Goal: Task Accomplishment & Management: Use online tool/utility

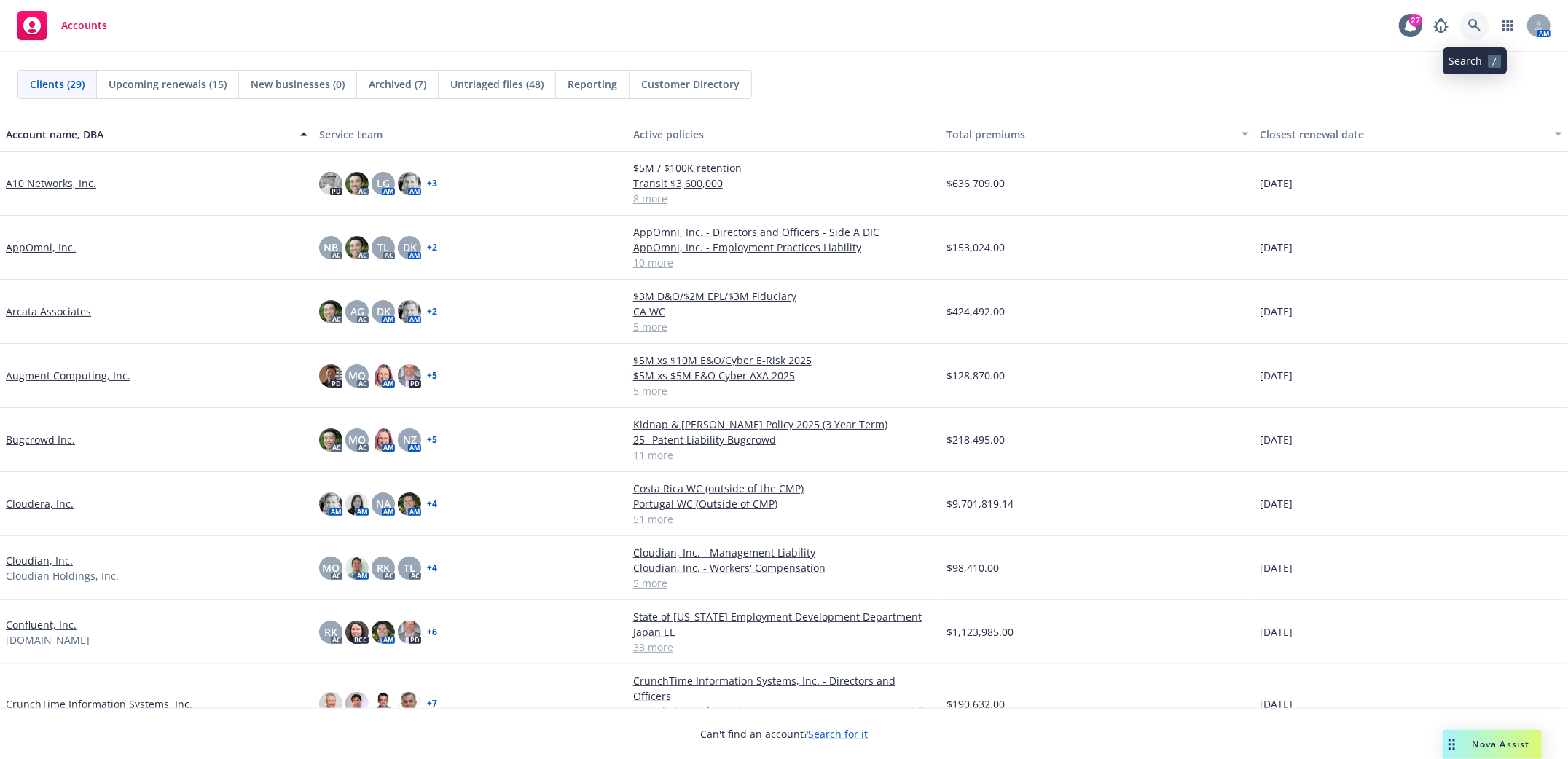
click at [1468, 22] on icon at bounding box center [1474, 25] width 13 height 13
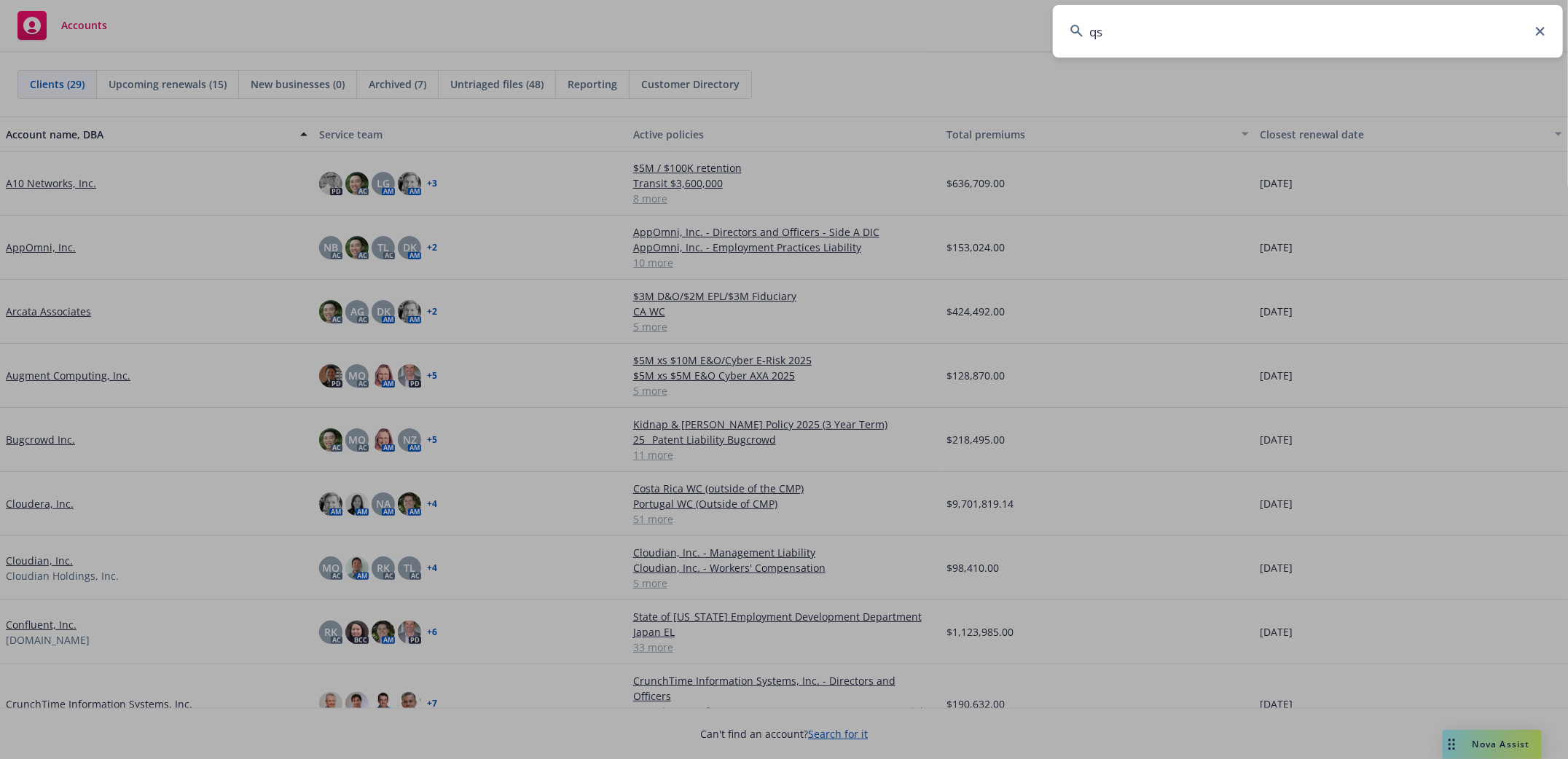
type input "qsr"
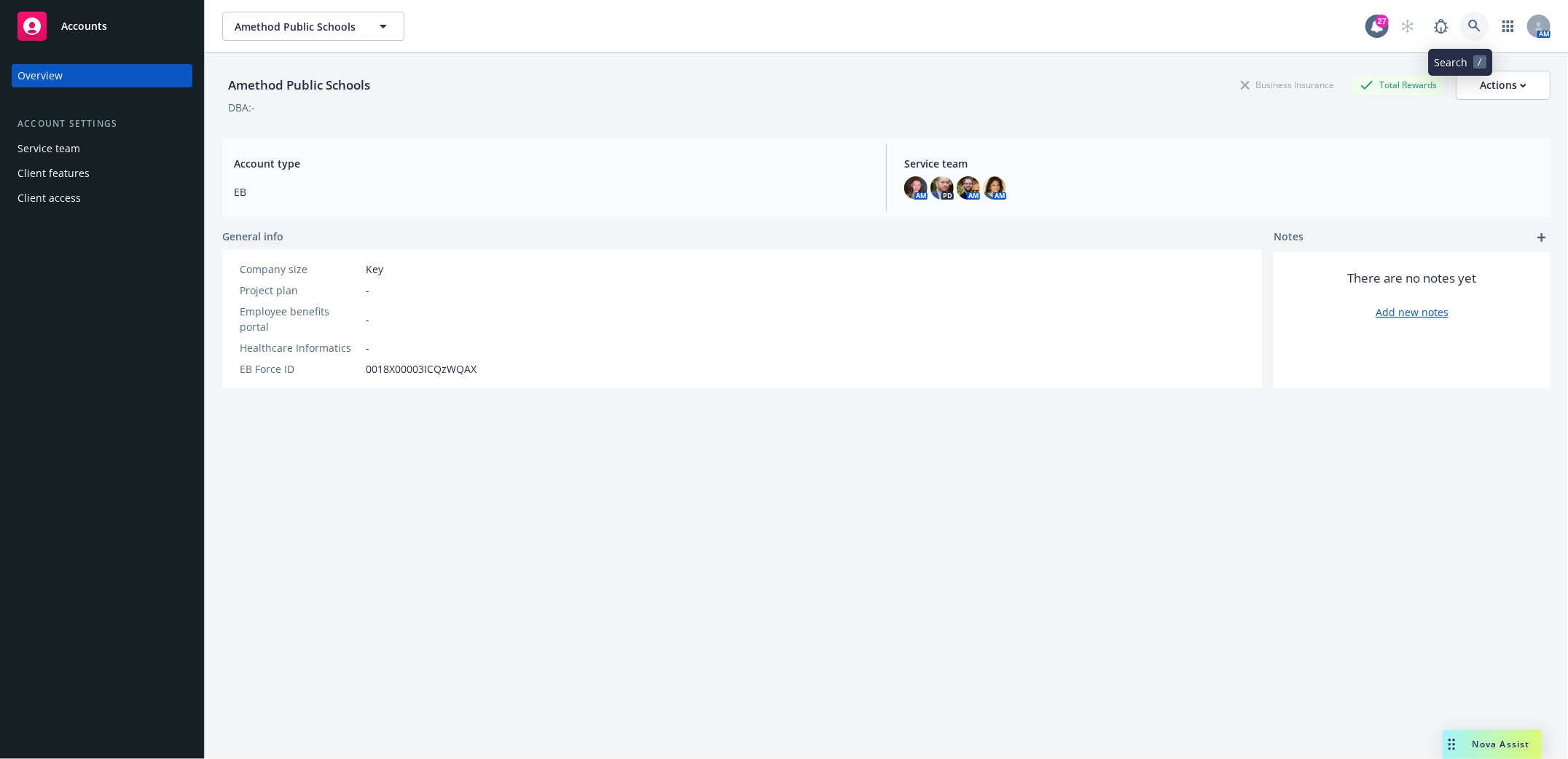
click at [1468, 25] on icon at bounding box center [1474, 26] width 13 height 13
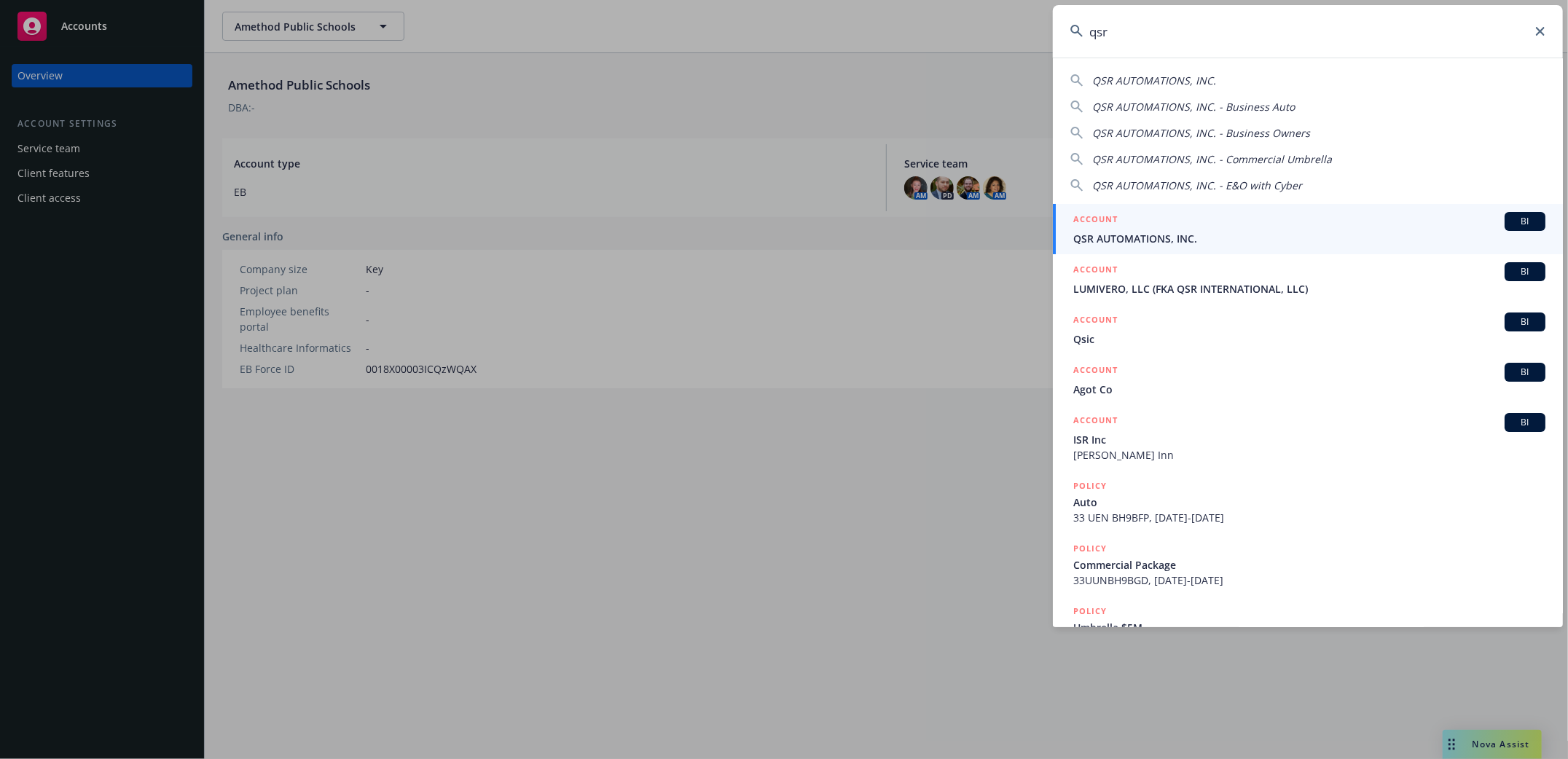
type input "qsr"
click at [1131, 238] on span "QSR AUTOMATIONS, INC." at bounding box center [1309, 238] width 472 height 15
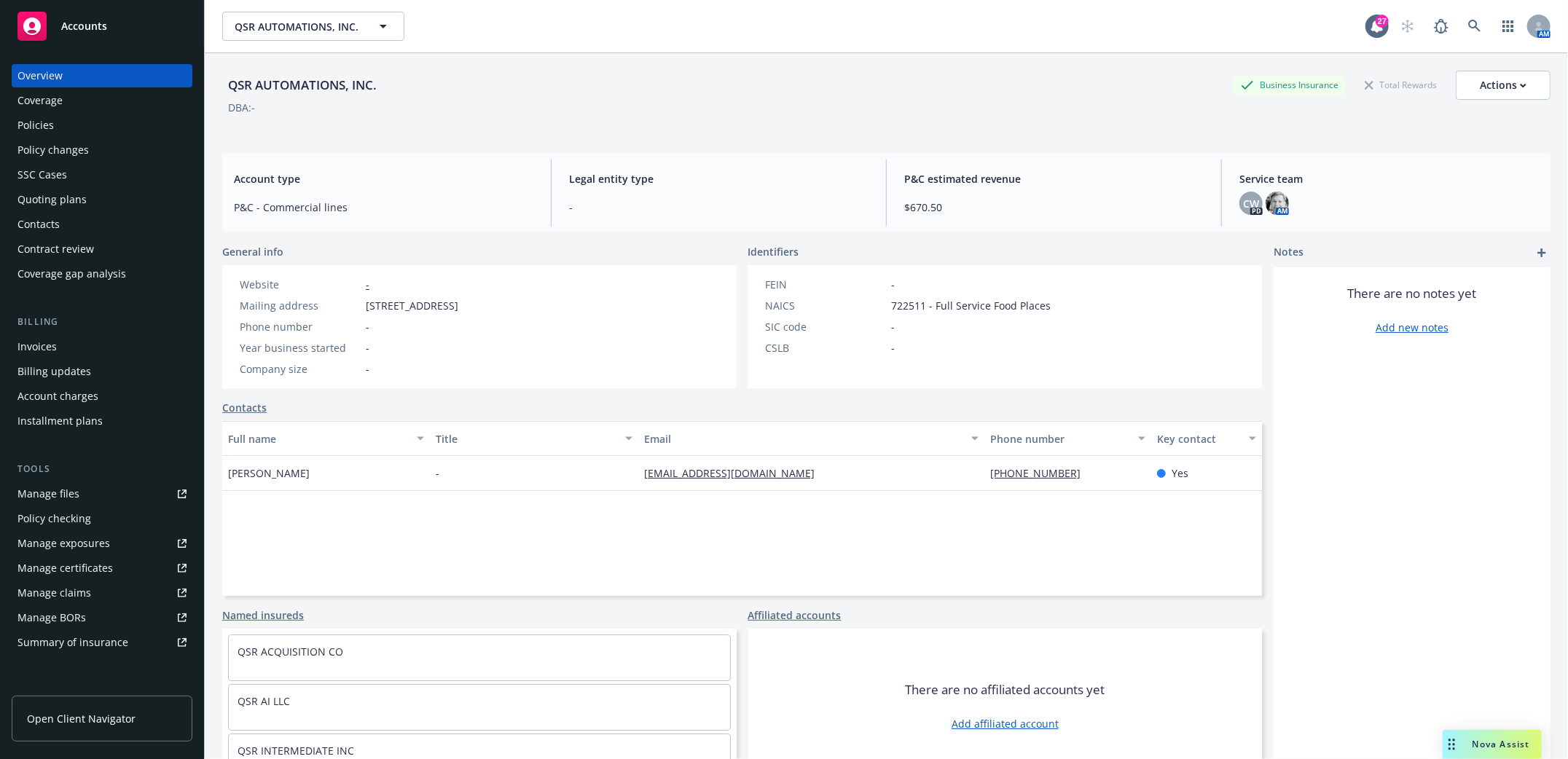
click at [41, 126] on div "Policies" at bounding box center [35, 125] width 36 height 23
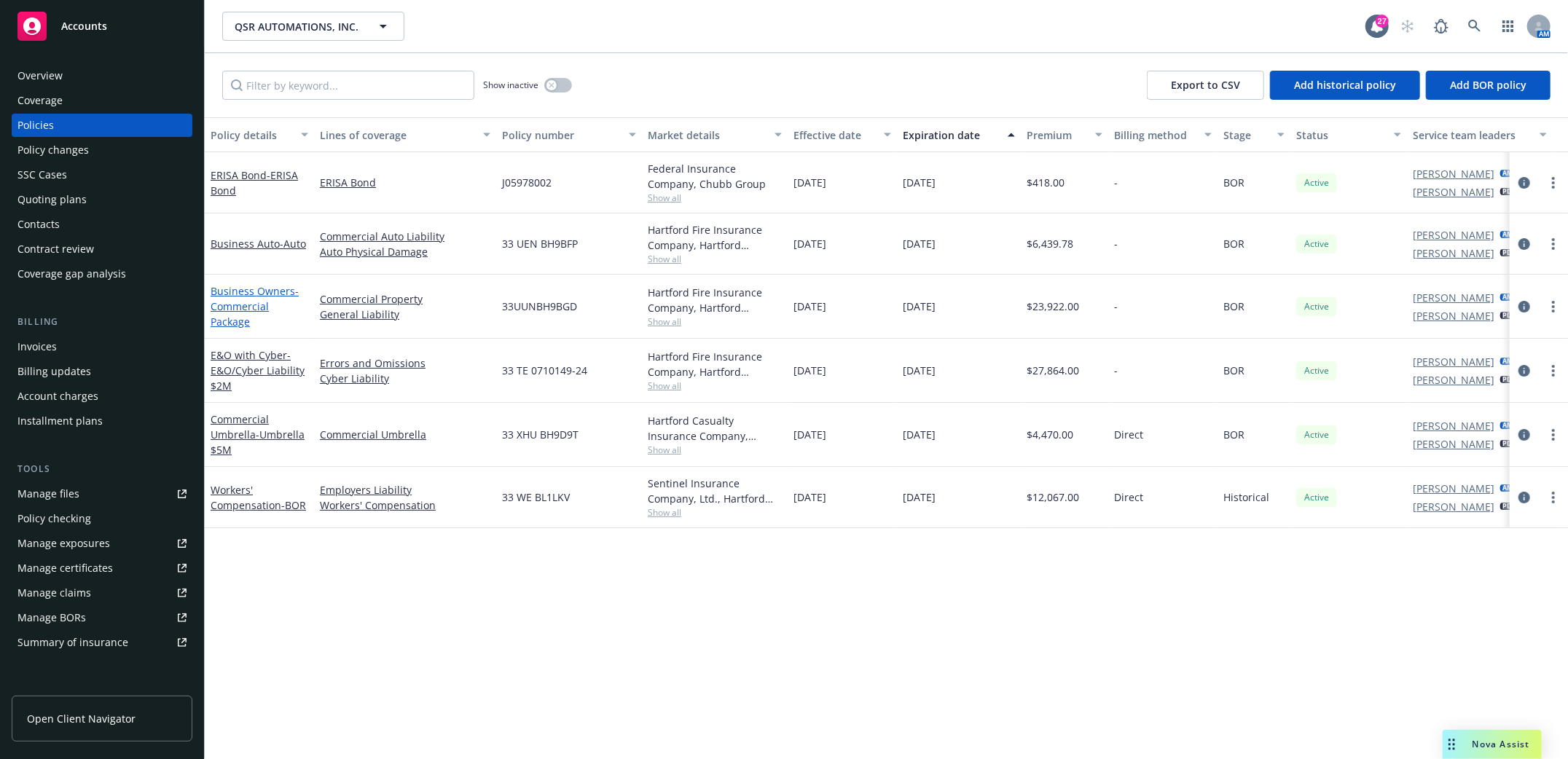
click at [234, 304] on span "- Commercial Package" at bounding box center [255, 306] width 88 height 45
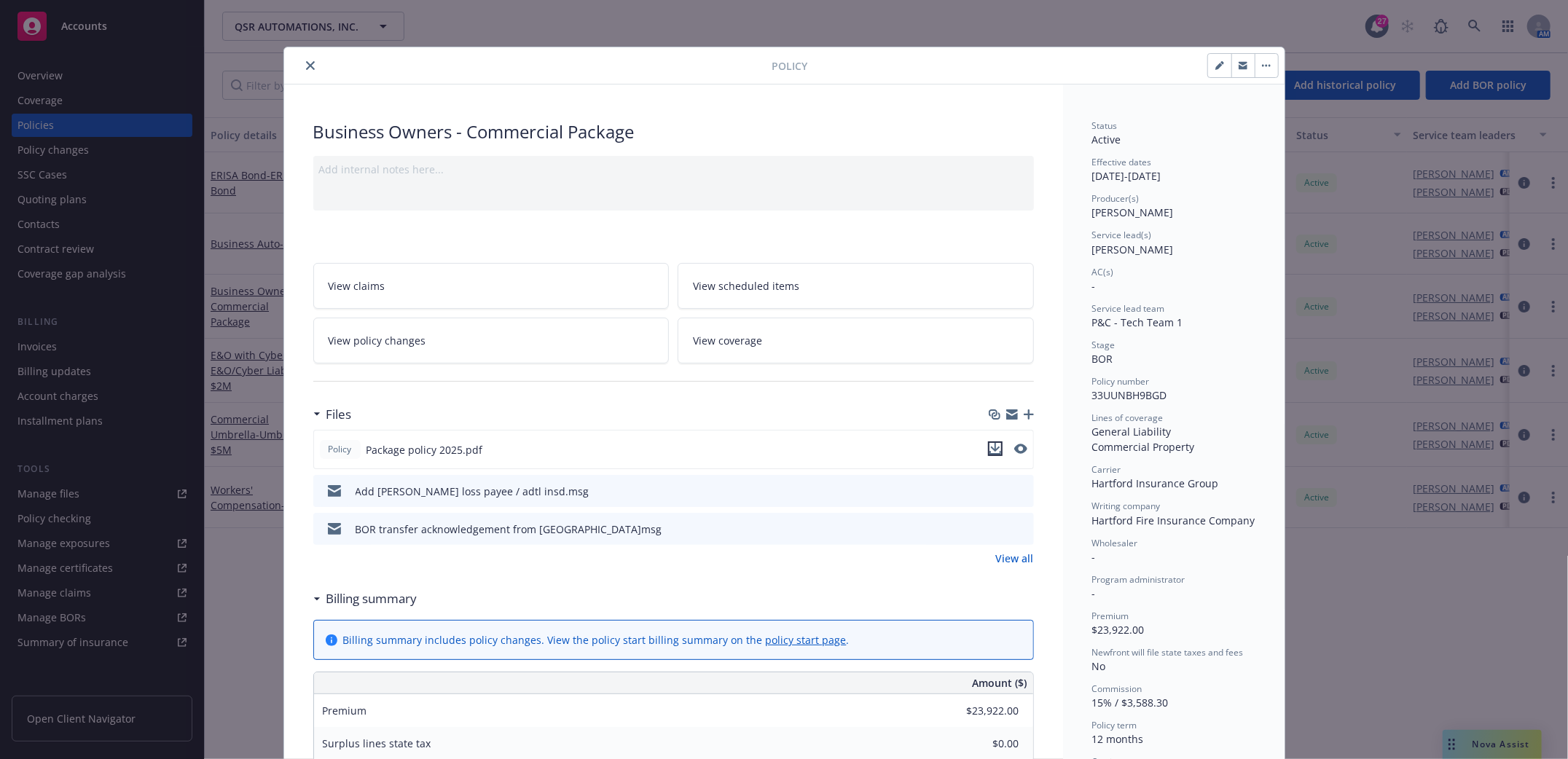
click at [990, 452] on icon "download file" at bounding box center [996, 449] width 12 height 12
click at [306, 66] on icon "close" at bounding box center [311, 65] width 9 height 9
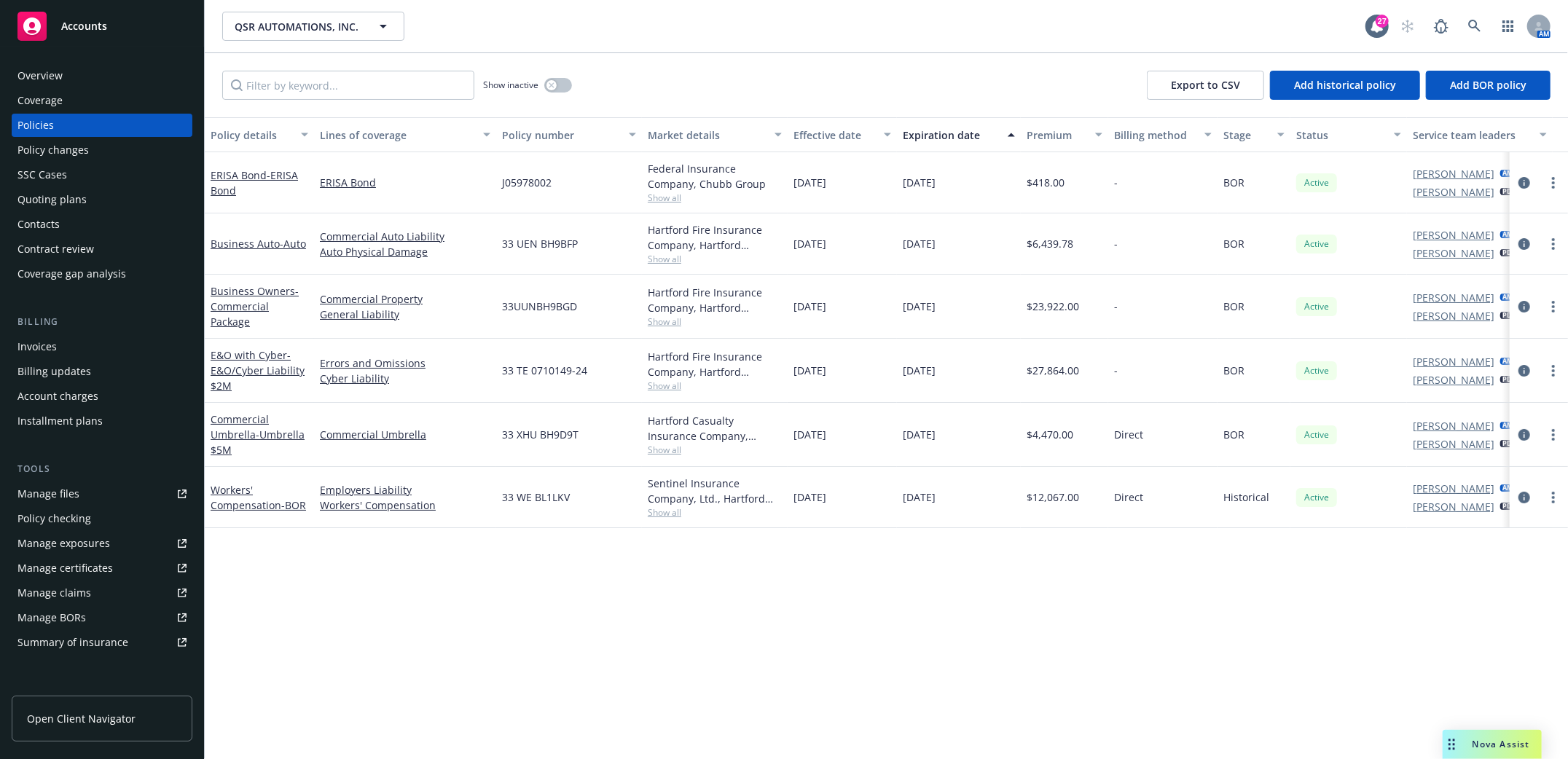
click at [44, 71] on div "Overview" at bounding box center [40, 75] width 45 height 23
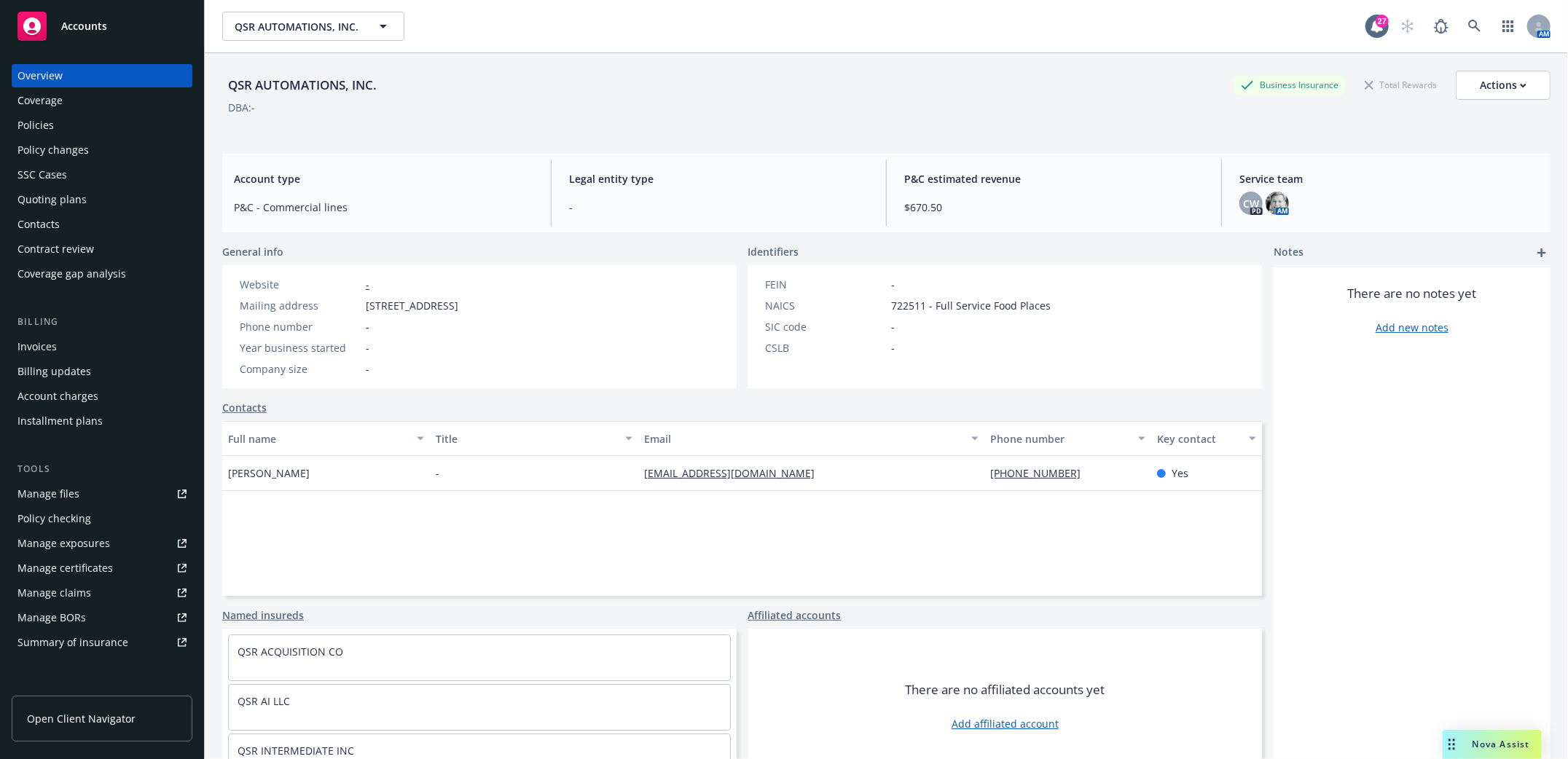
click at [51, 125] on div "Policies" at bounding box center [35, 125] width 36 height 23
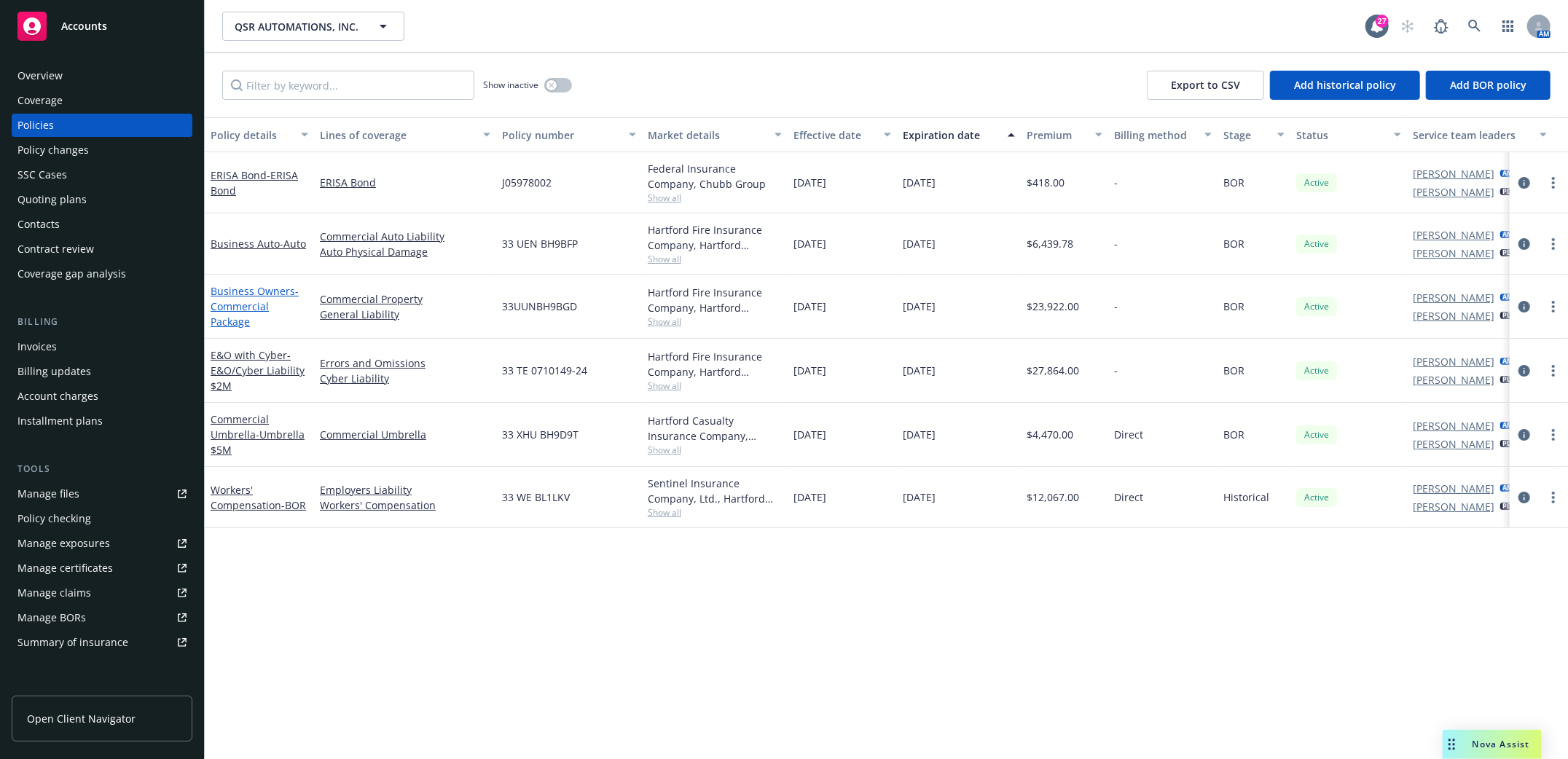
click at [224, 307] on span "- Commercial Package" at bounding box center [255, 306] width 88 height 45
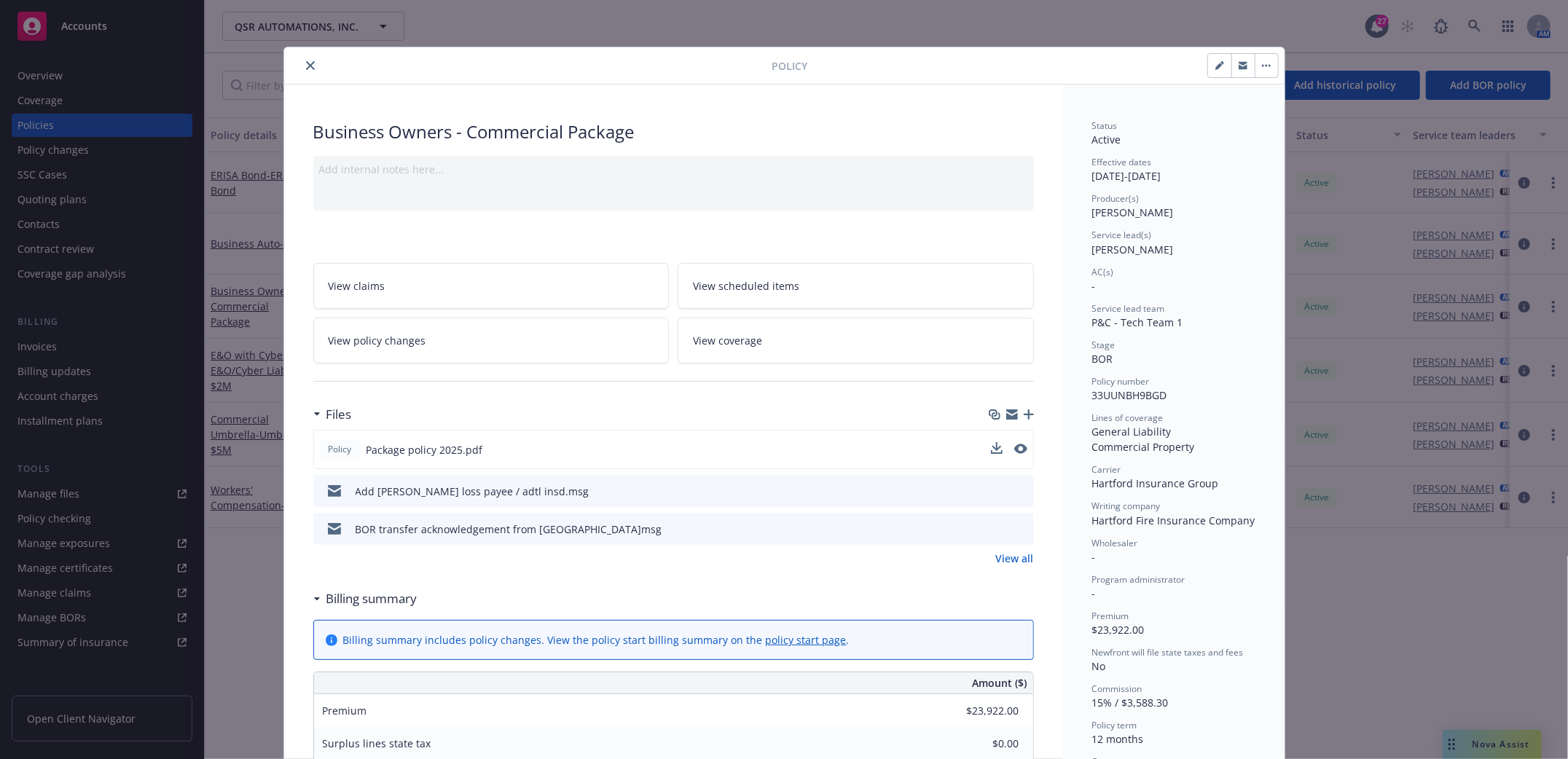
scroll to position [44, 0]
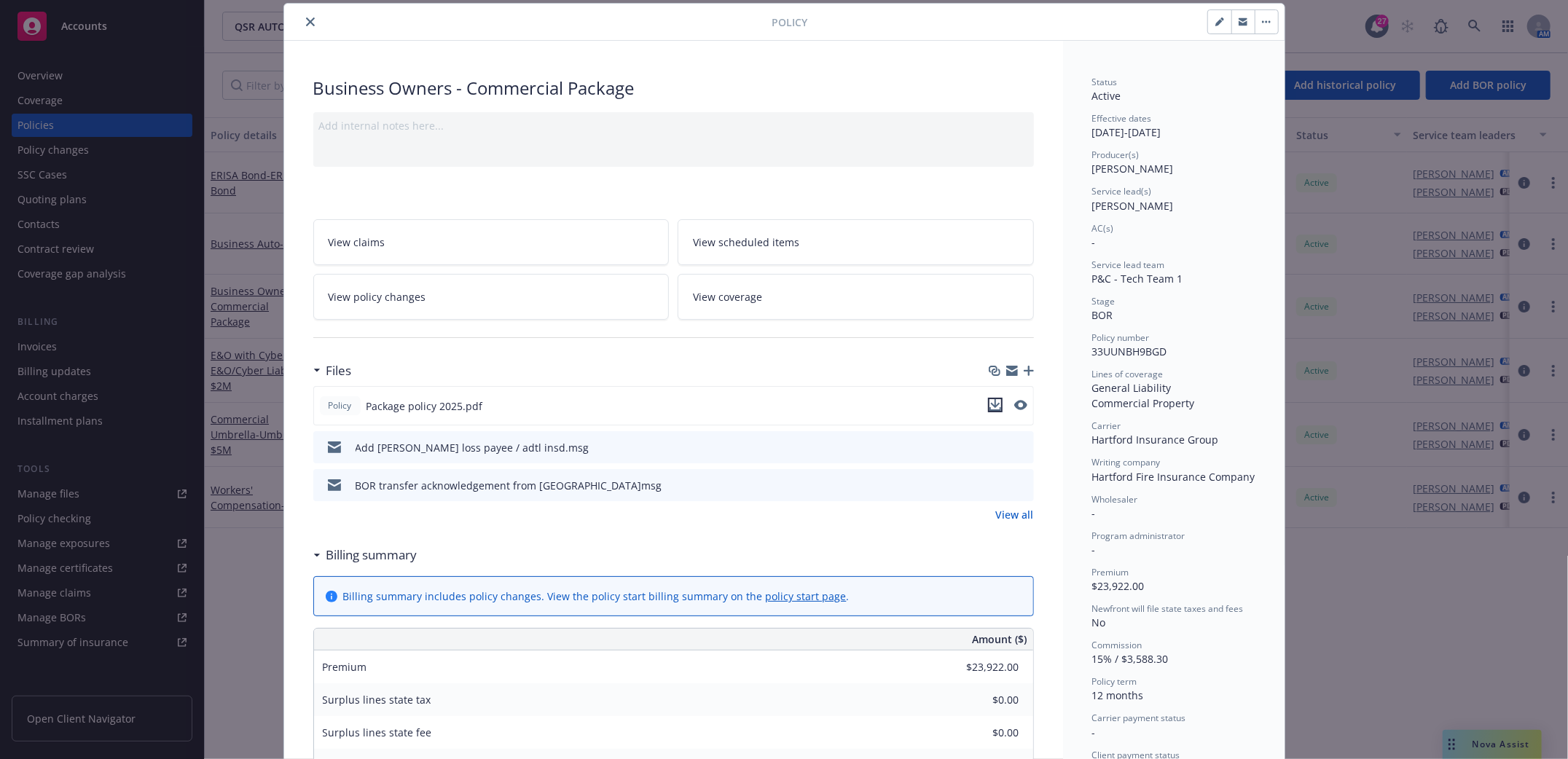
click at [990, 405] on icon "download file" at bounding box center [996, 405] width 12 height 12
click at [308, 19] on button "close" at bounding box center [310, 22] width 17 height 17
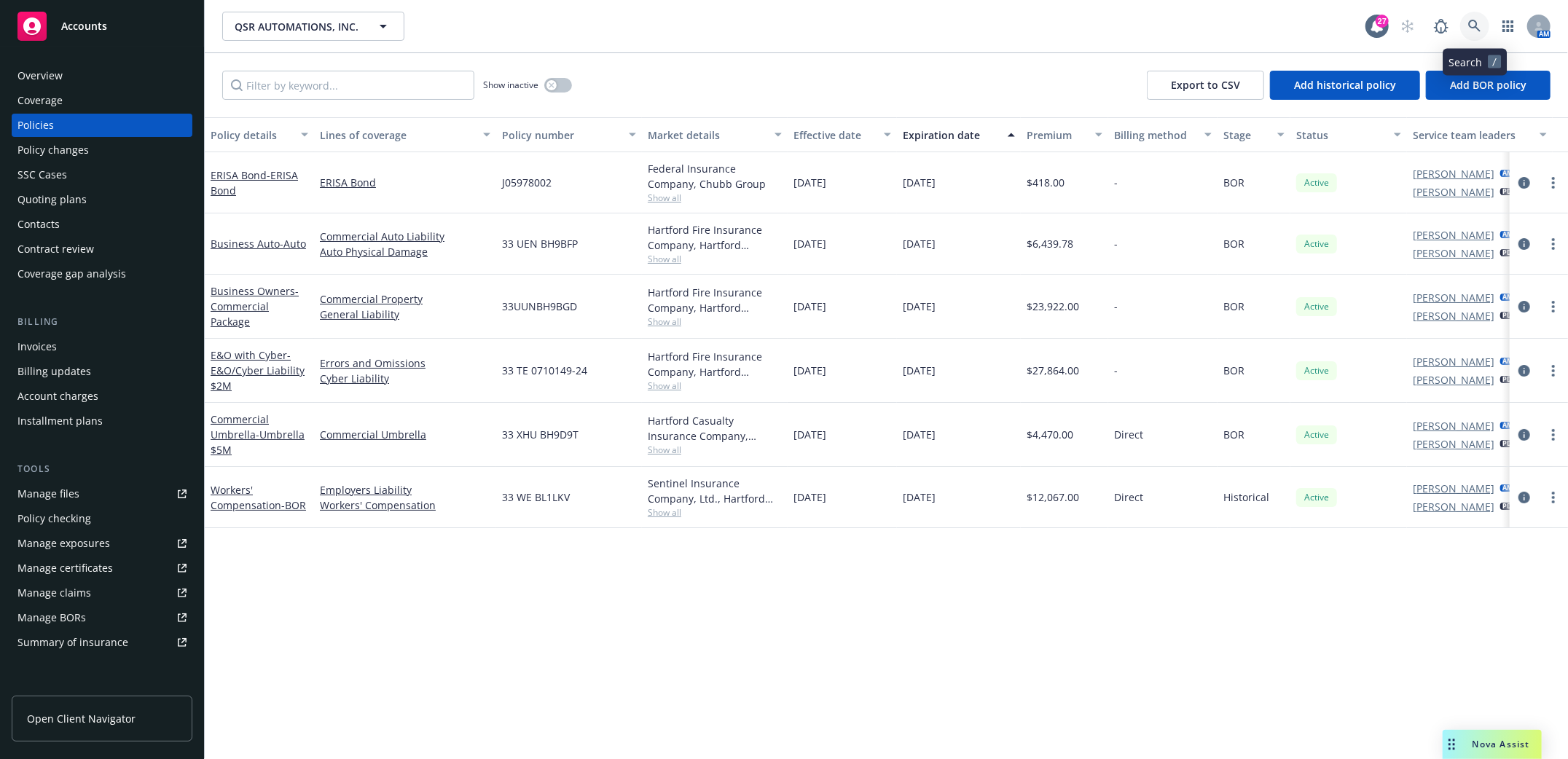
click at [1478, 26] on icon at bounding box center [1474, 26] width 13 height 13
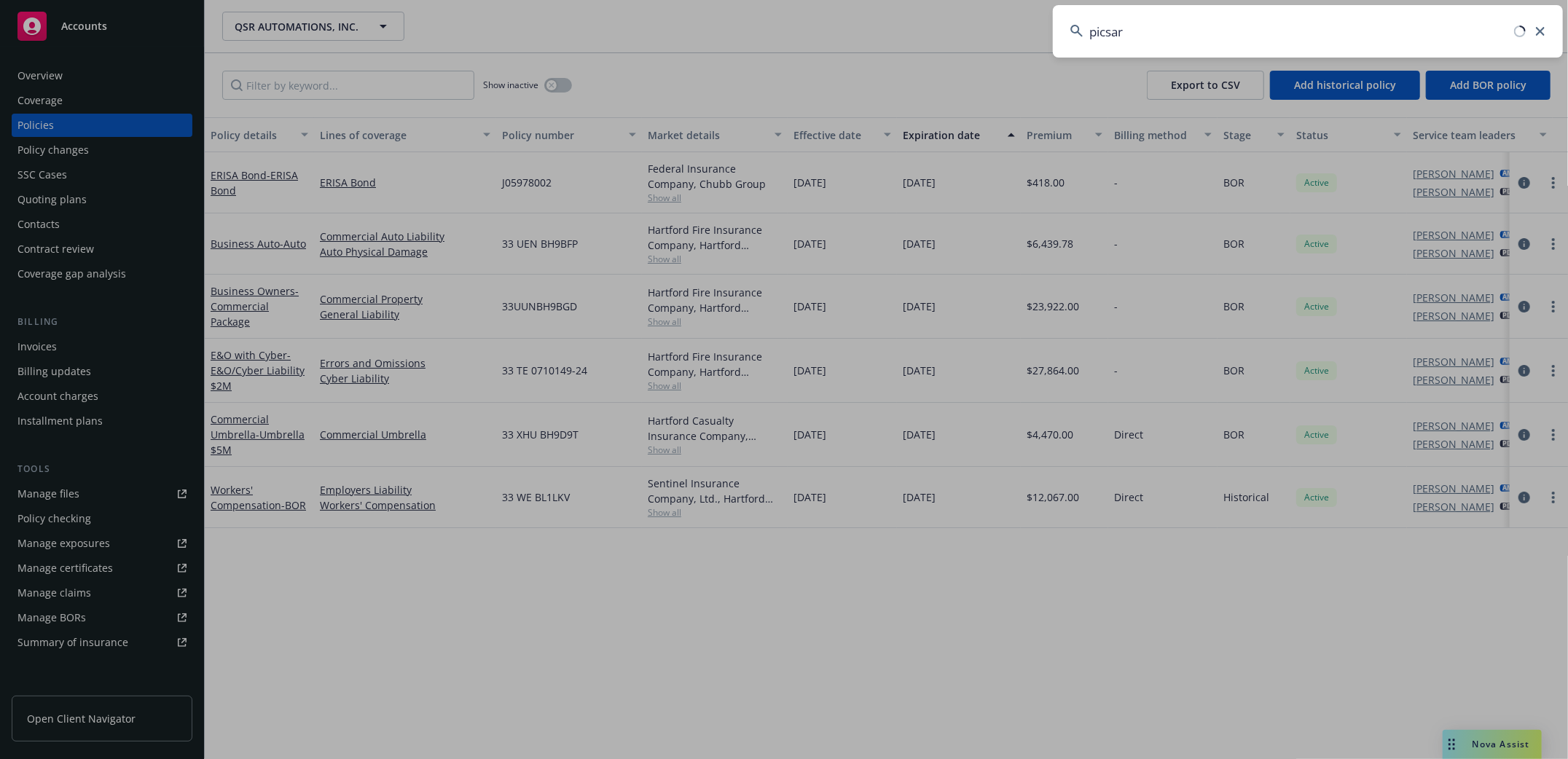
type input "picsart"
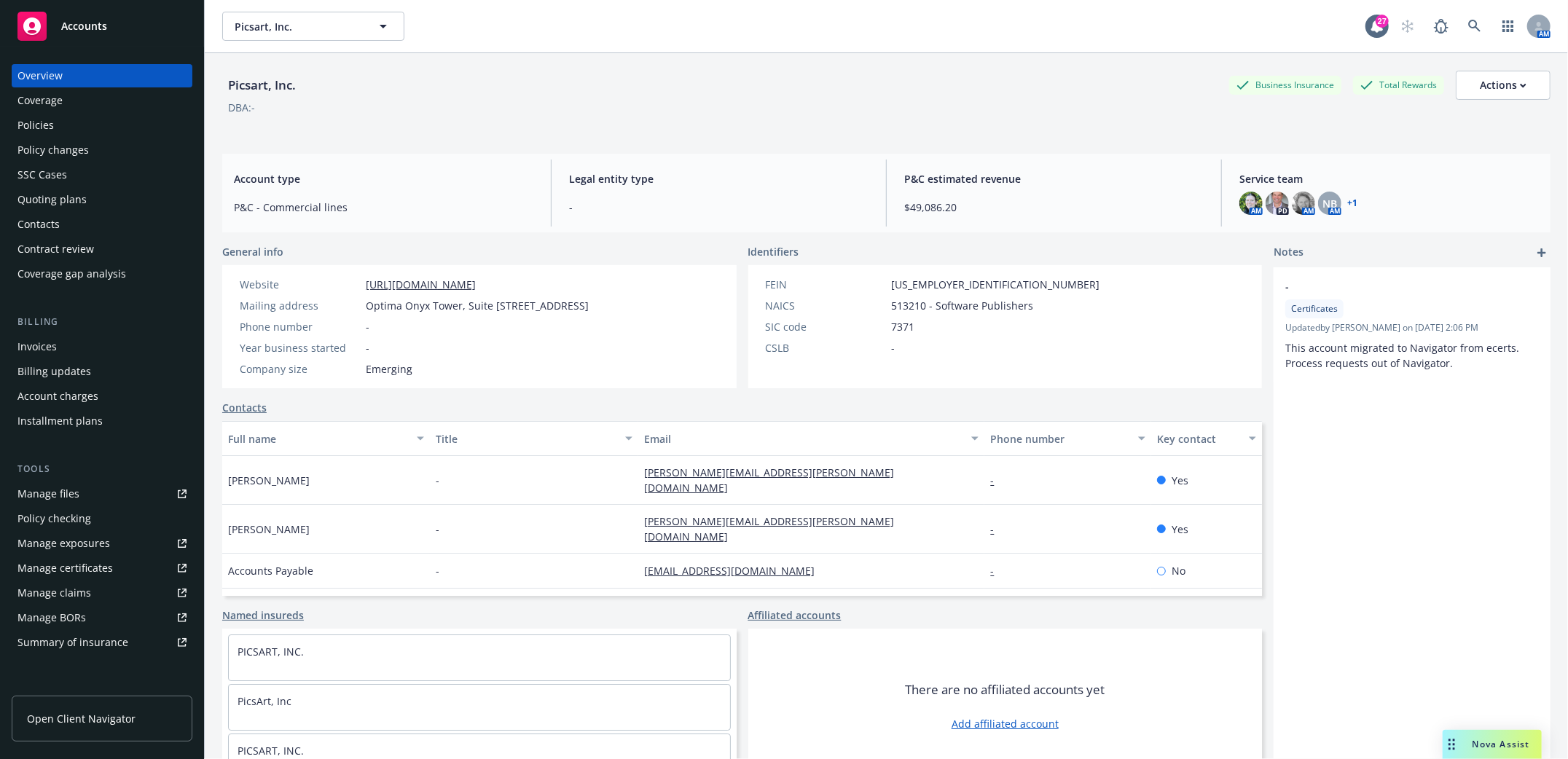
click at [37, 129] on div "Policies" at bounding box center [35, 125] width 36 height 23
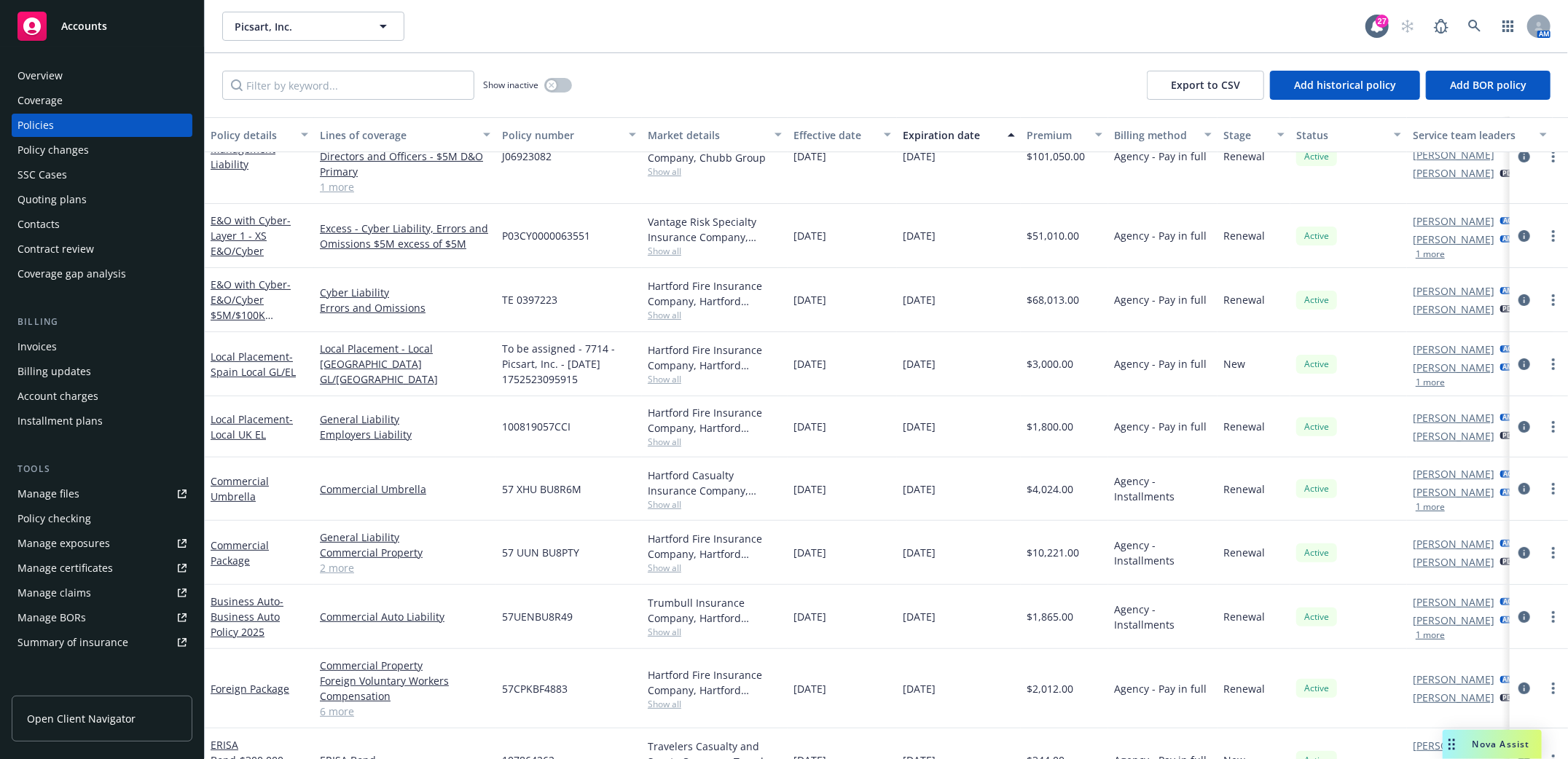
scroll to position [266, 0]
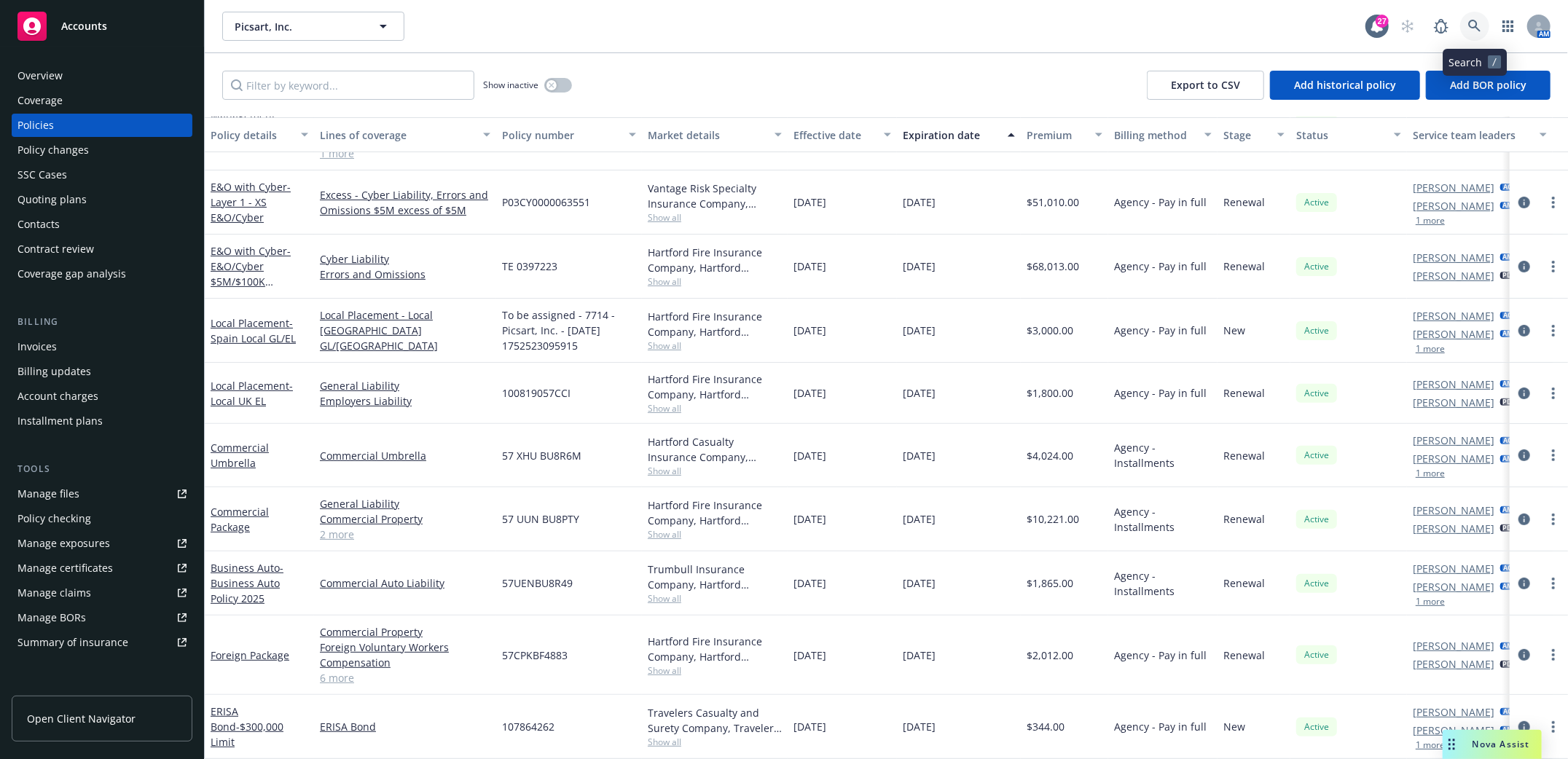
click at [1472, 32] on icon at bounding box center [1474, 26] width 13 height 13
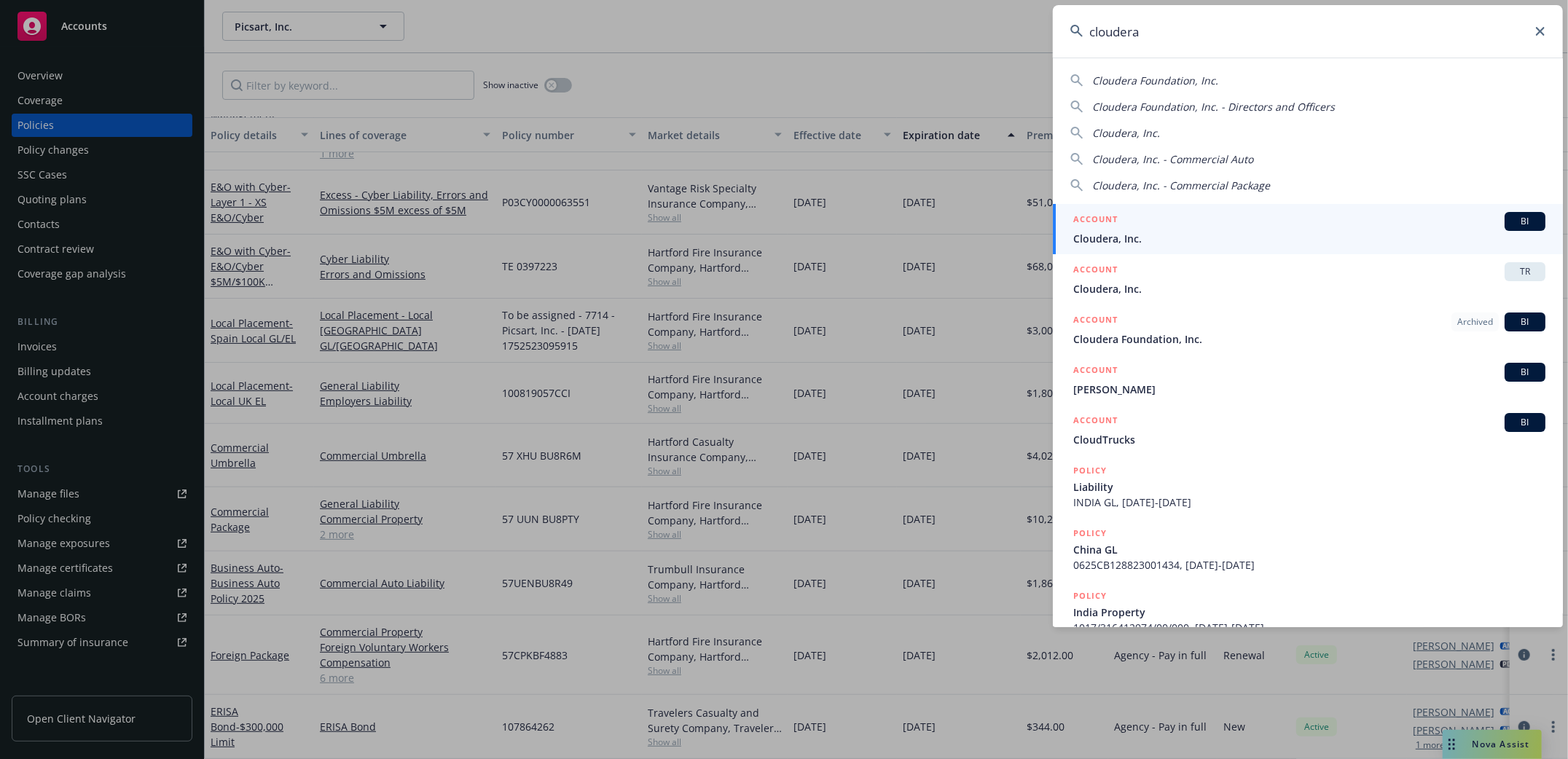
type input "cloudera"
click at [1095, 243] on span "Cloudera, Inc." at bounding box center [1309, 238] width 472 height 15
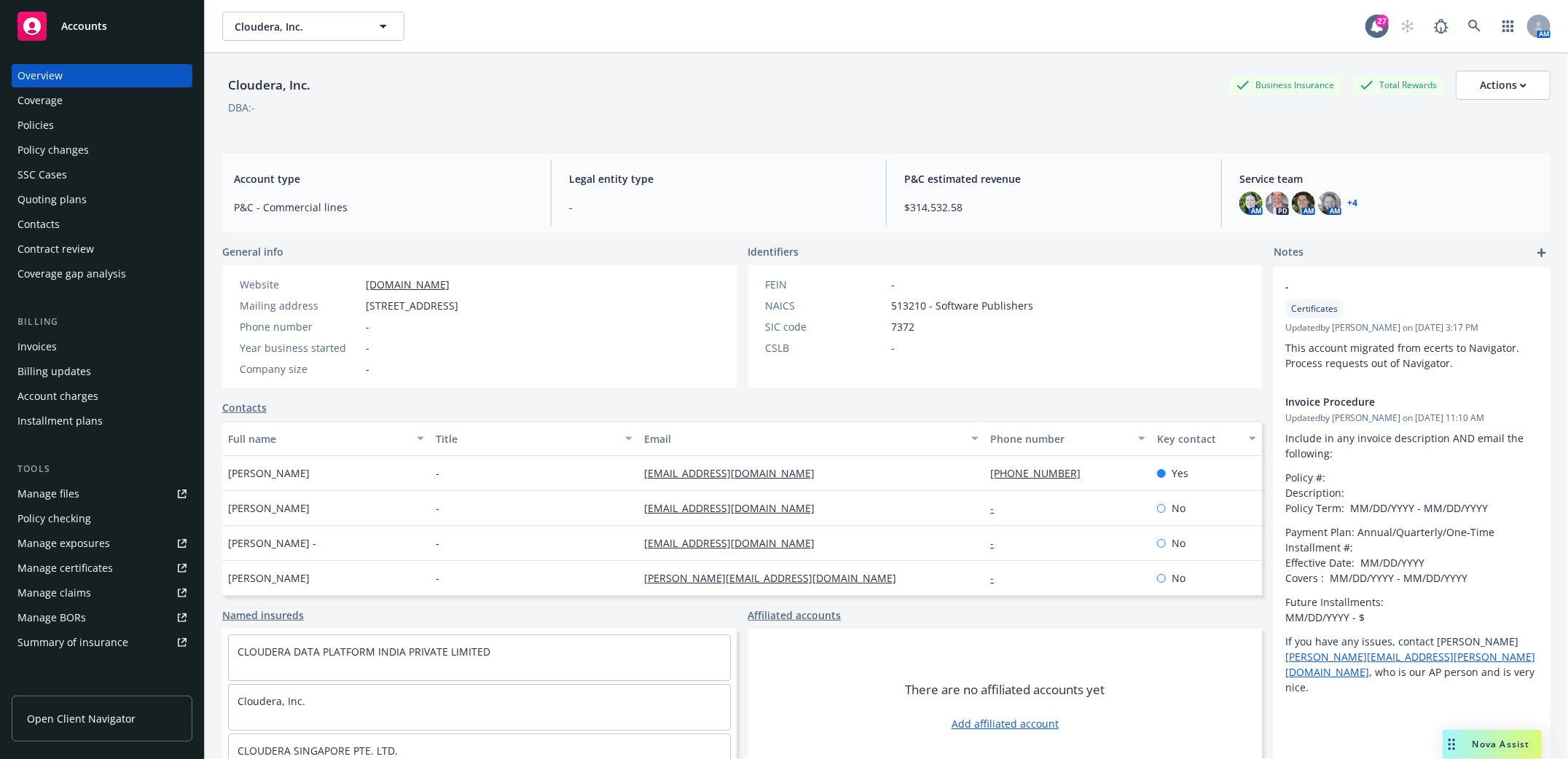
click at [26, 124] on div "Policies" at bounding box center [35, 125] width 36 height 23
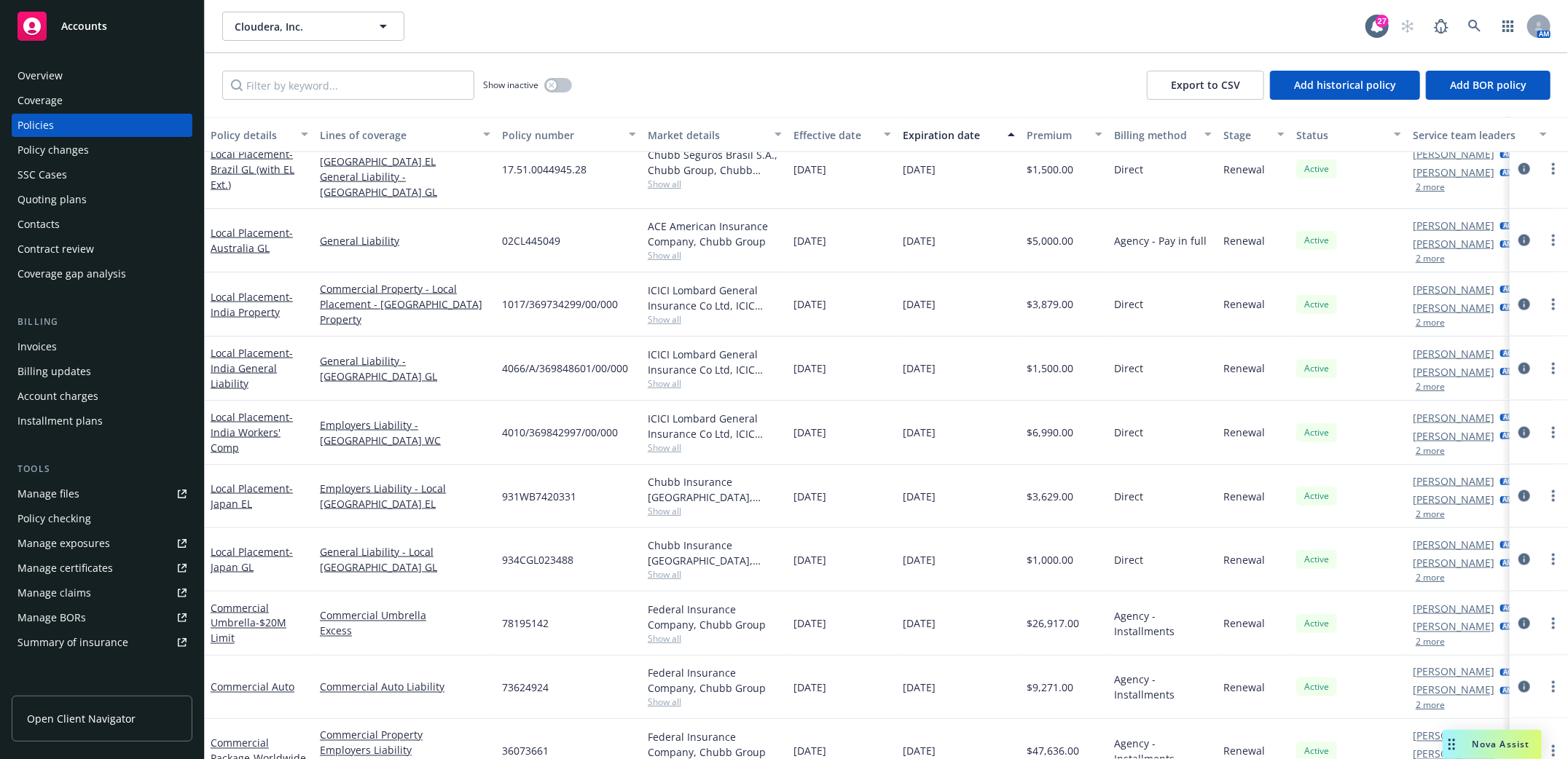
scroll to position [1651, 0]
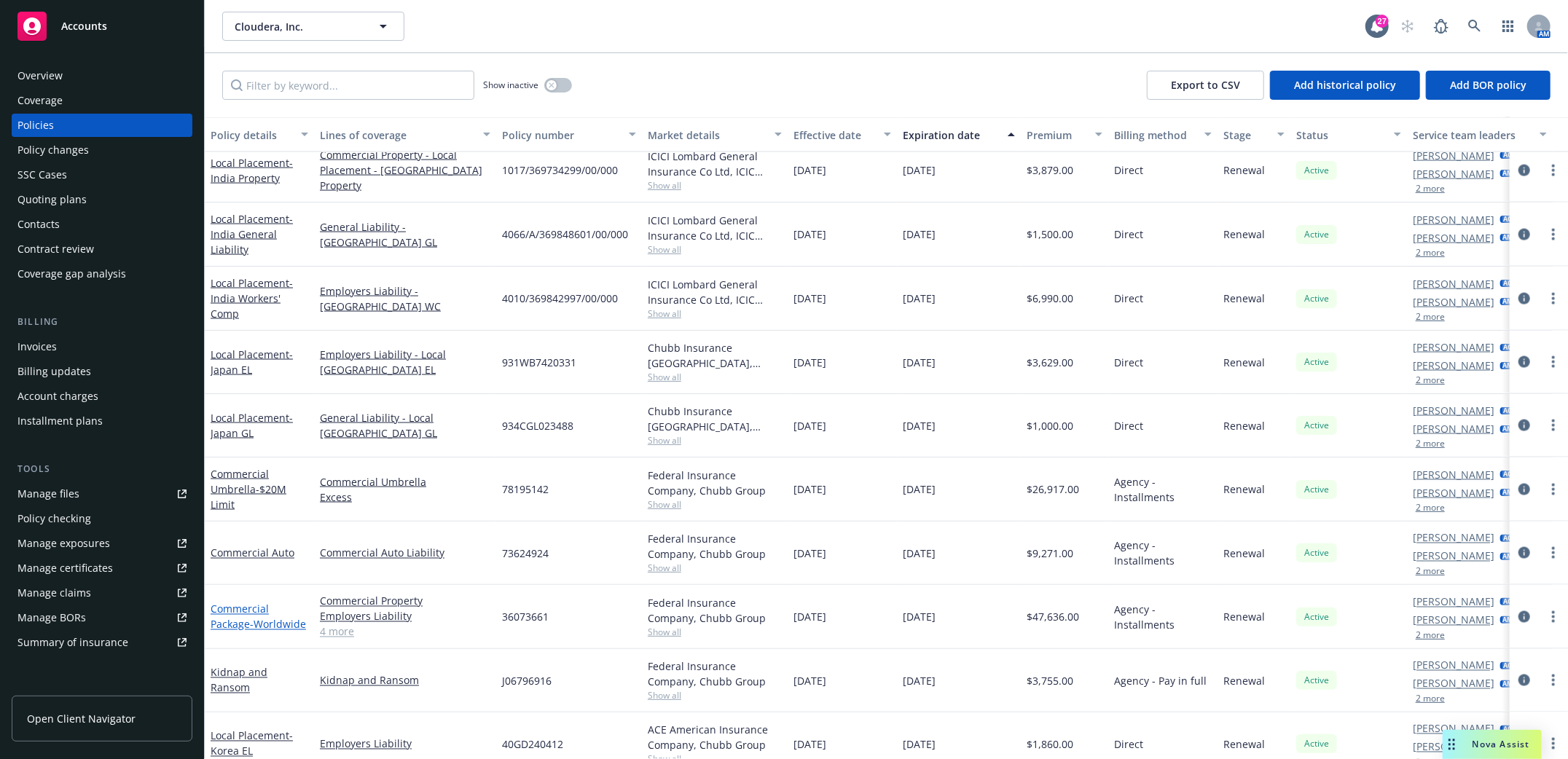
click at [241, 617] on link "Commercial Package - Worldwide" at bounding box center [258, 617] width 96 height 29
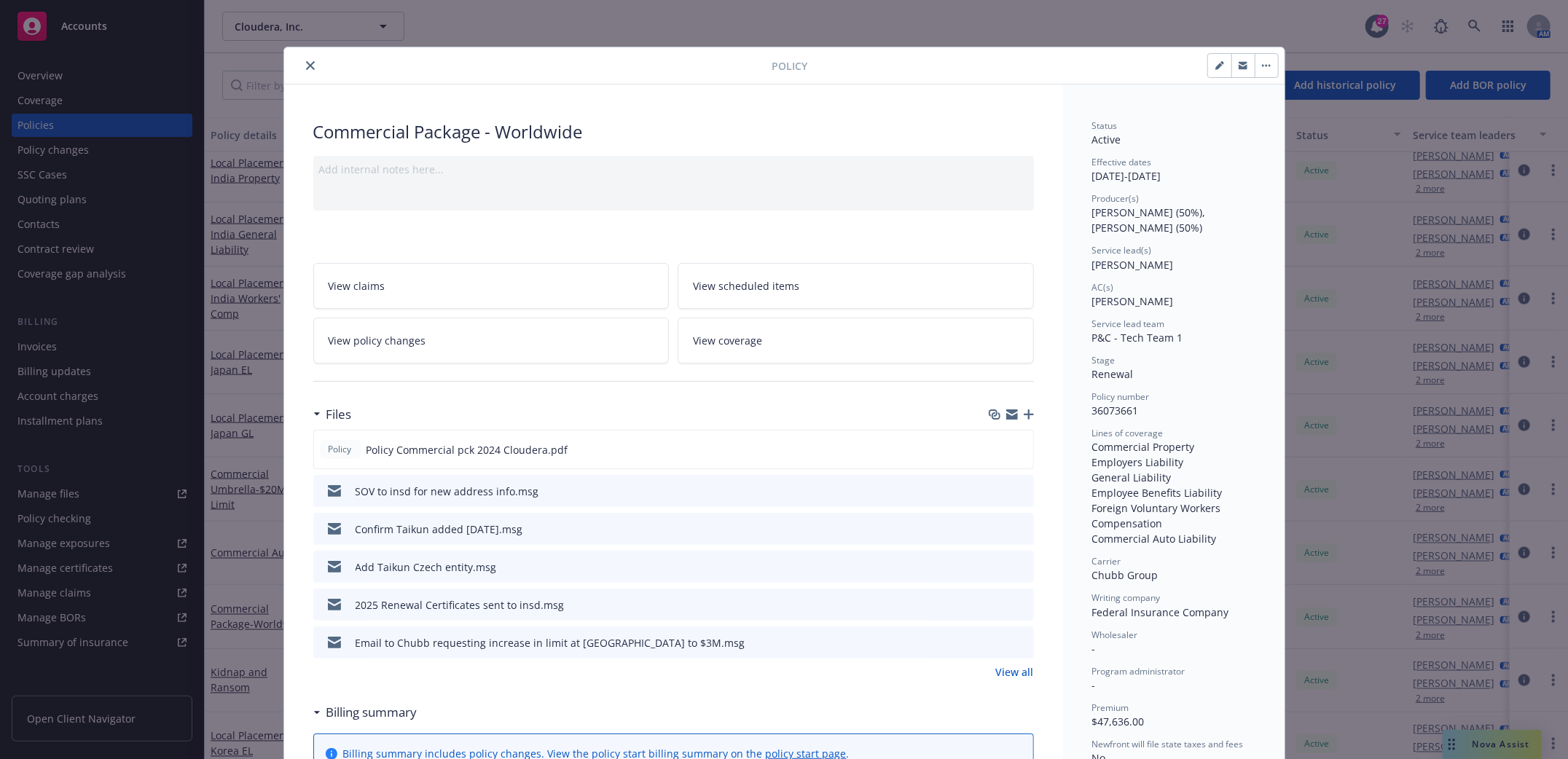
drag, startPoint x: 306, startPoint y: 60, endPoint x: 469, endPoint y: 367, distance: 347.6
click at [456, 341] on link "View policy changes" at bounding box center [491, 340] width 356 height 46
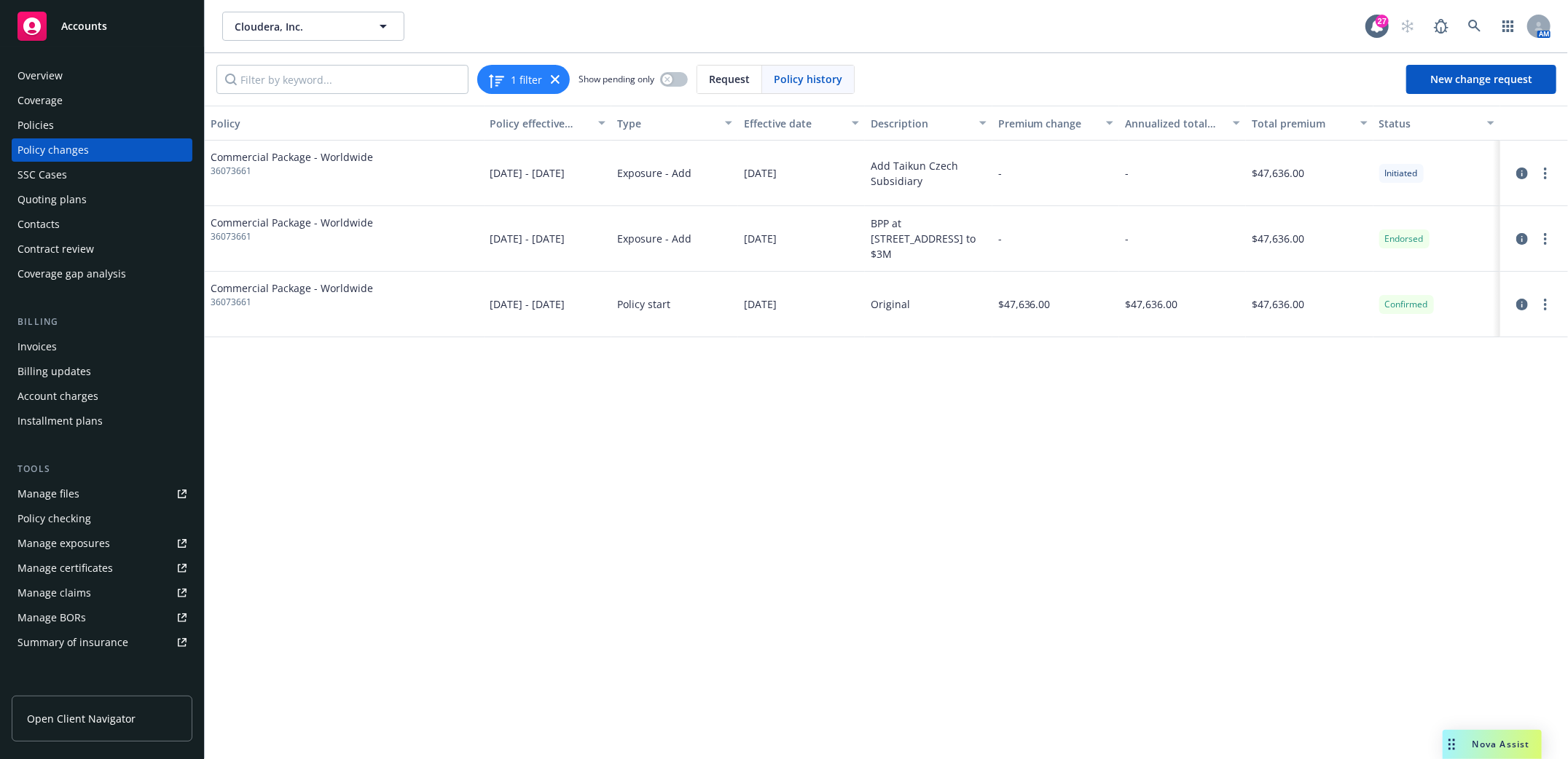
click at [45, 121] on div "Policies" at bounding box center [35, 125] width 36 height 23
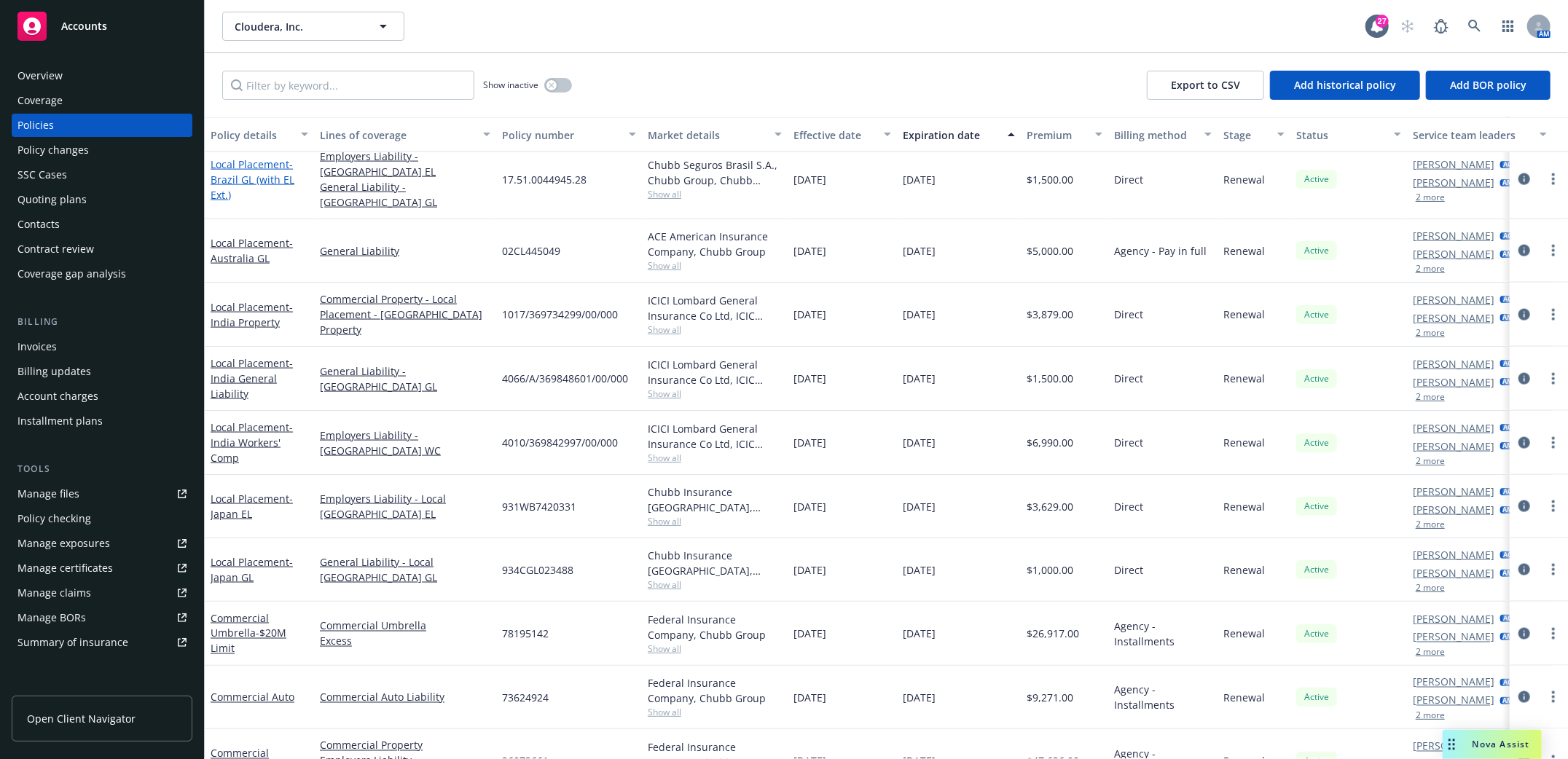
scroll to position [1554, 0]
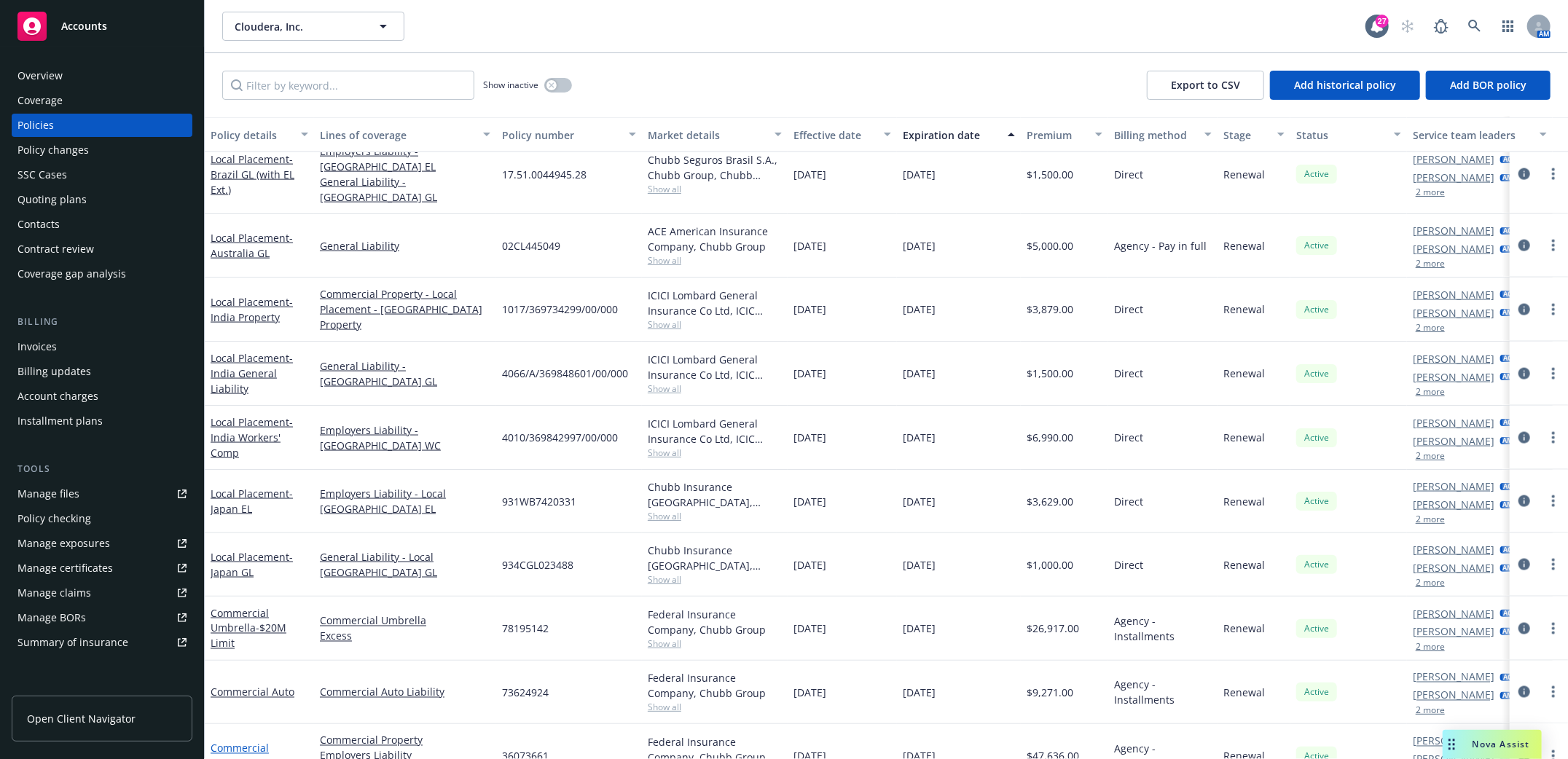
click at [236, 742] on link "Commercial Package - Worldwide" at bounding box center [258, 756] width 96 height 29
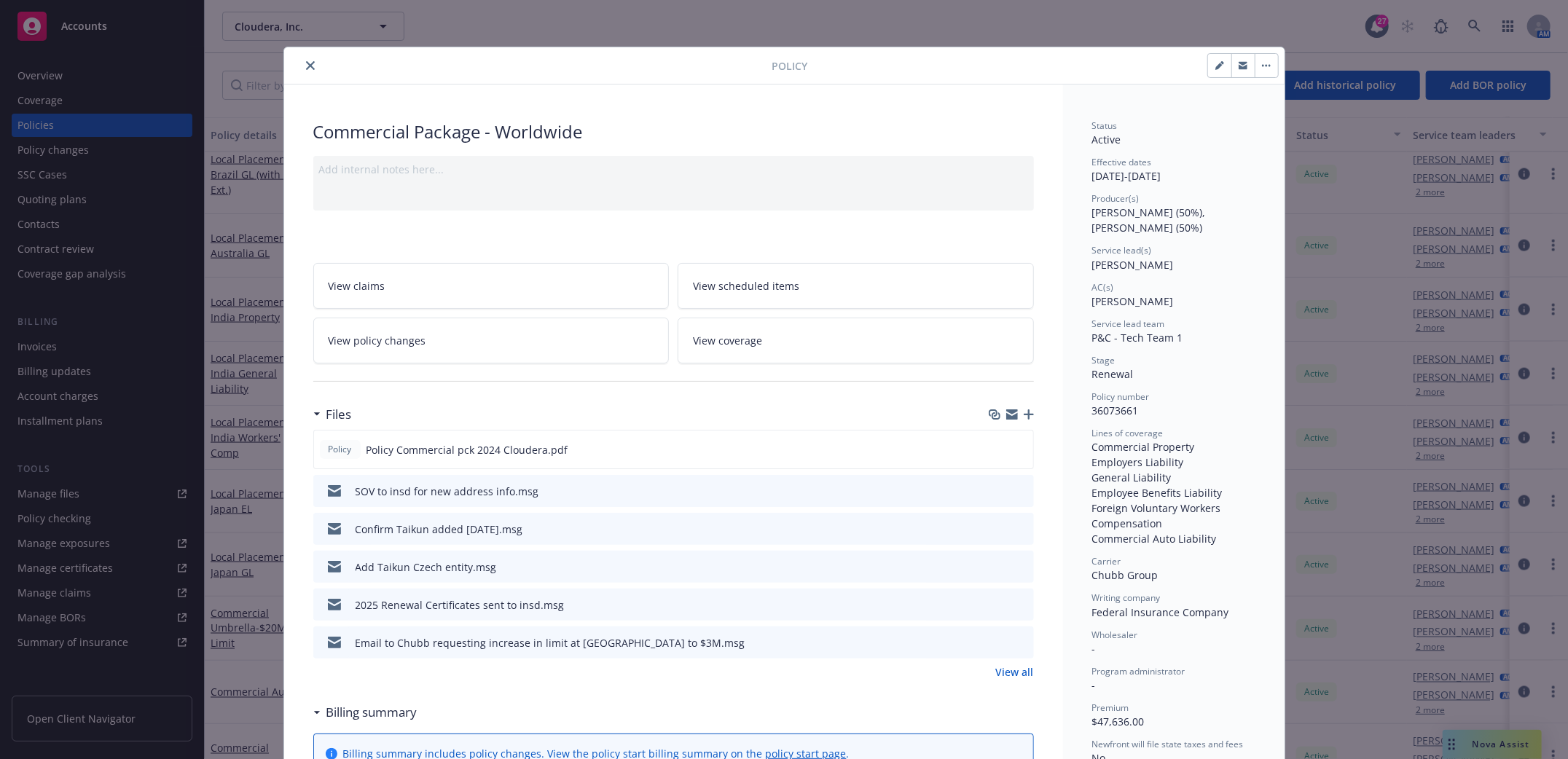
scroll to position [44, 0]
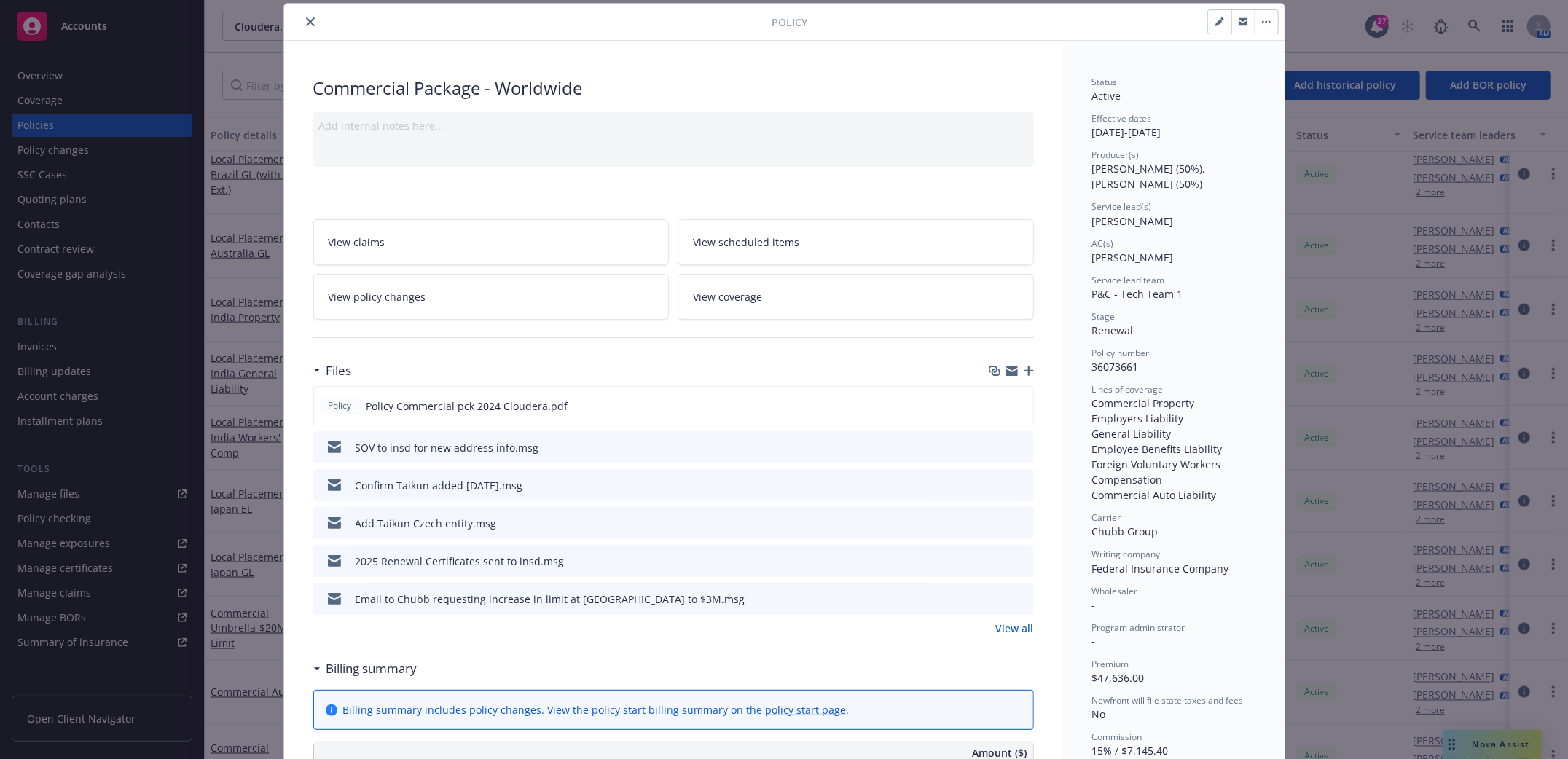
click at [992, 447] on icon "download file" at bounding box center [996, 447] width 12 height 12
click at [306, 25] on icon "close" at bounding box center [311, 22] width 9 height 9
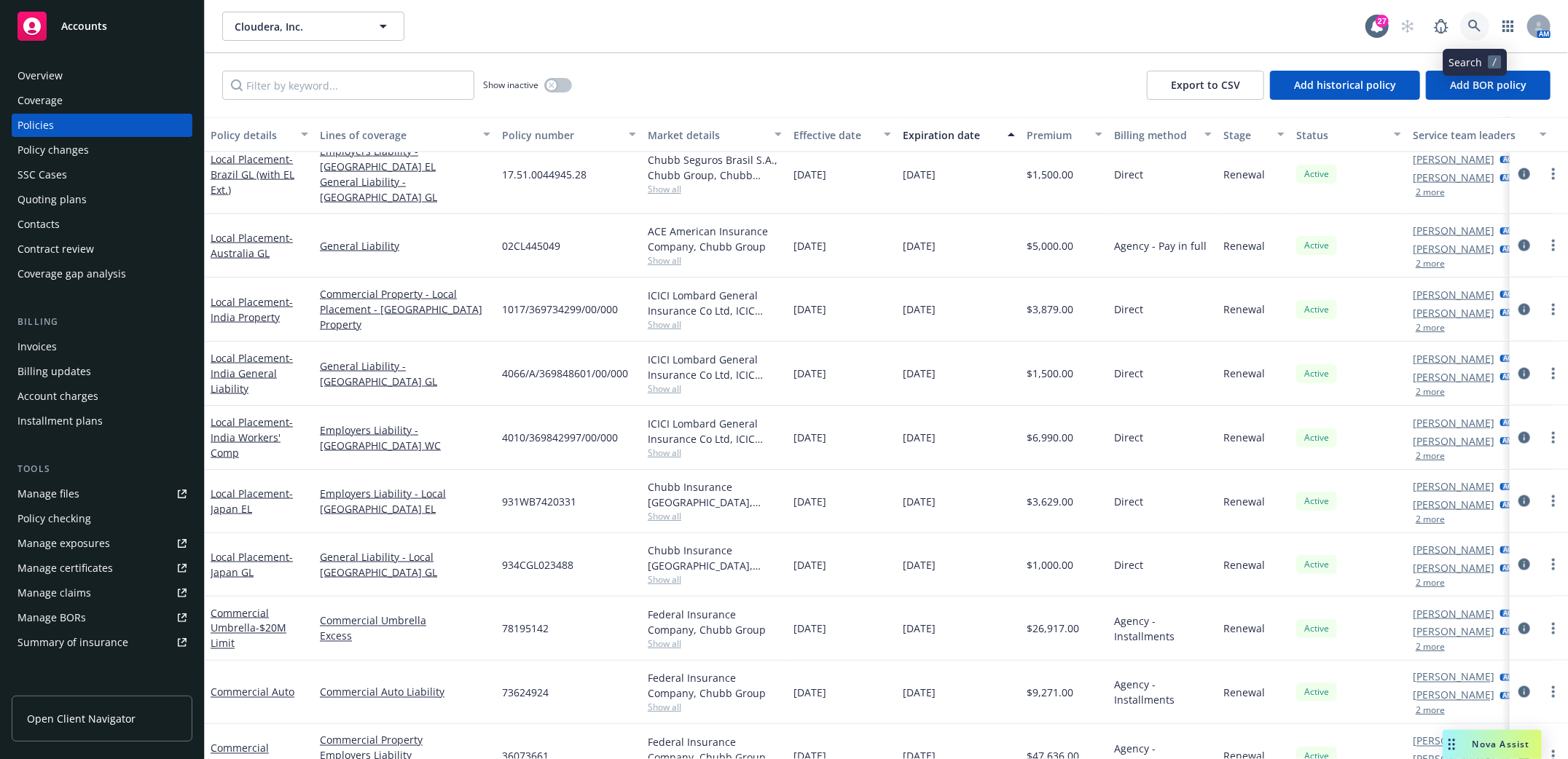
click at [1485, 24] on link at bounding box center [1474, 27] width 29 height 29
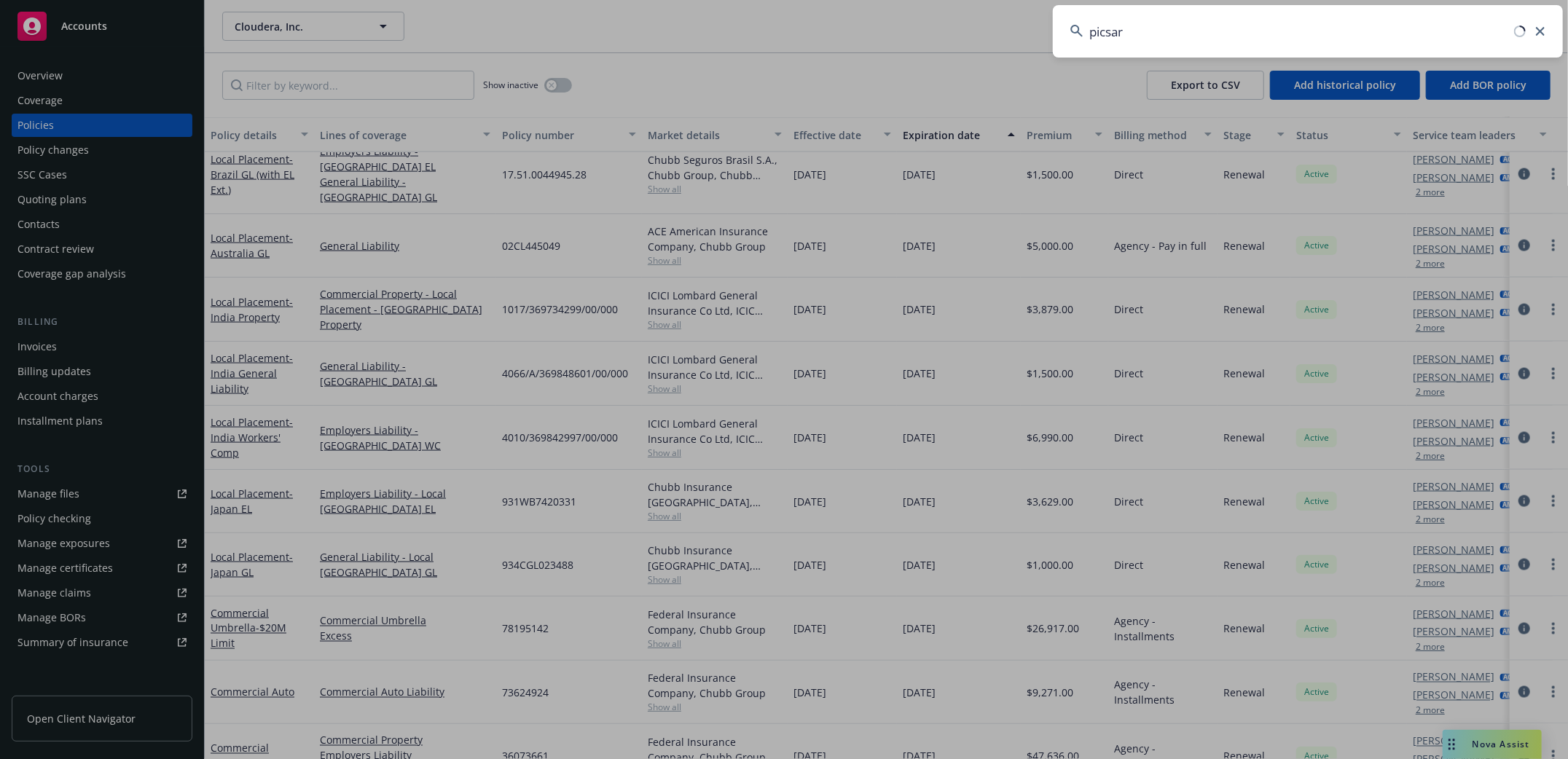
type input "picsart"
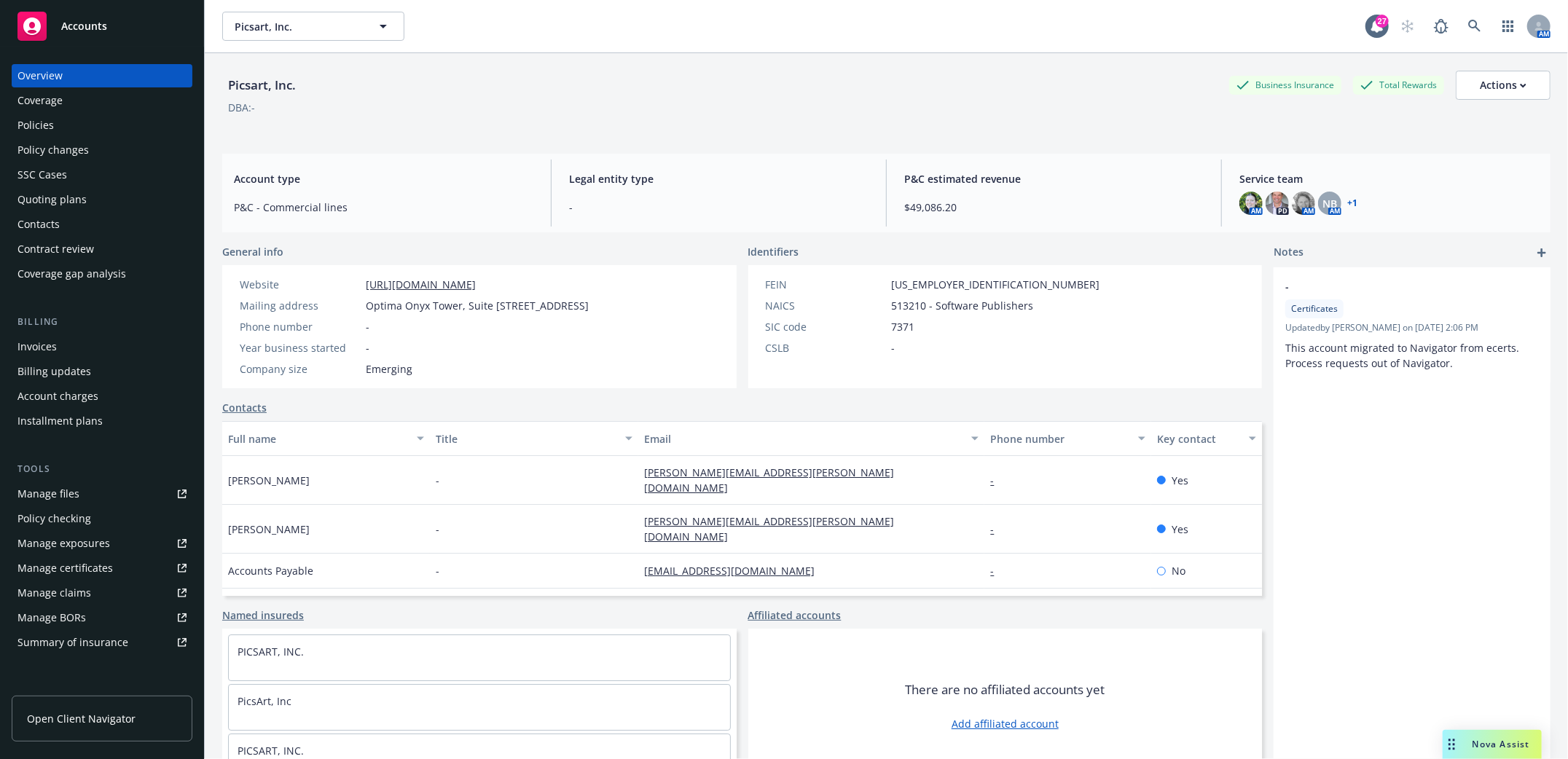
click at [38, 114] on div "Policies" at bounding box center [35, 125] width 36 height 23
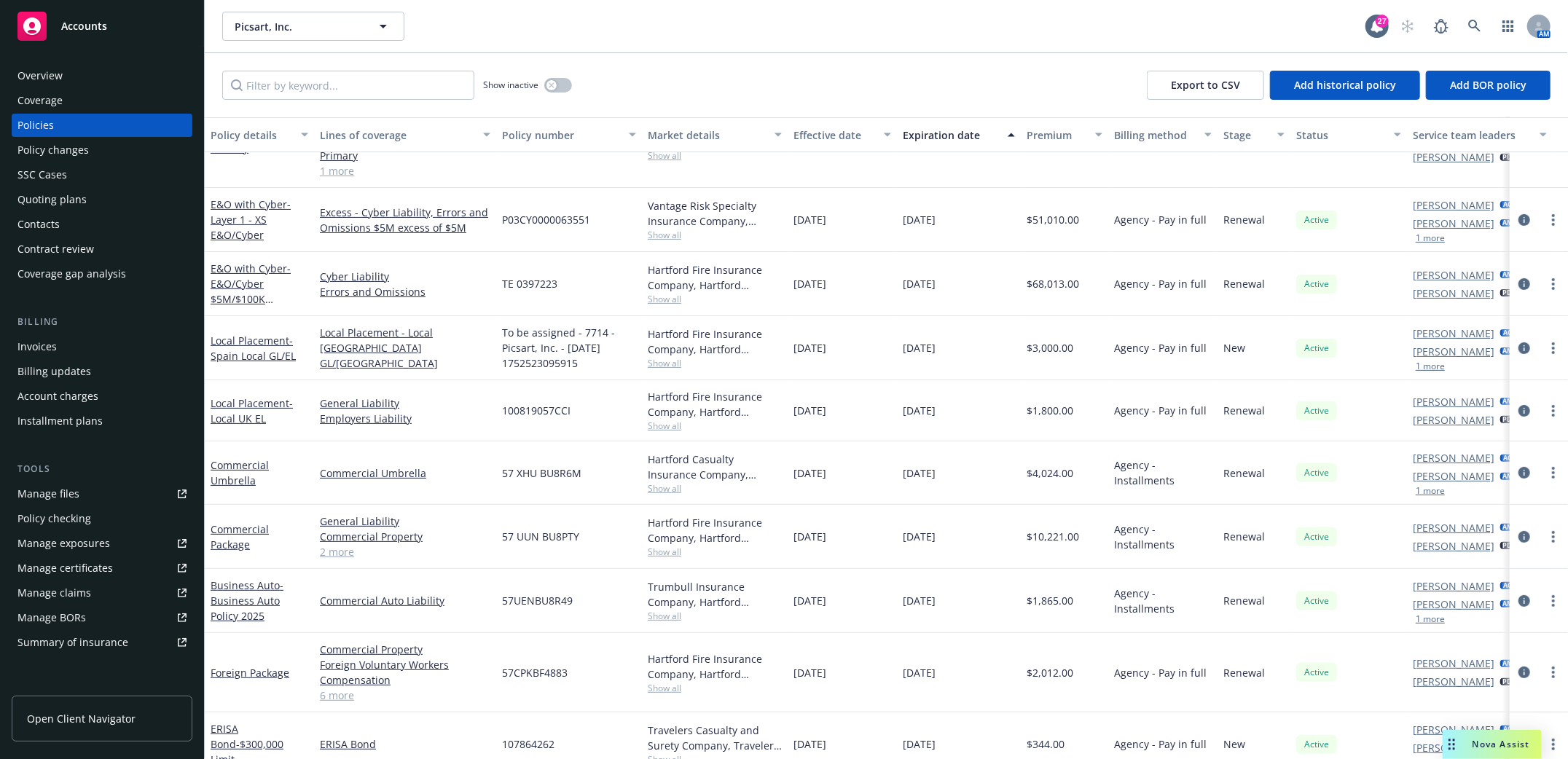
scroll to position [266, 0]
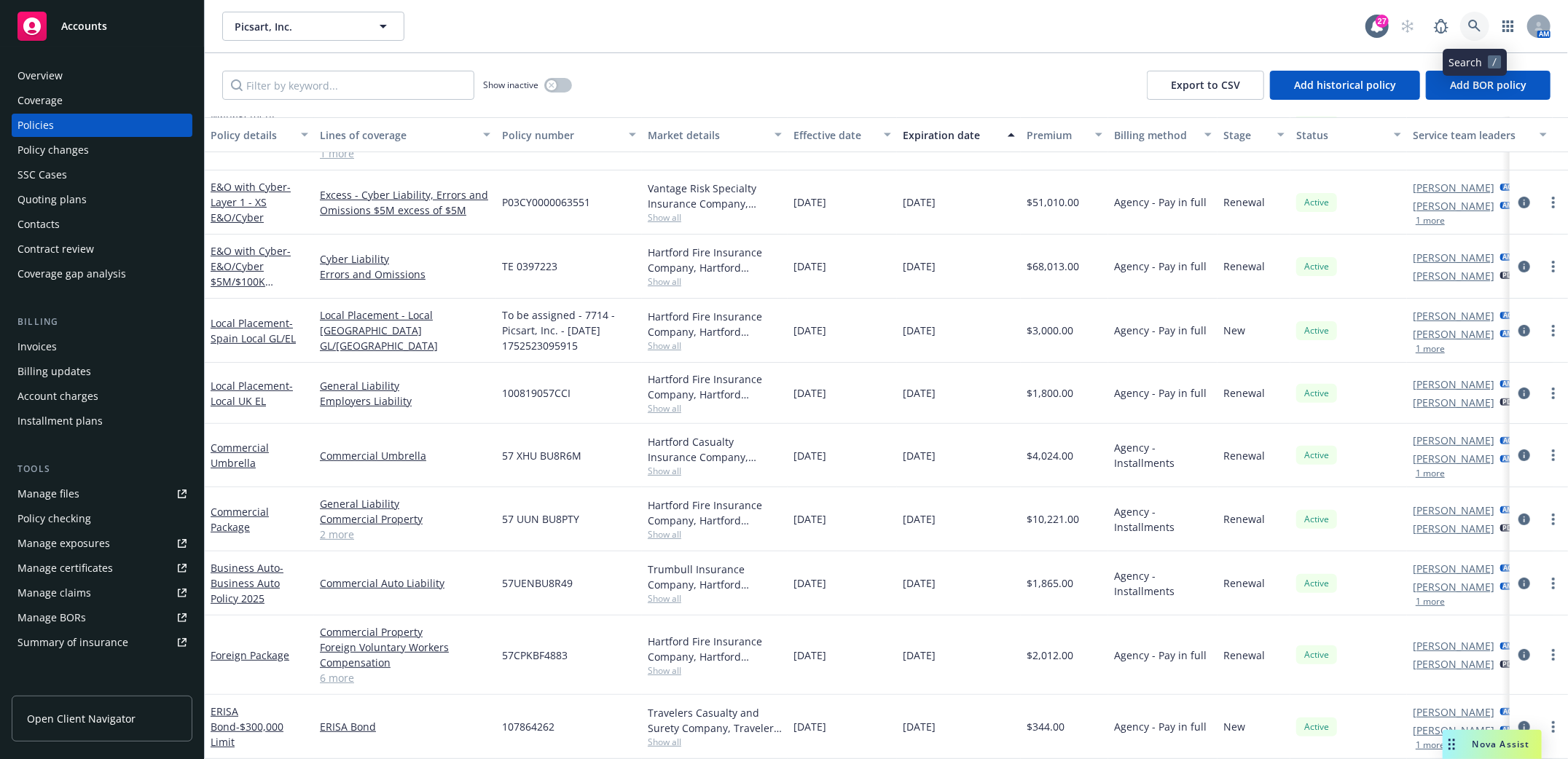
click at [1474, 30] on icon at bounding box center [1474, 26] width 13 height 13
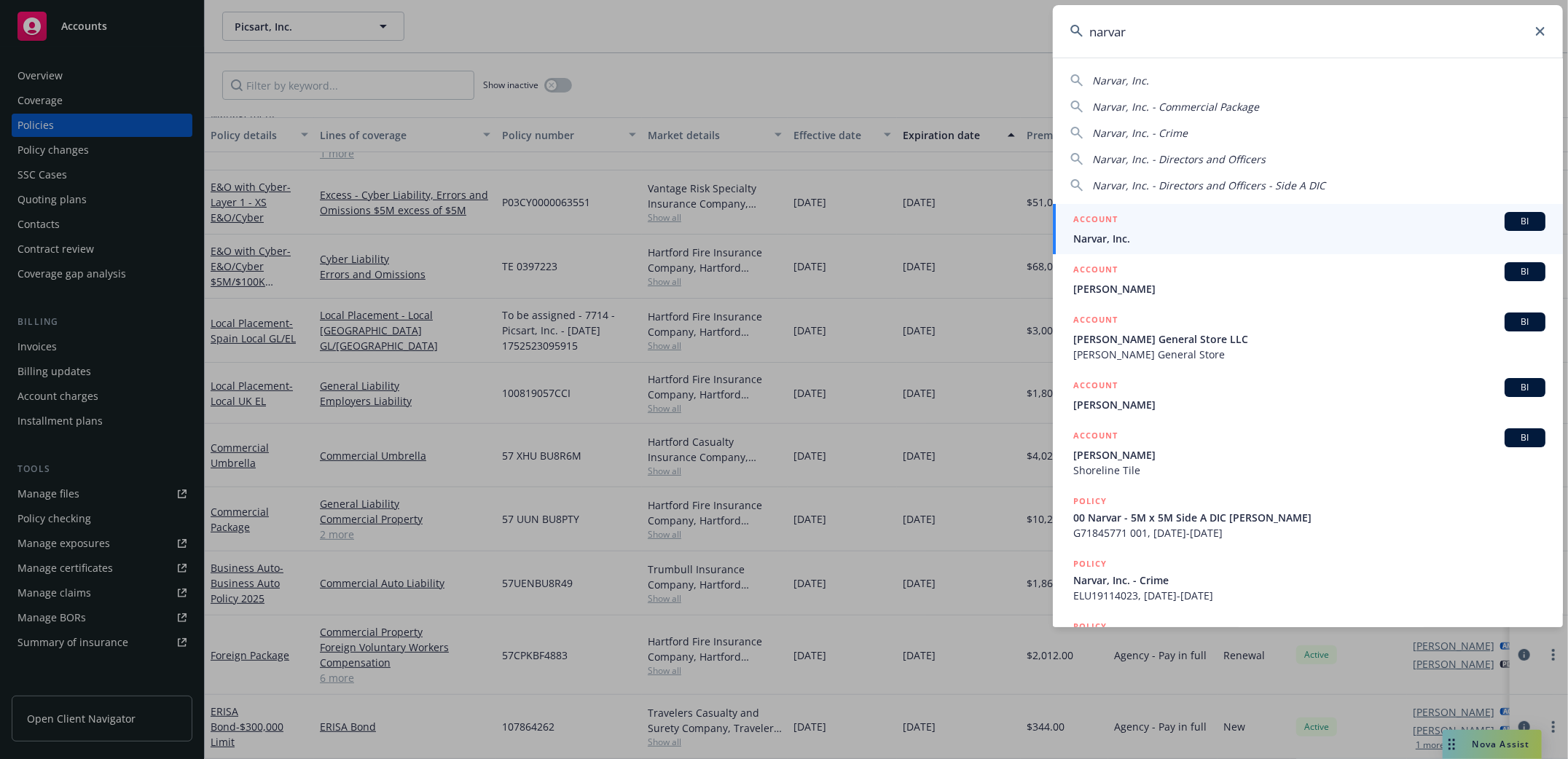
type input "narvar"
click at [1091, 233] on span "Narvar, Inc." at bounding box center [1309, 238] width 472 height 15
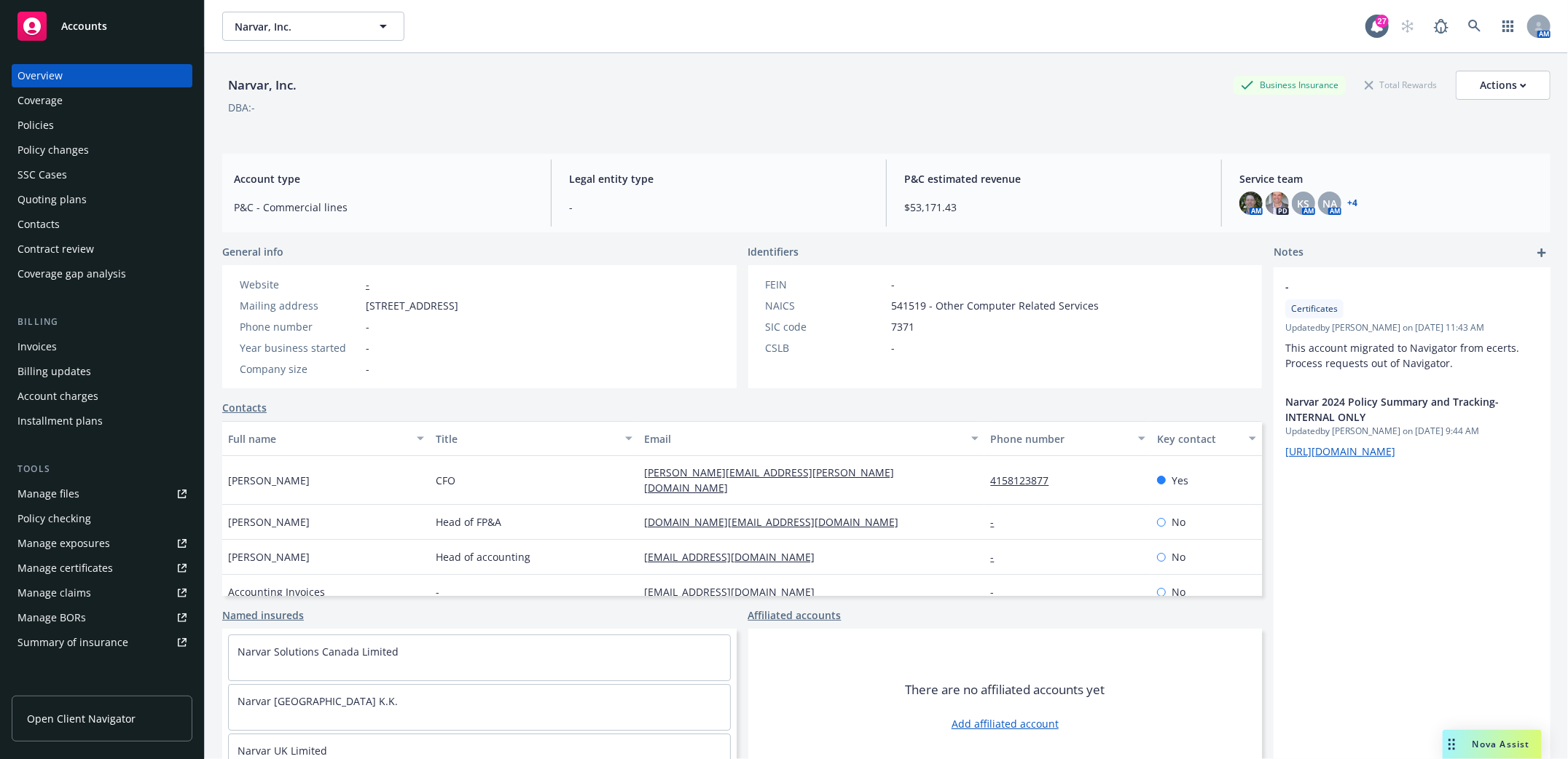
click at [50, 121] on div "Policies" at bounding box center [35, 125] width 36 height 23
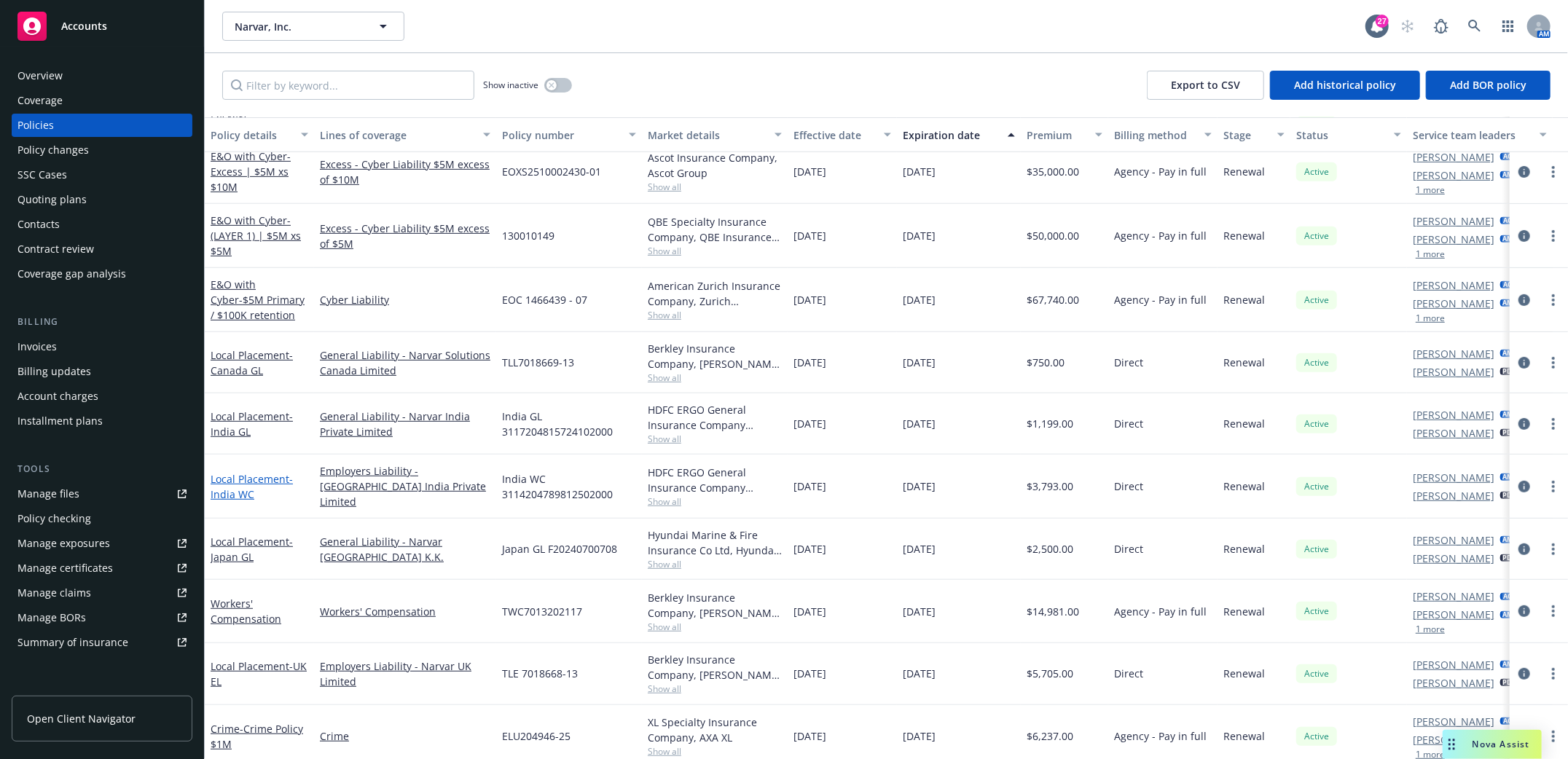
scroll to position [485, 0]
click at [240, 663] on link "Local Placement - [GEOGRAPHIC_DATA] [GEOGRAPHIC_DATA]" at bounding box center [259, 673] width 96 height 29
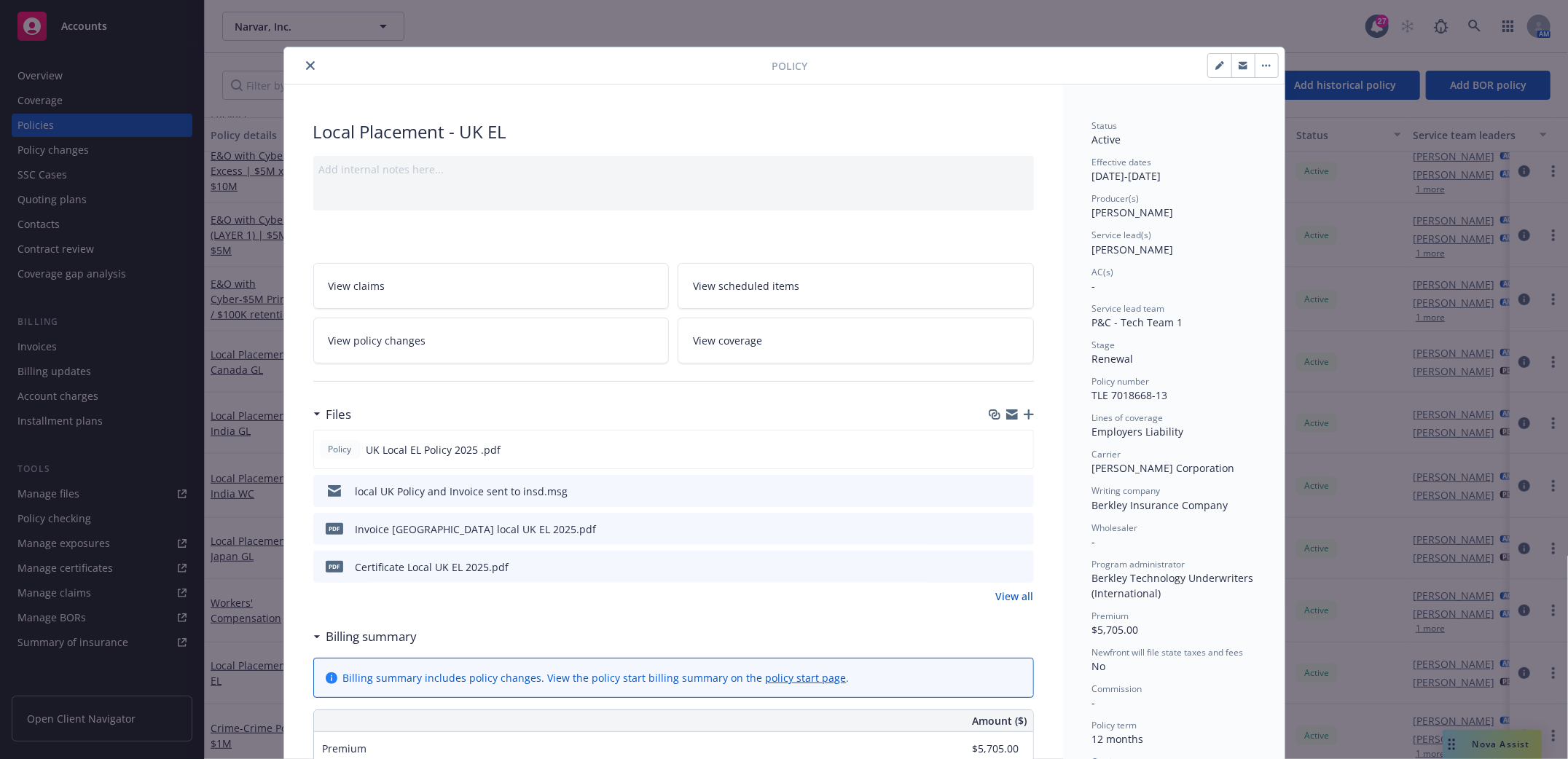
click at [993, 489] on icon "download file" at bounding box center [996, 491] width 12 height 12
click at [990, 493] on icon "download file" at bounding box center [996, 491] width 12 height 12
click at [306, 63] on icon "close" at bounding box center [311, 65] width 9 height 9
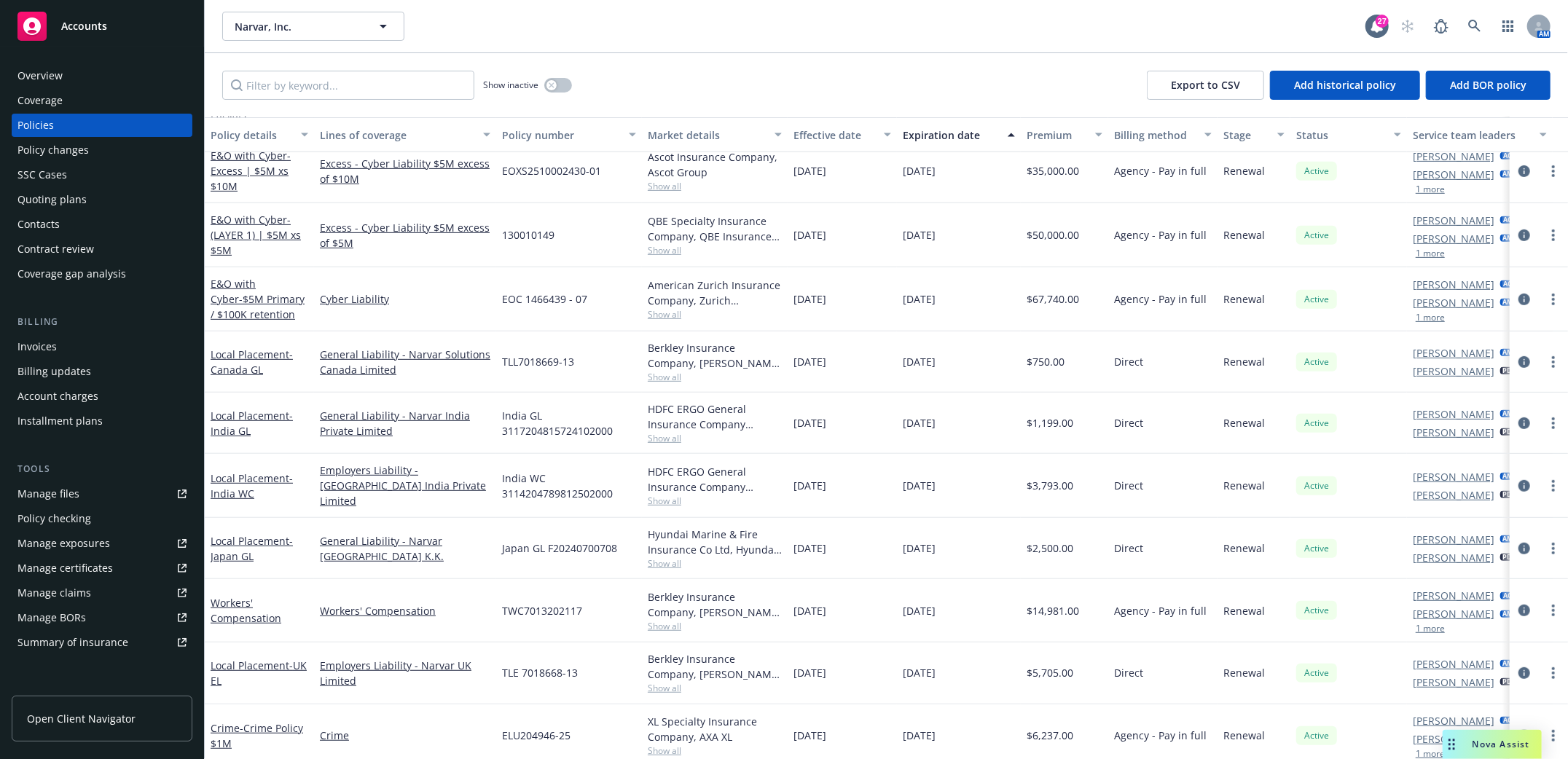
click at [40, 97] on div "Coverage" at bounding box center [40, 100] width 45 height 23
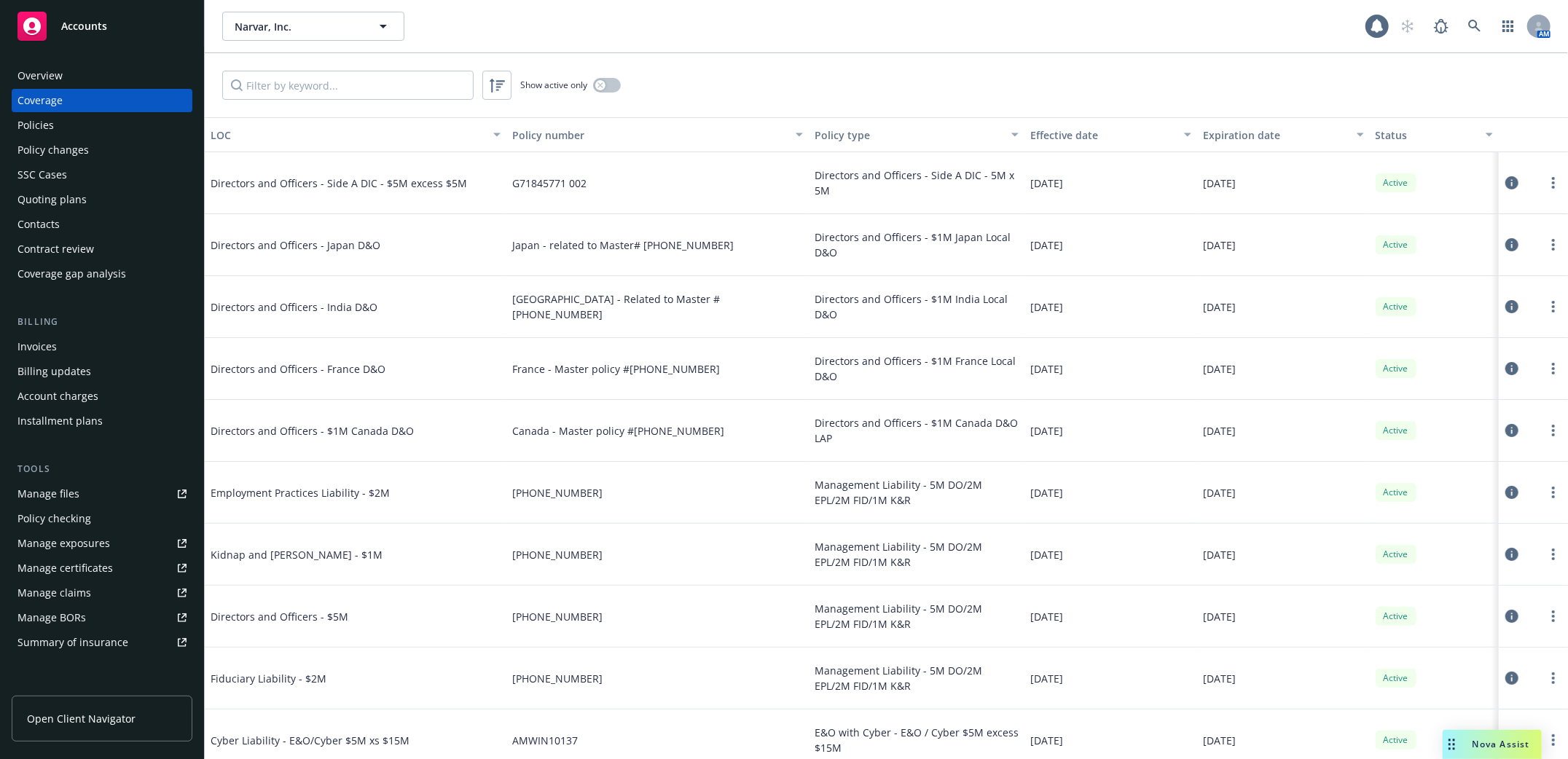
click at [40, 71] on div "Overview" at bounding box center [40, 75] width 45 height 23
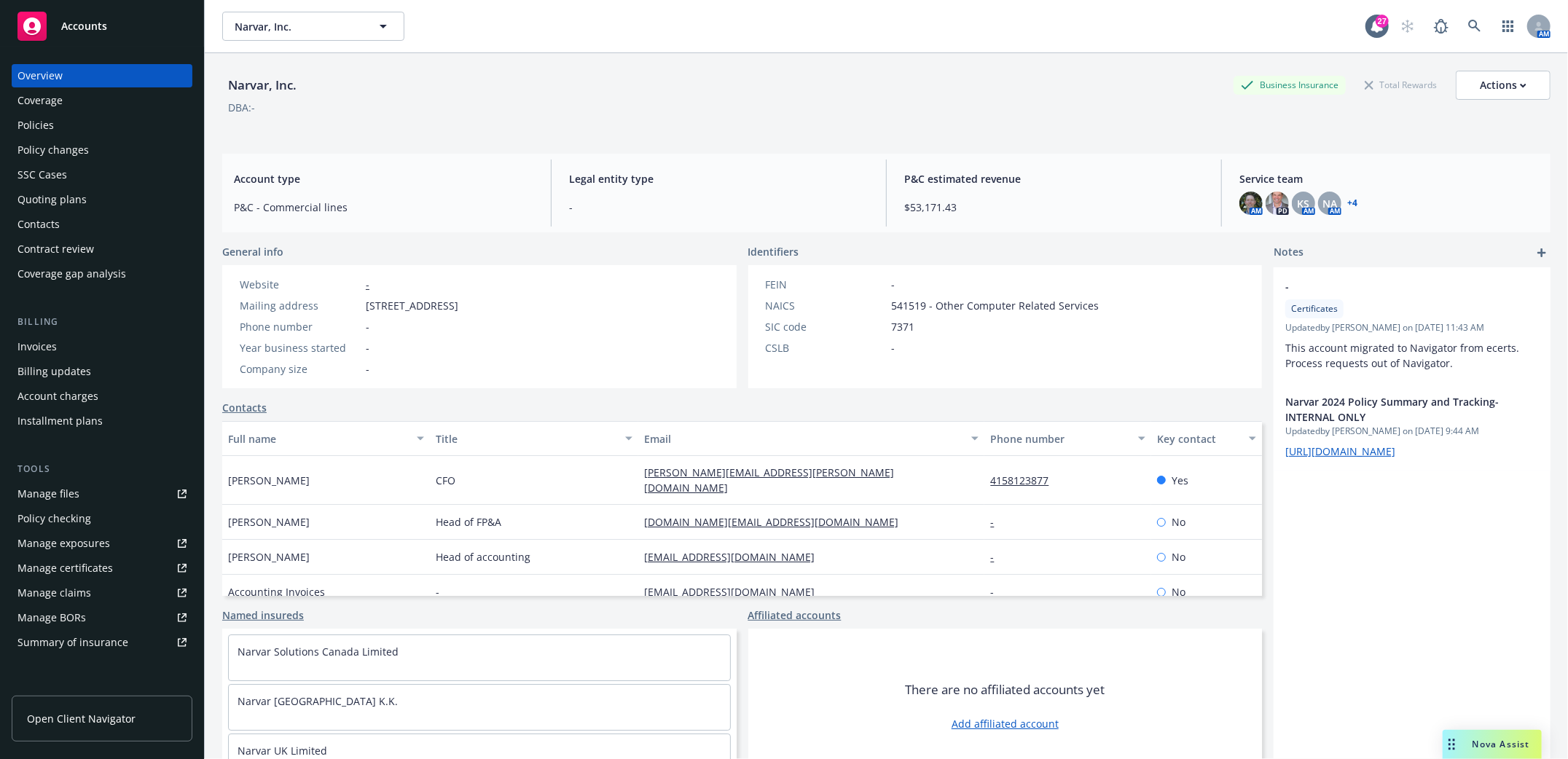
click at [39, 221] on div "Contacts" at bounding box center [38, 224] width 42 height 23
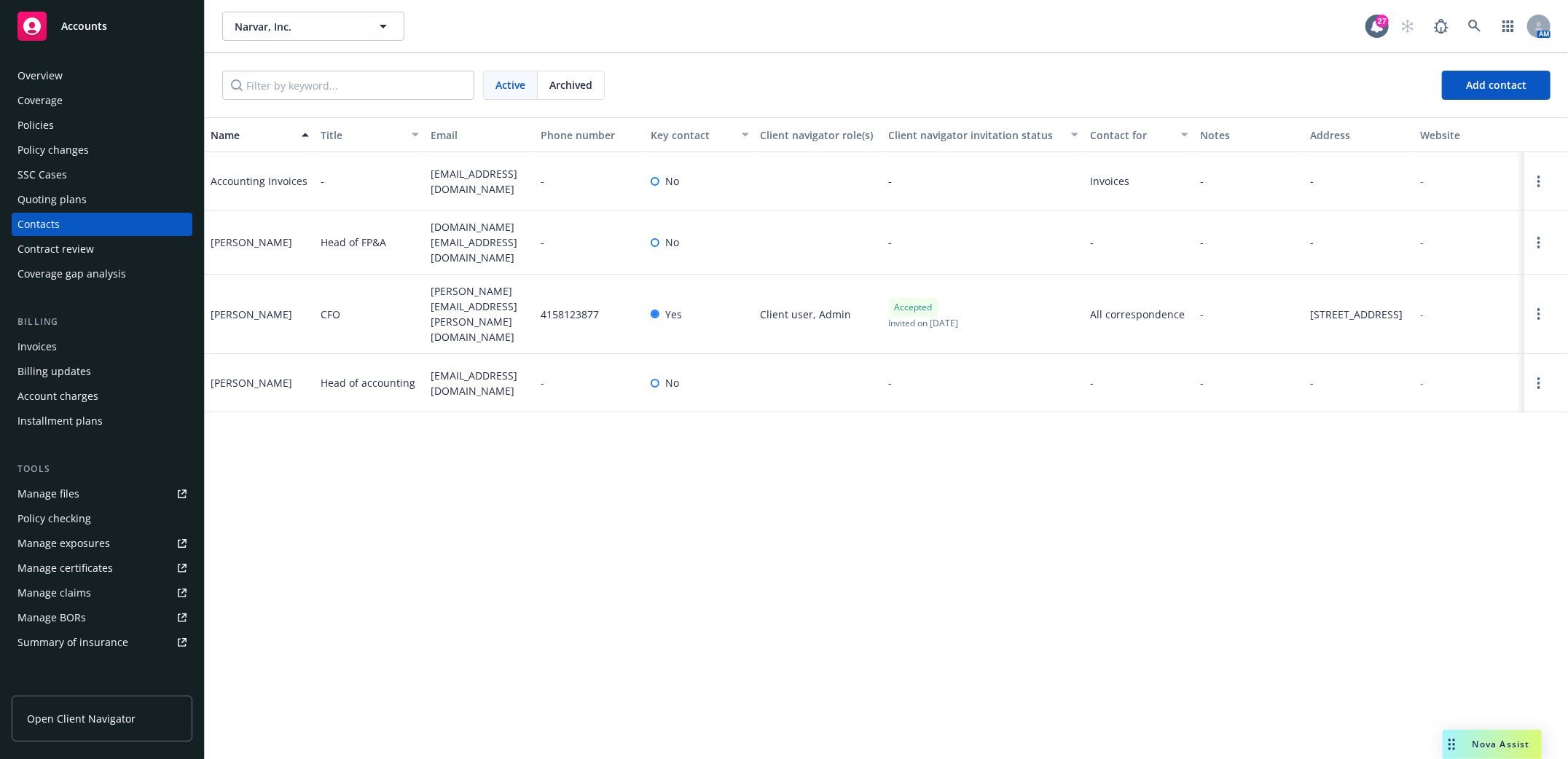
click at [22, 116] on div "Policies" at bounding box center [35, 125] width 36 height 23
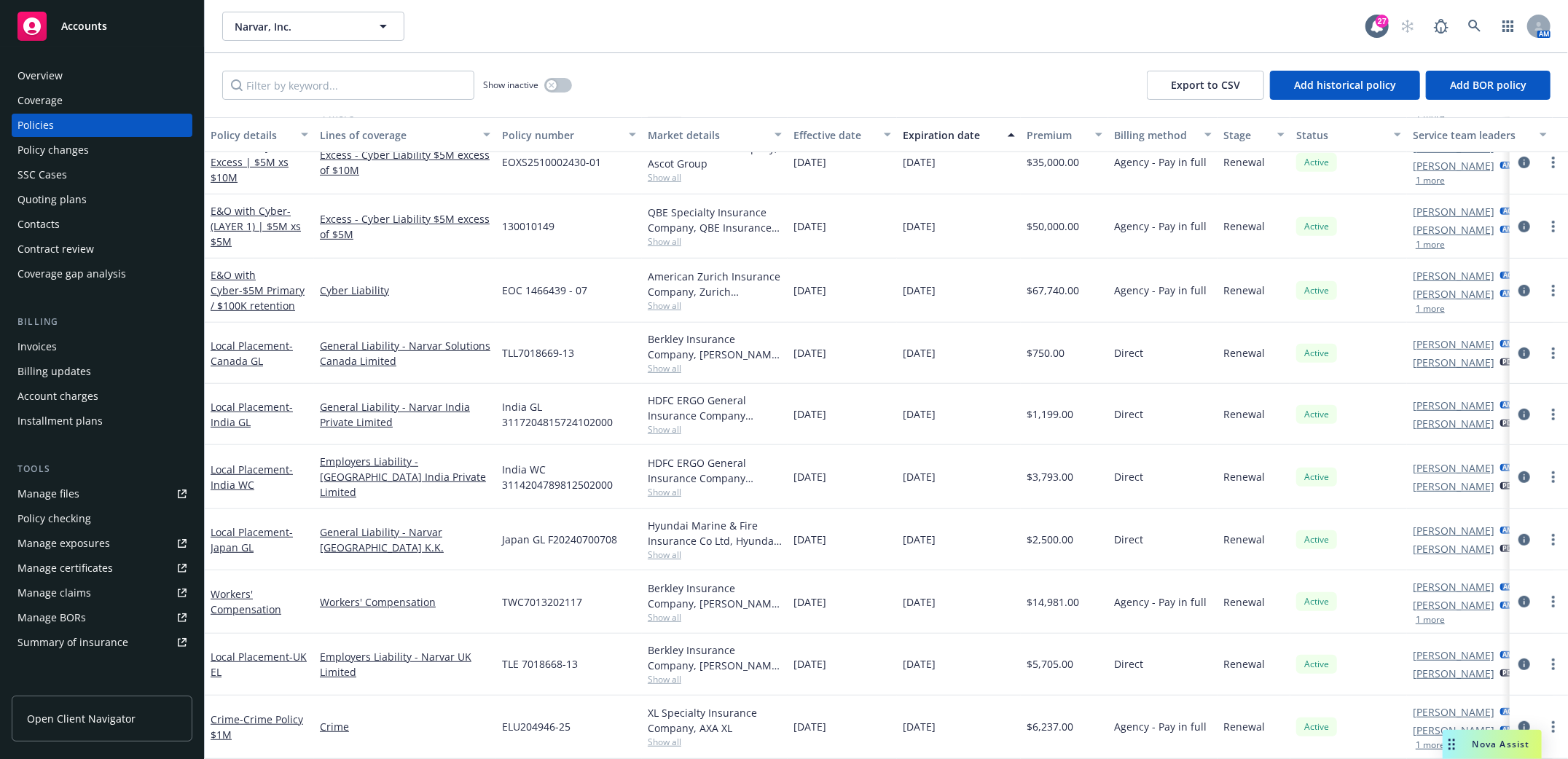
scroll to position [506, 0]
click at [249, 650] on link "Local Placement - [GEOGRAPHIC_DATA] [GEOGRAPHIC_DATA]" at bounding box center [259, 664] width 96 height 29
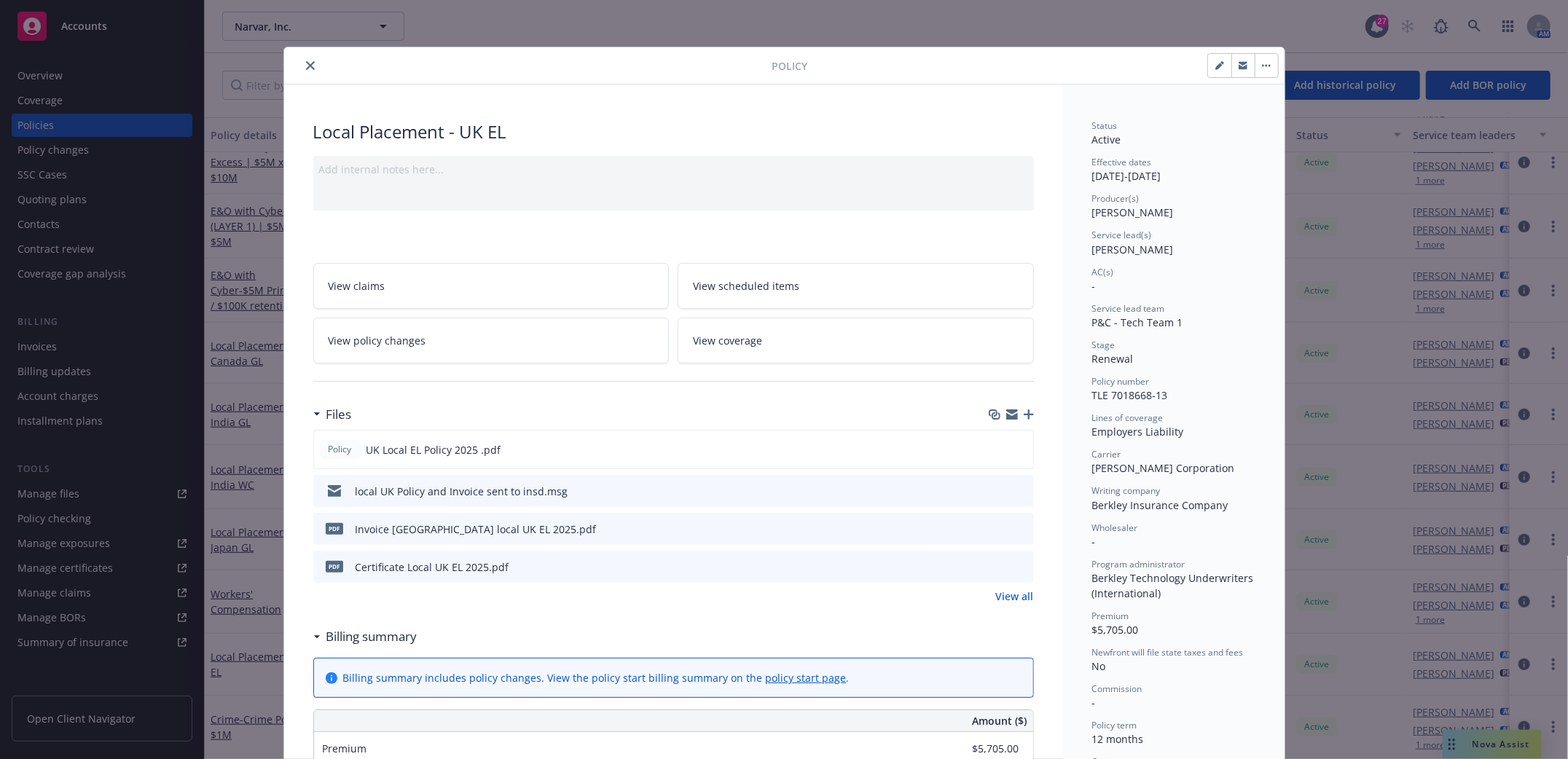
scroll to position [44, 0]
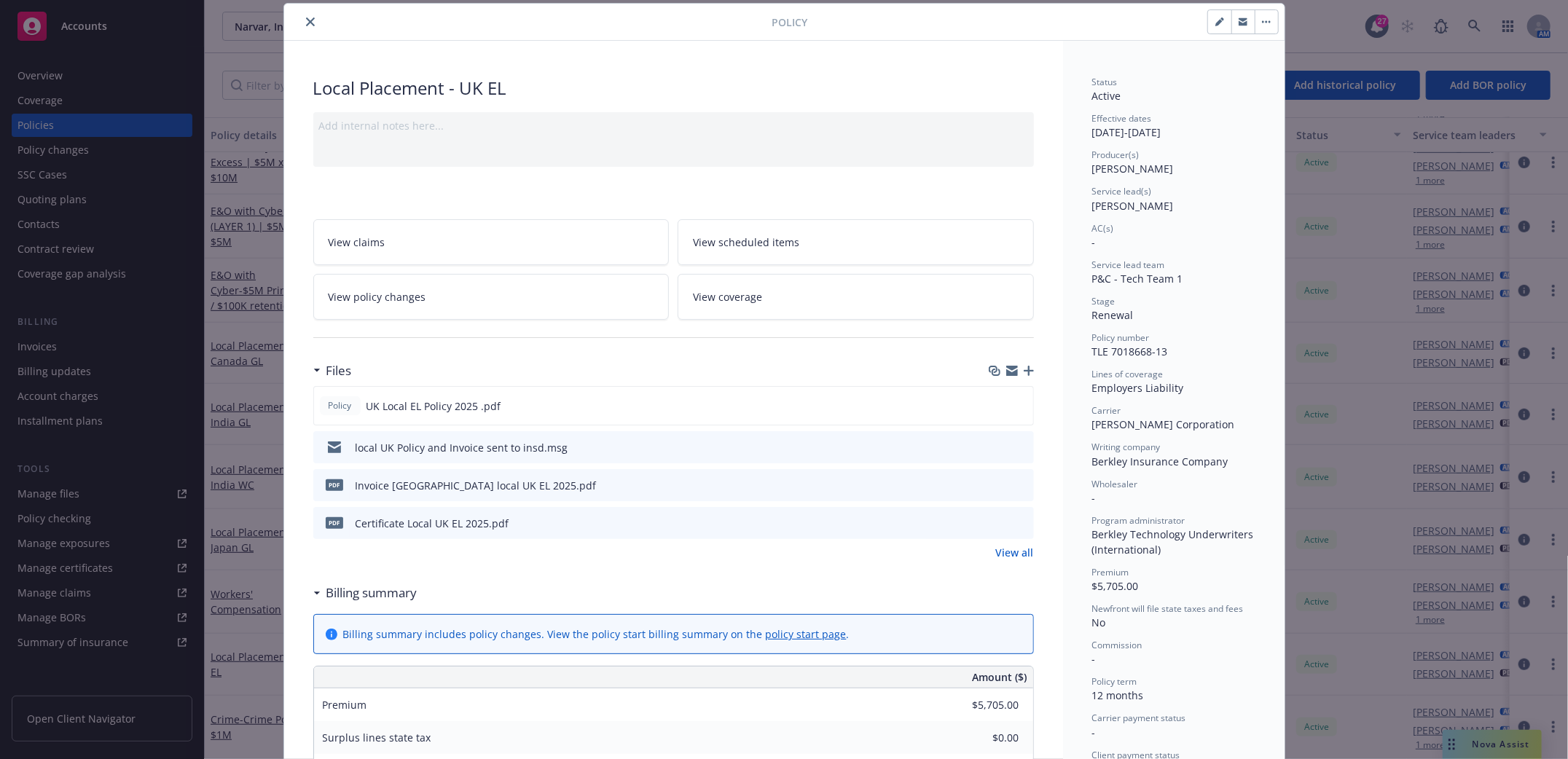
click at [1023, 373] on icon "button" at bounding box center [1028, 371] width 10 height 10
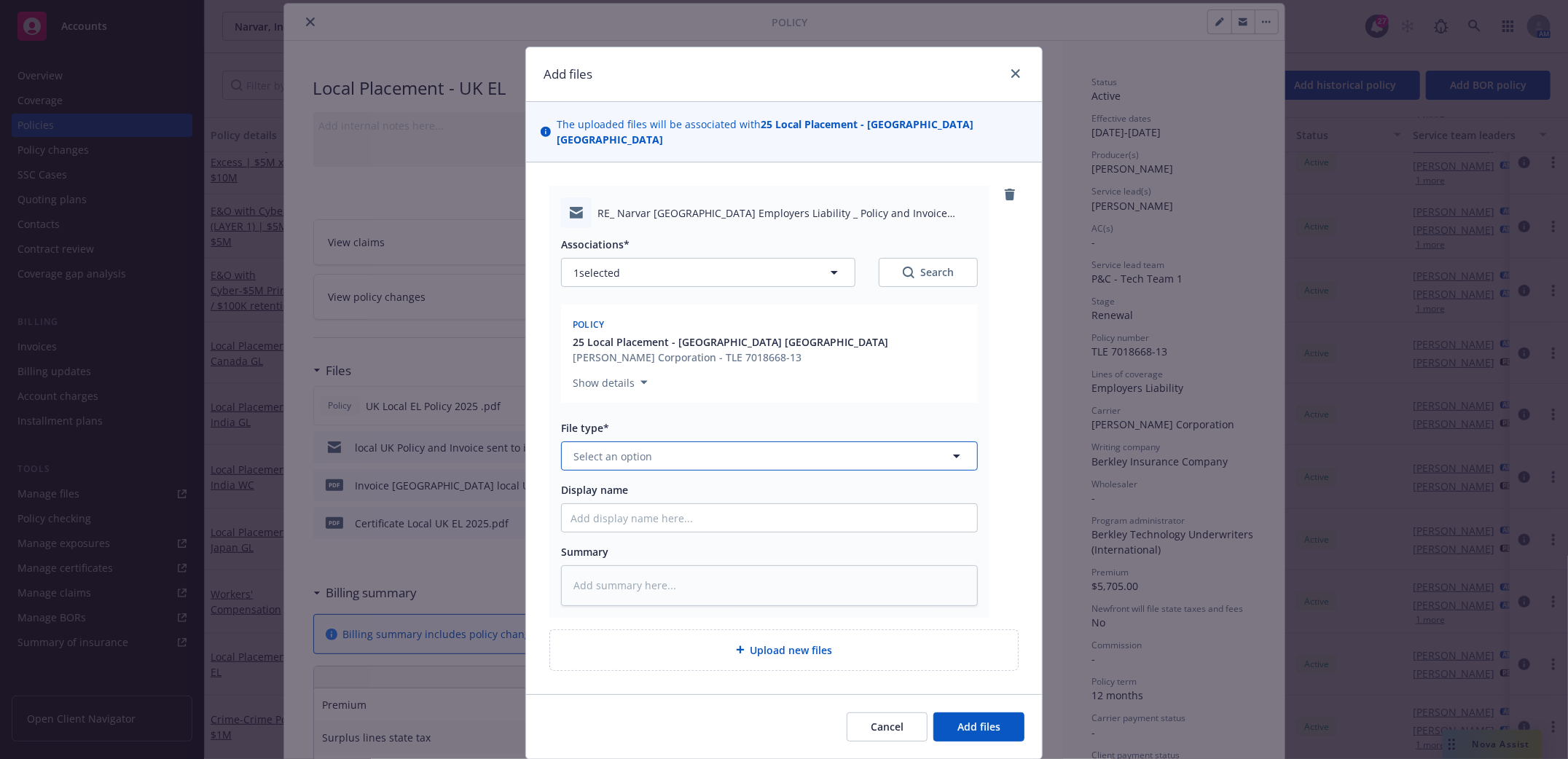
click at [688, 445] on button "Select an option" at bounding box center [769, 456] width 417 height 29
type input "email"
click at [682, 486] on div "Email" at bounding box center [769, 497] width 398 height 22
type textarea "x"
click at [682, 501] on div "Associations* 1 selected Search Policy 25 Local Placement - [GEOGRAPHIC_DATA] […" at bounding box center [769, 417] width 417 height 378
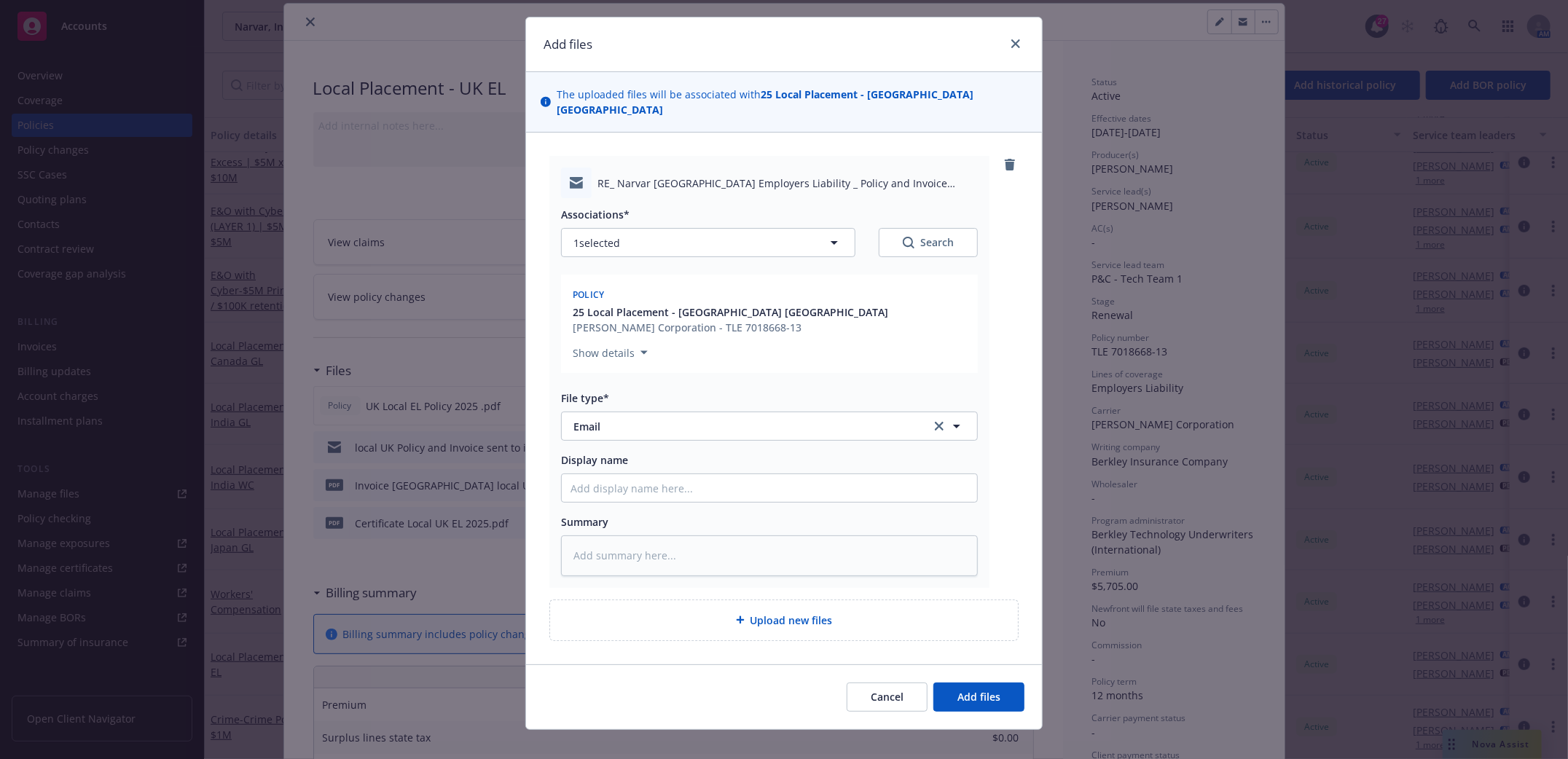
scroll to position [31, 0]
click at [747, 472] on input "Display name" at bounding box center [769, 486] width 416 height 28
type input "F"
type textarea "x"
type input "Fo"
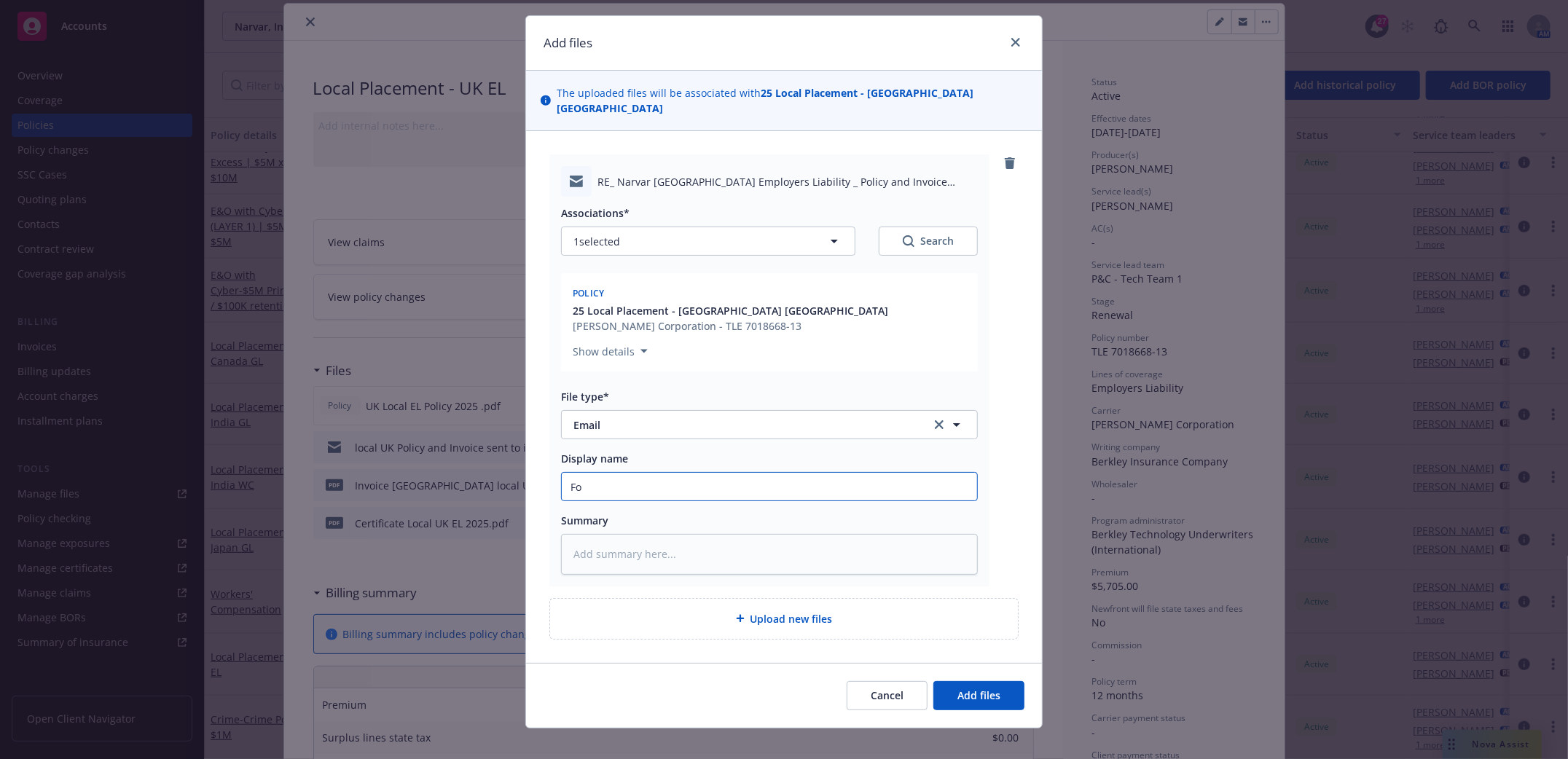
type textarea "x"
type input "Fol"
type textarea "x"
type input "Foll"
type textarea "x"
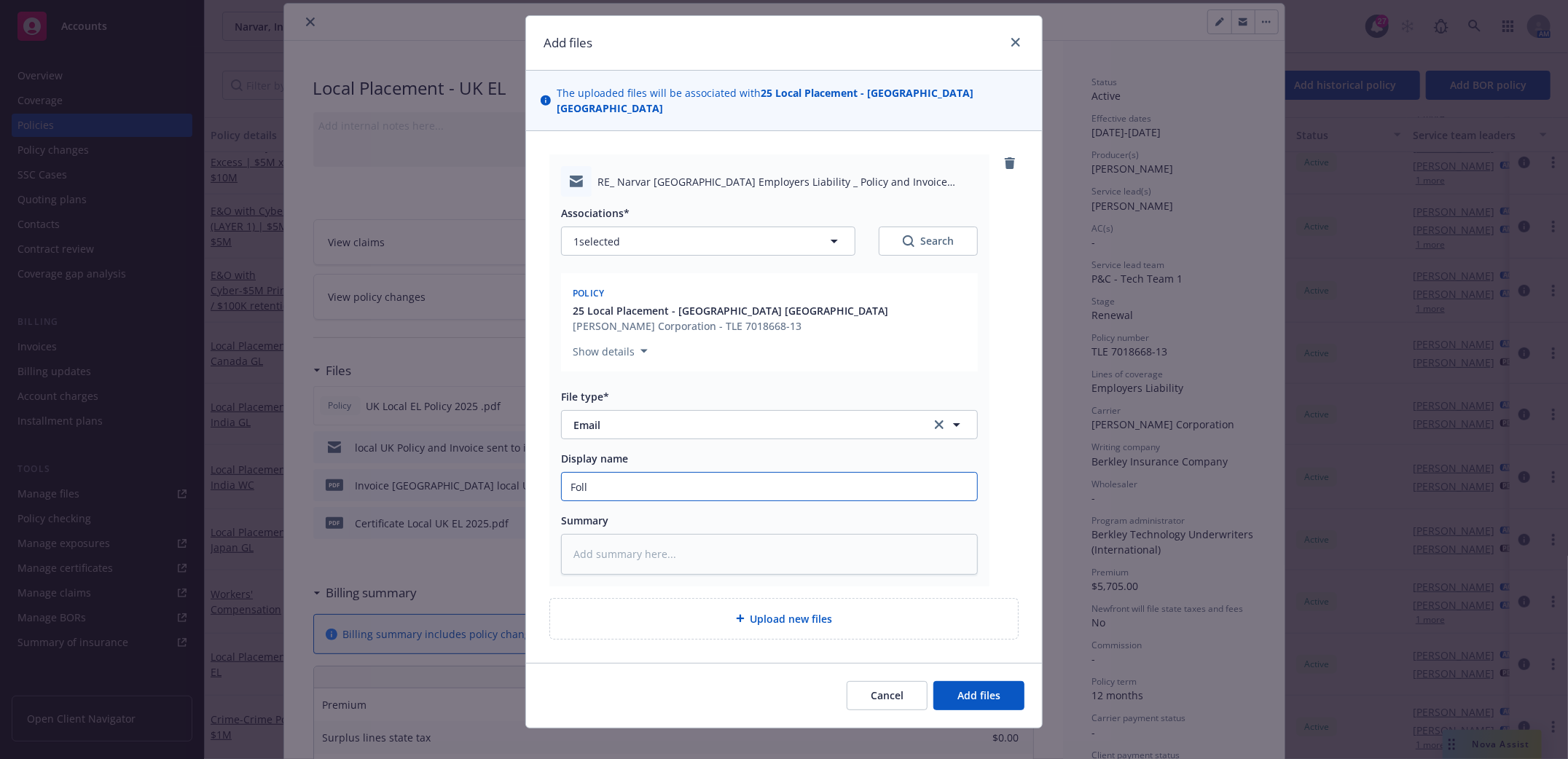
type input "Follo"
type textarea "x"
type input "Follow"
type textarea "x"
type input "Follow"
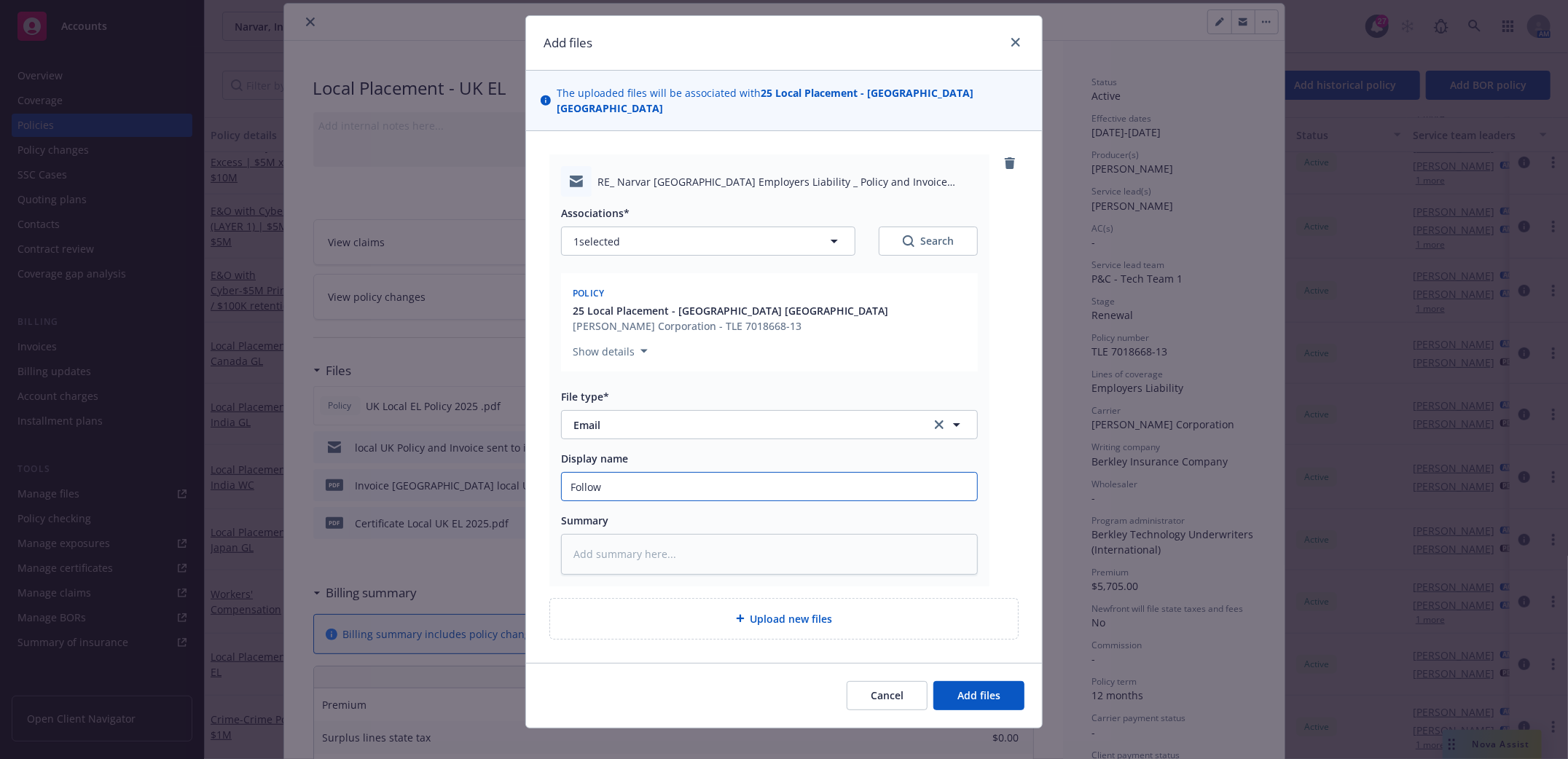
type textarea "x"
type input "Follow u"
type textarea "x"
type input "Follow up"
type textarea "x"
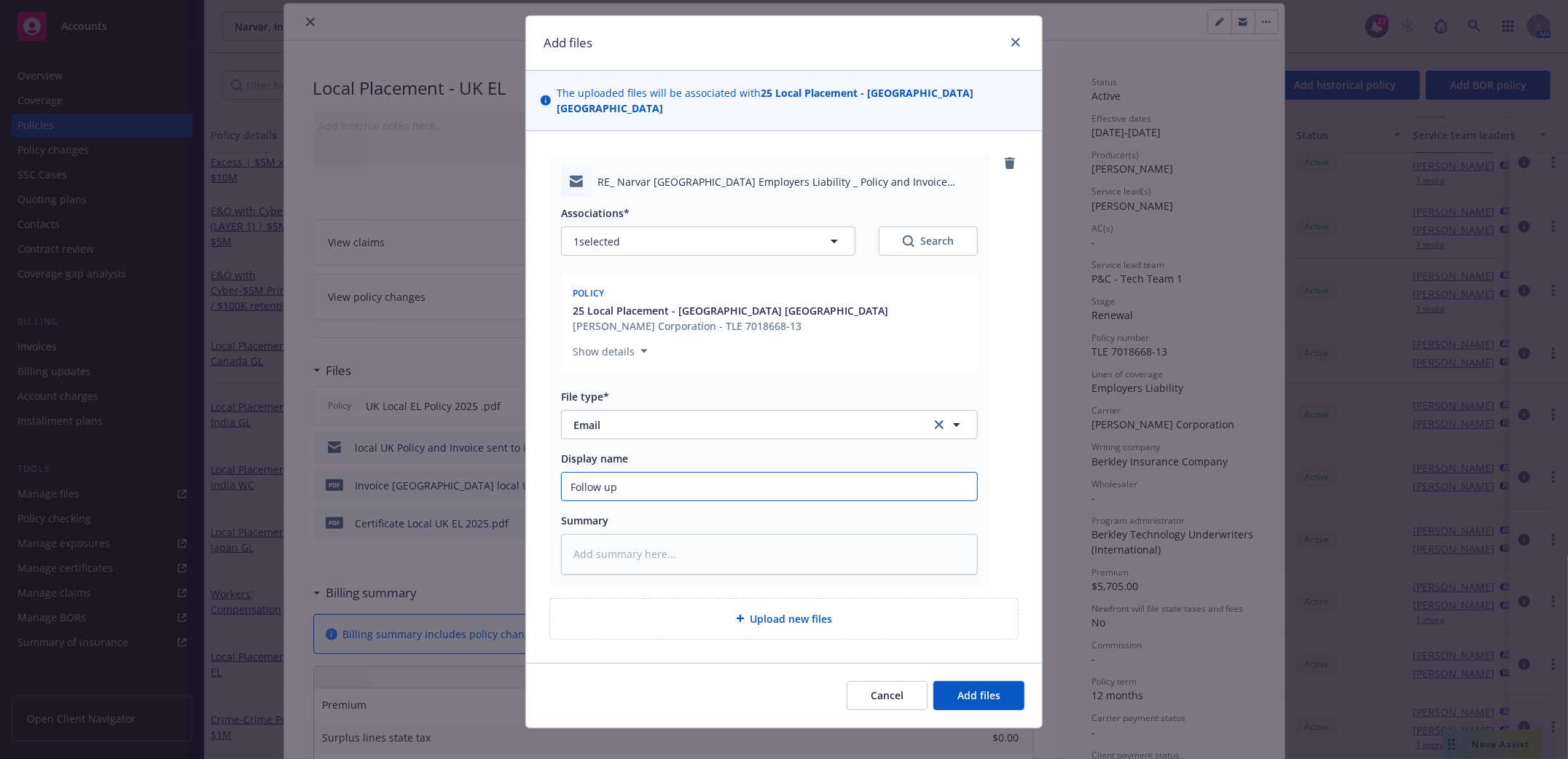
type input "Follow up"
type textarea "x"
type input "Follow up f"
type textarea "x"
type input "Follow up for"
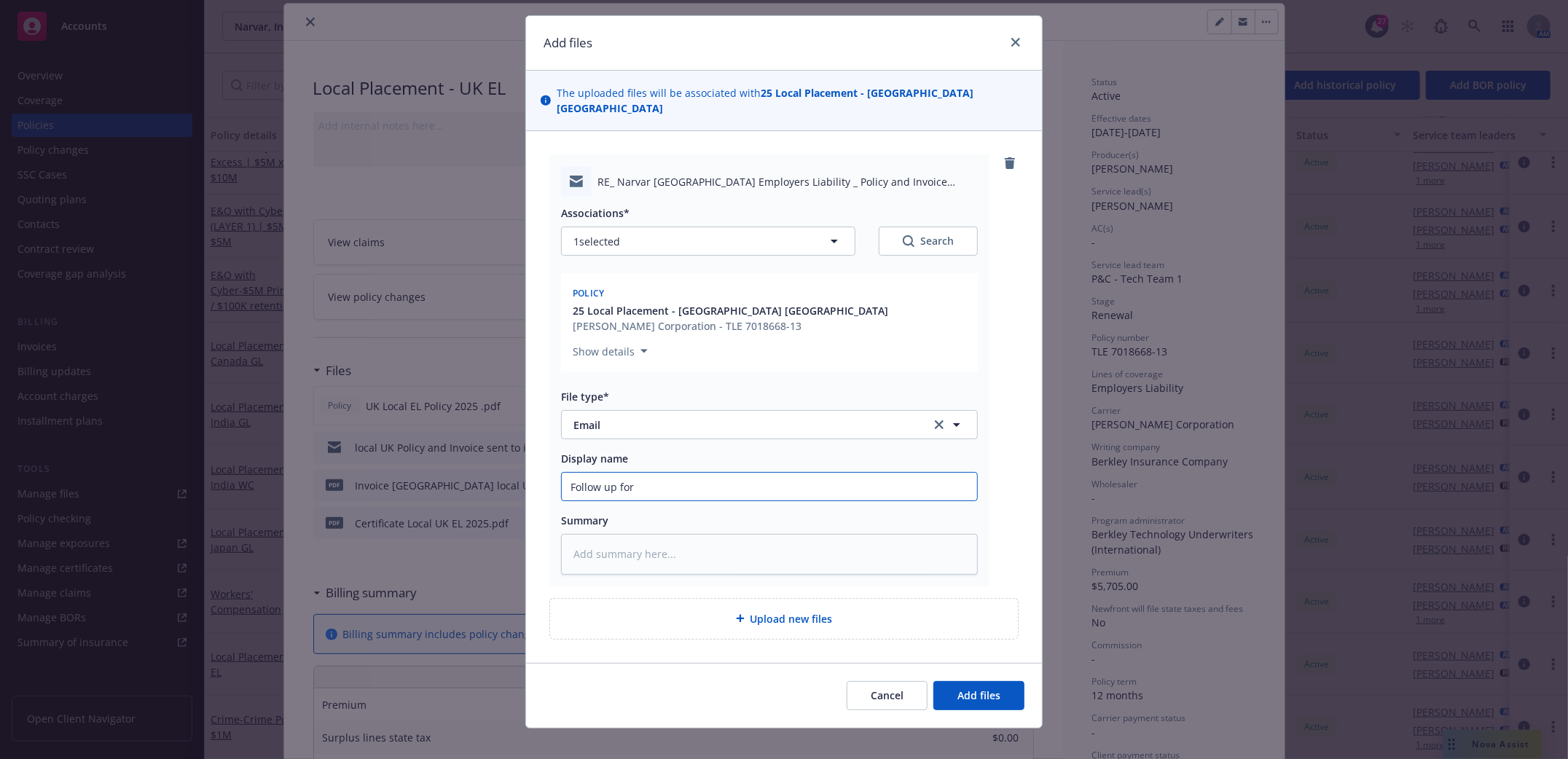
type textarea "x"
type input "Follow up for p"
type textarea "x"
type input "Follow up for pa"
type textarea "x"
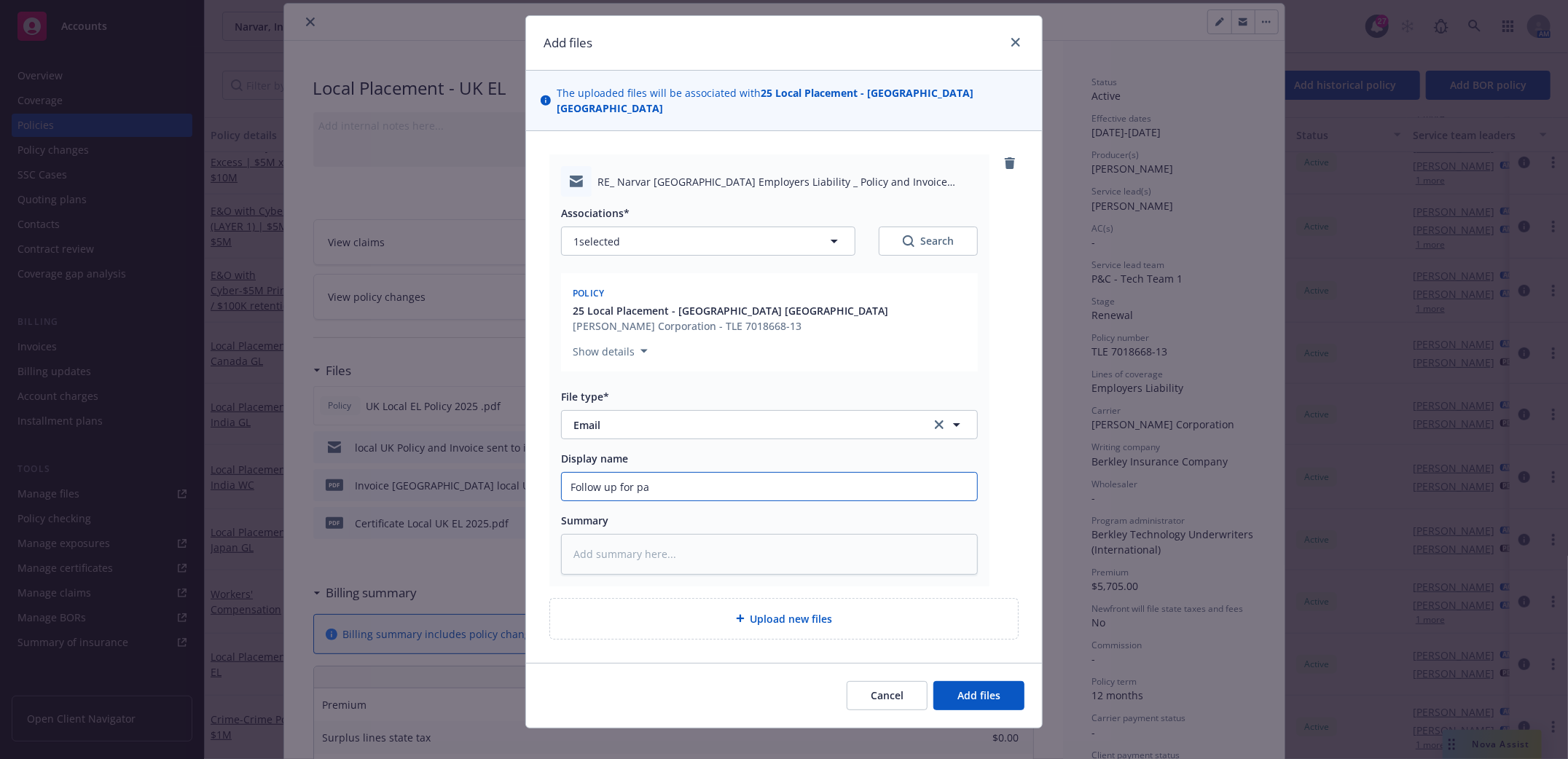
type input "Follow up for pay"
type textarea "x"
type input "Follow up for paym"
type textarea "x"
type input "Follow up for payme"
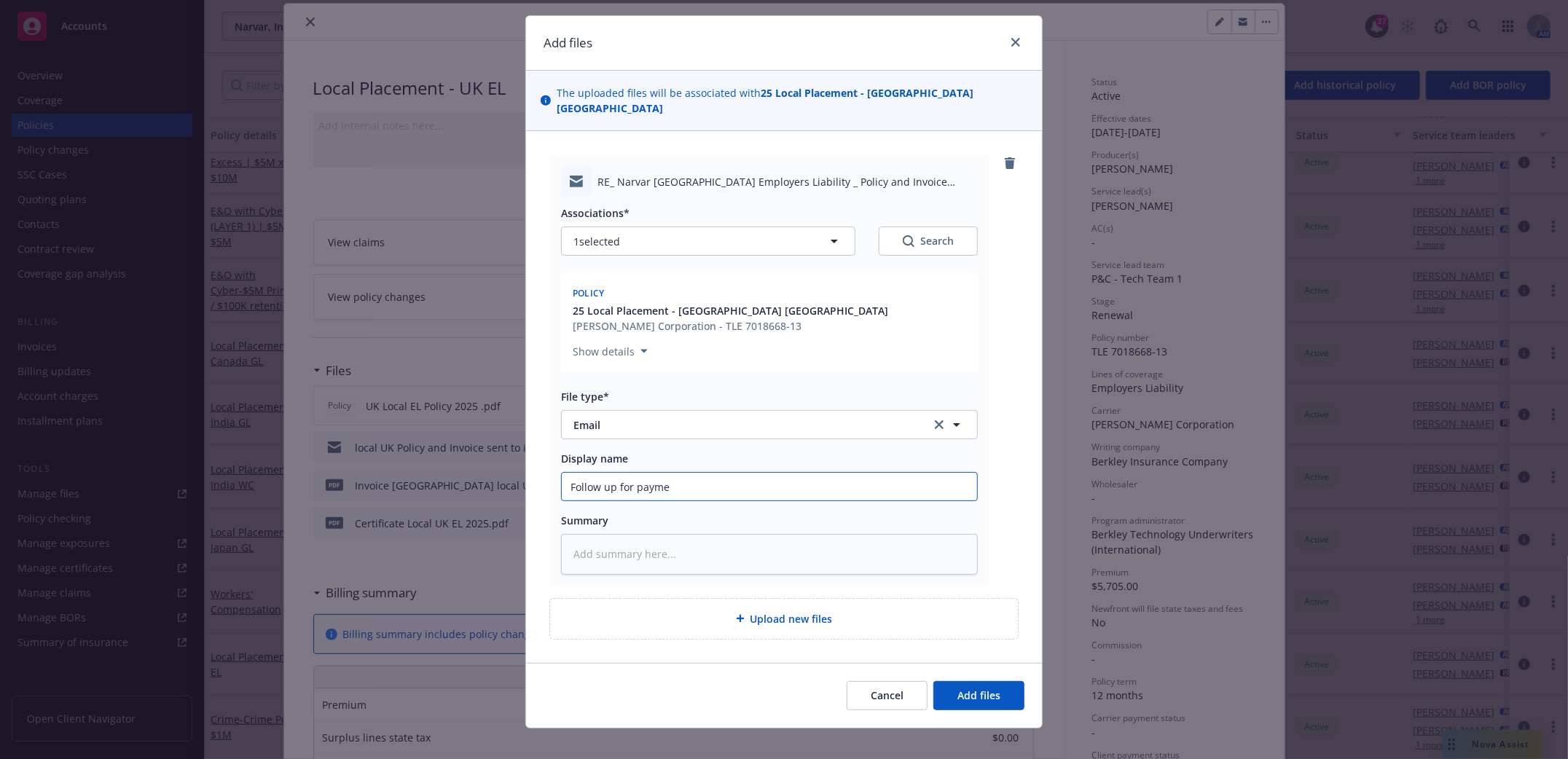
type textarea "x"
type input "Follow up for paymen"
type textarea "x"
type input "Follow up for payment"
click at [961, 692] on button "Add files" at bounding box center [978, 696] width 91 height 29
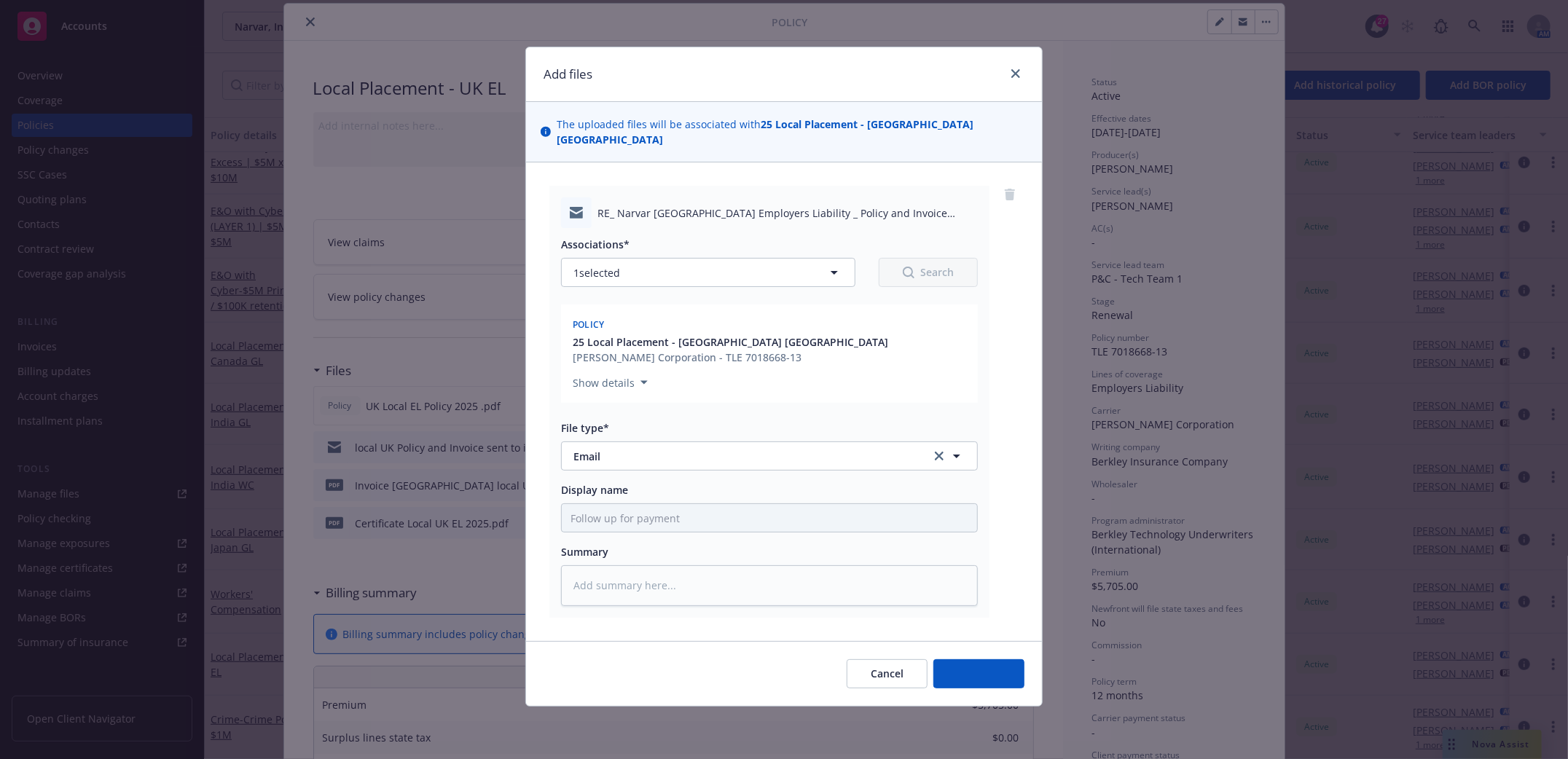
scroll to position [0, 0]
type textarea "x"
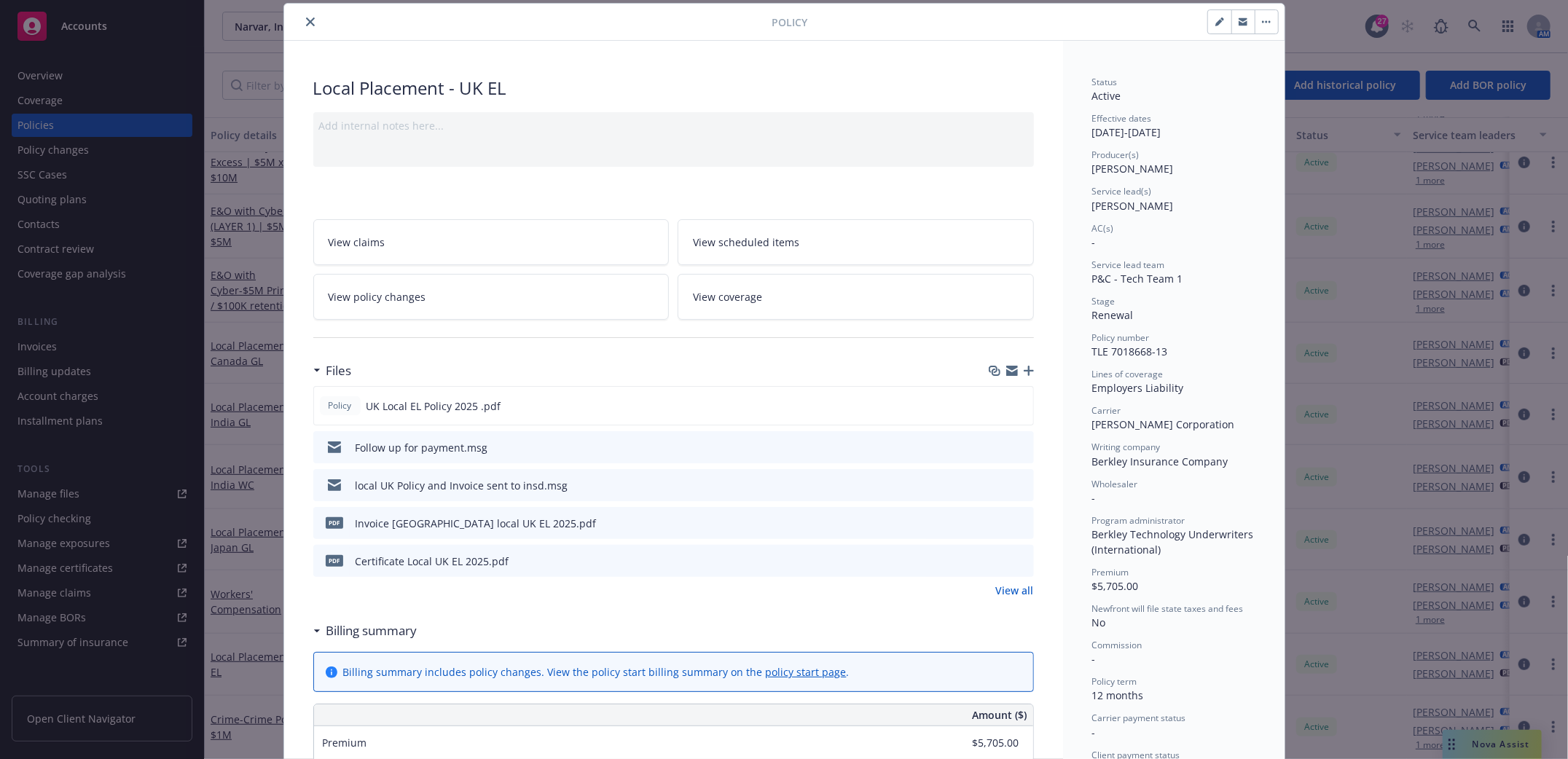
click at [306, 21] on icon "close" at bounding box center [311, 22] width 9 height 9
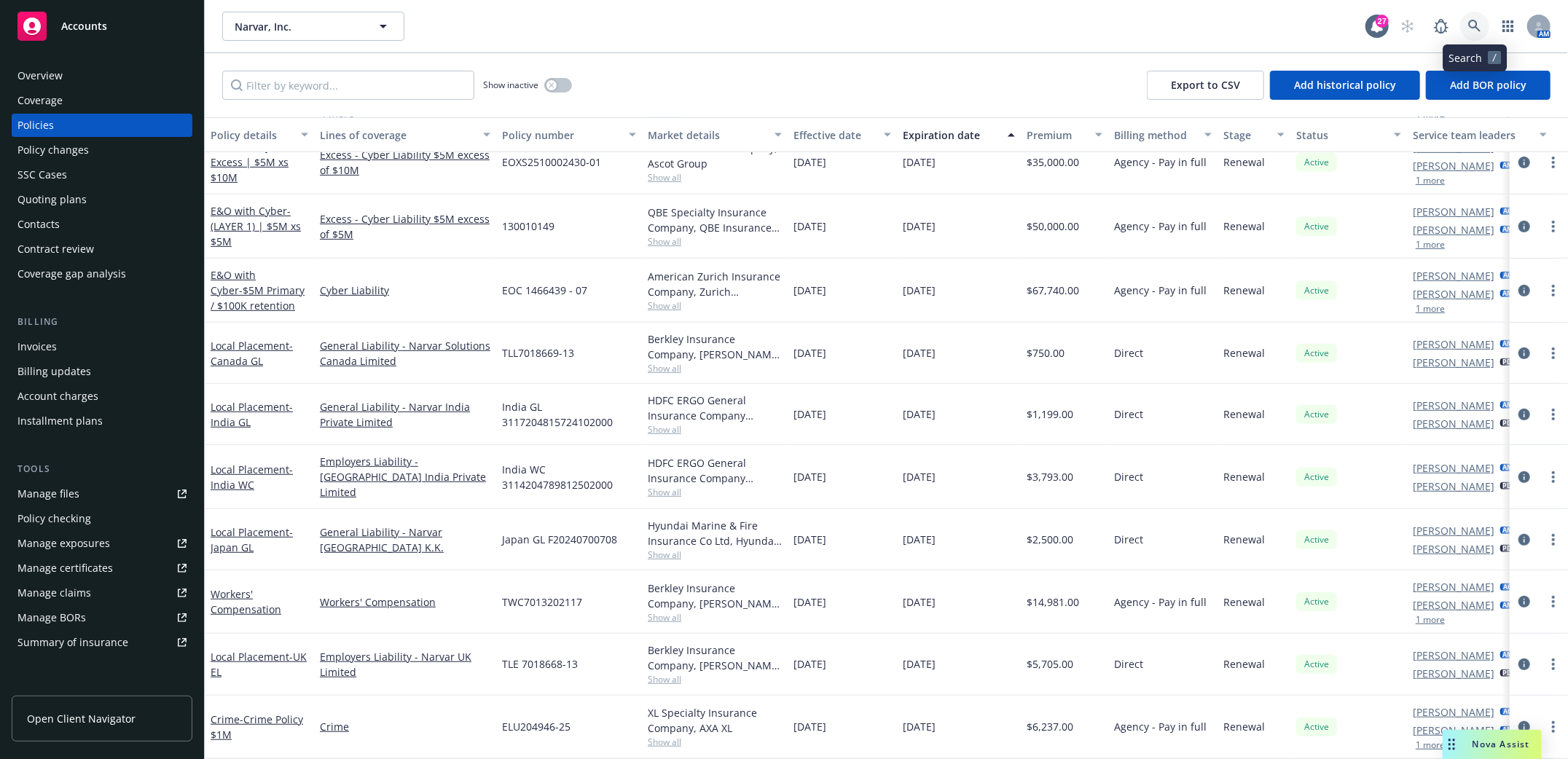
click at [1474, 22] on icon at bounding box center [1474, 26] width 13 height 13
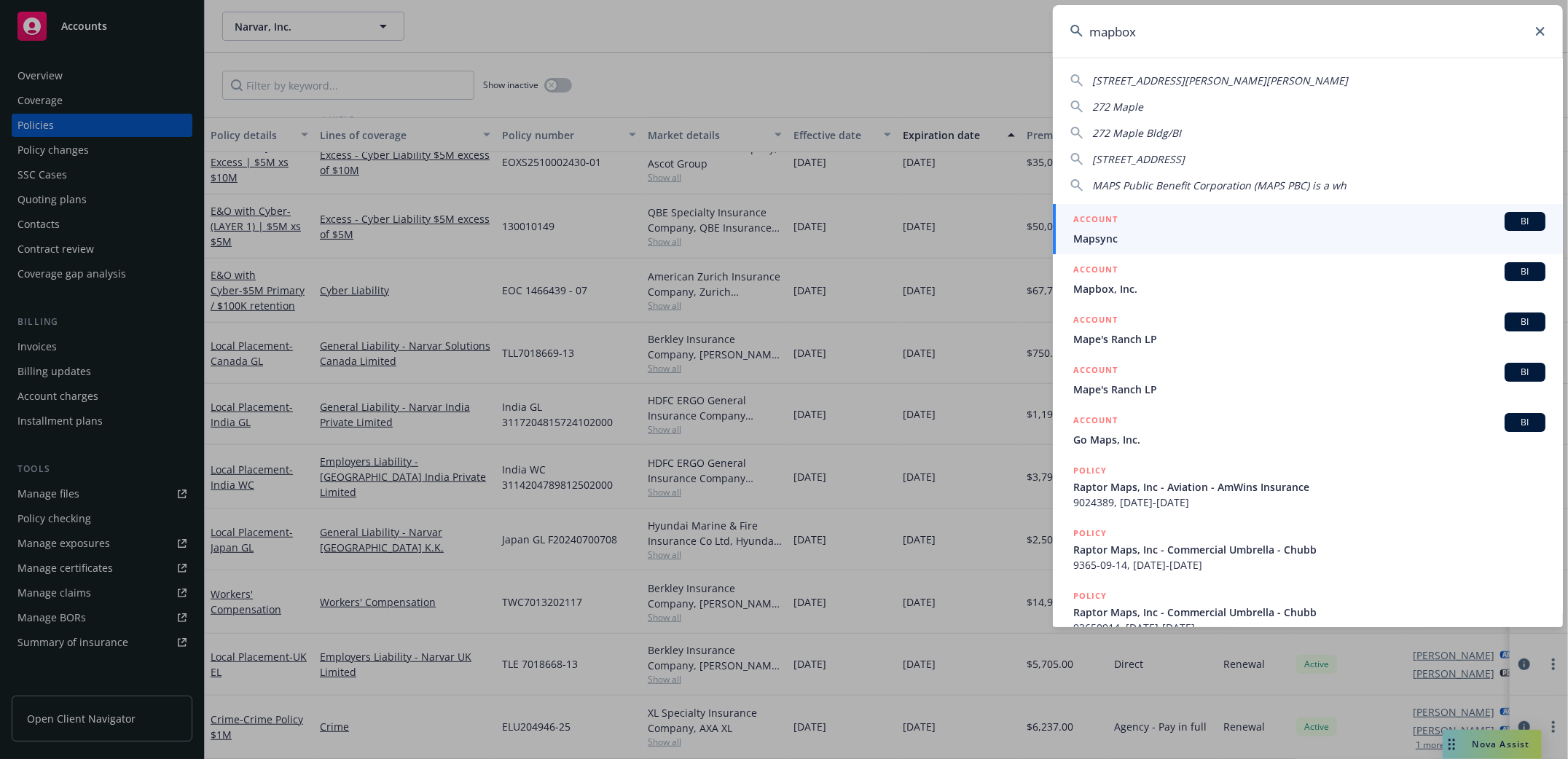
type input "mapbox"
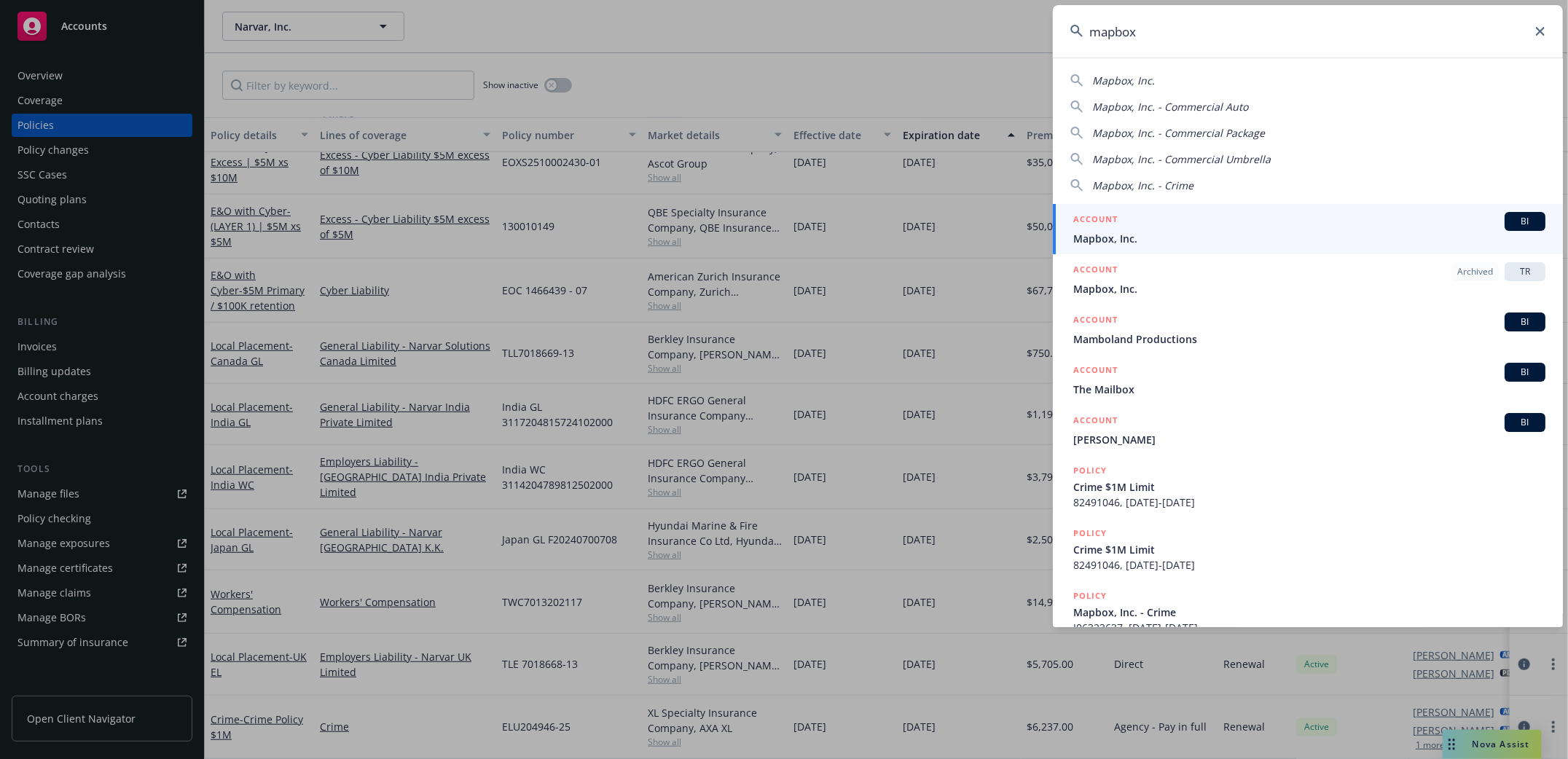
click at [1122, 235] on span "Mapbox, Inc." at bounding box center [1309, 238] width 472 height 15
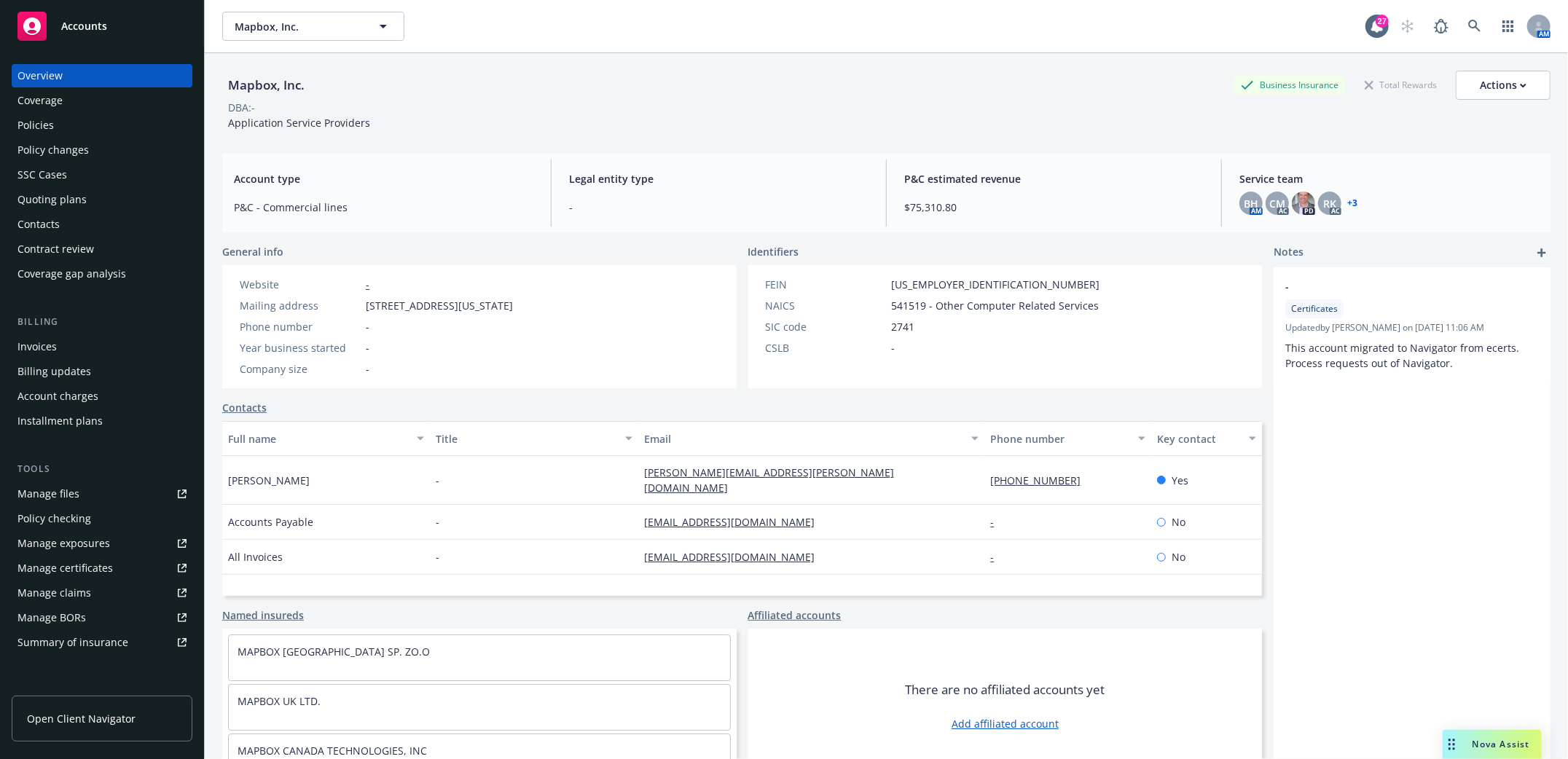
click at [31, 120] on div "Policies" at bounding box center [35, 125] width 36 height 23
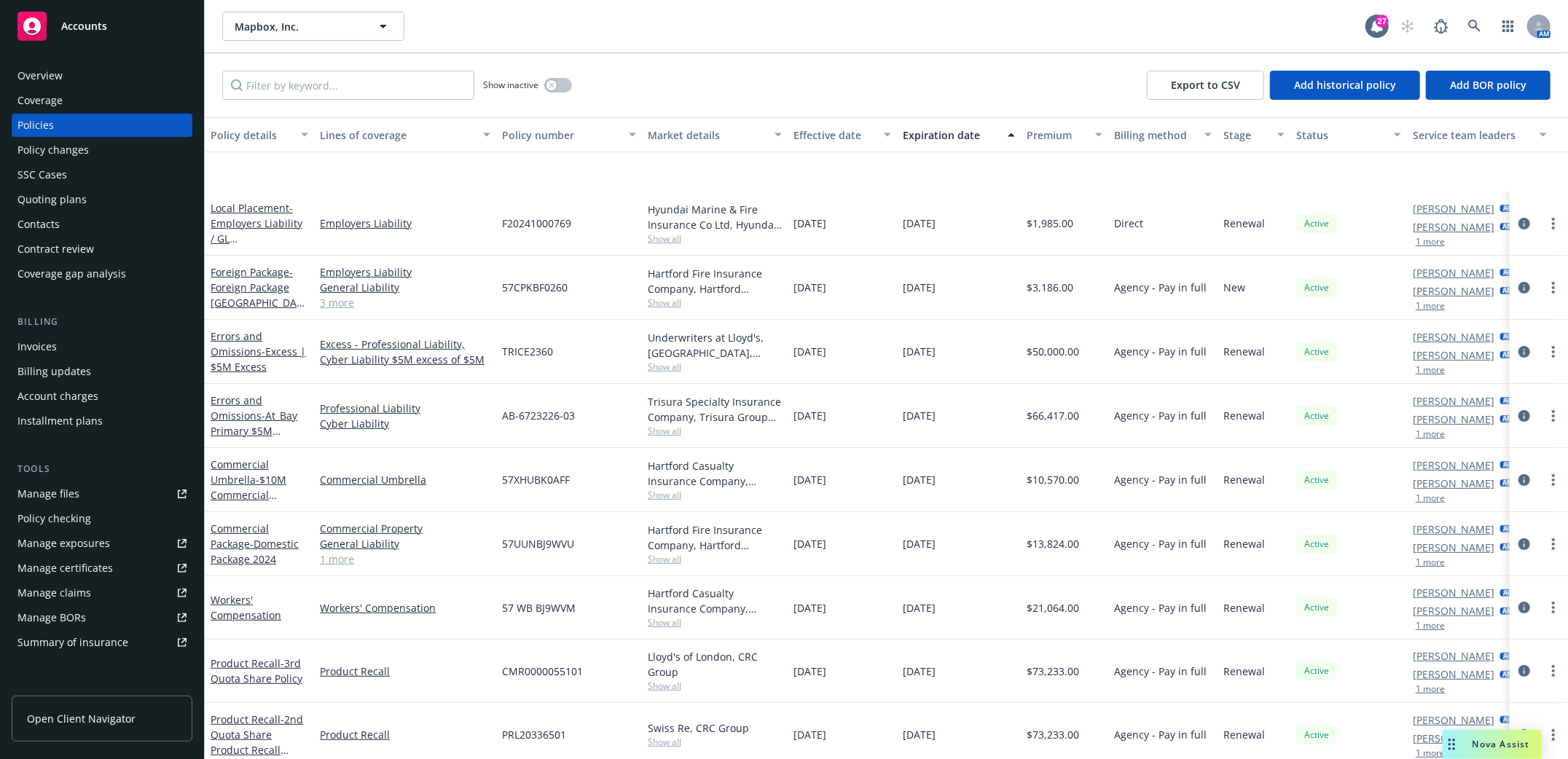
scroll to position [388, 0]
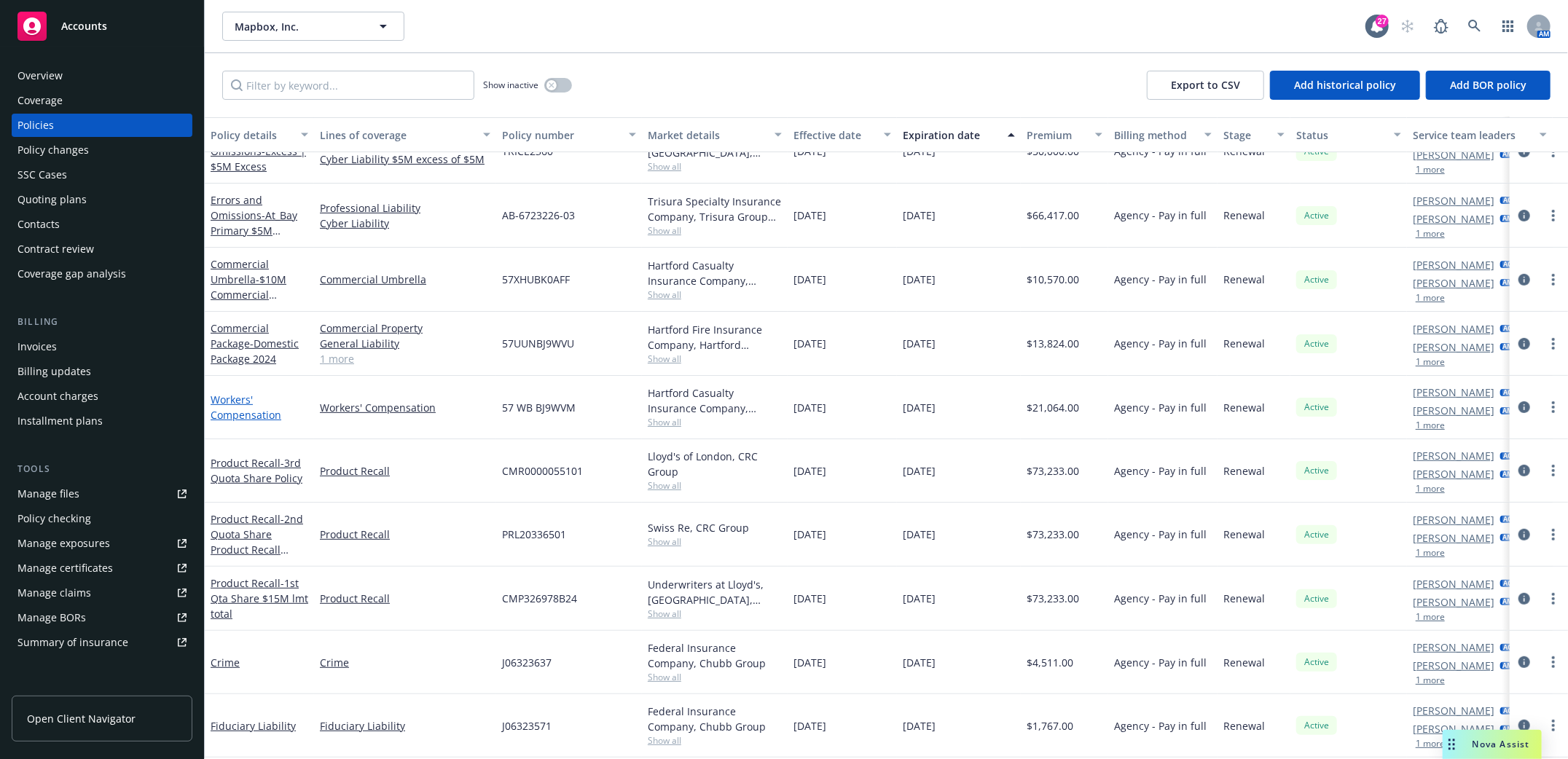
click at [231, 407] on link "Workers' Compensation" at bounding box center [246, 407] width 71 height 29
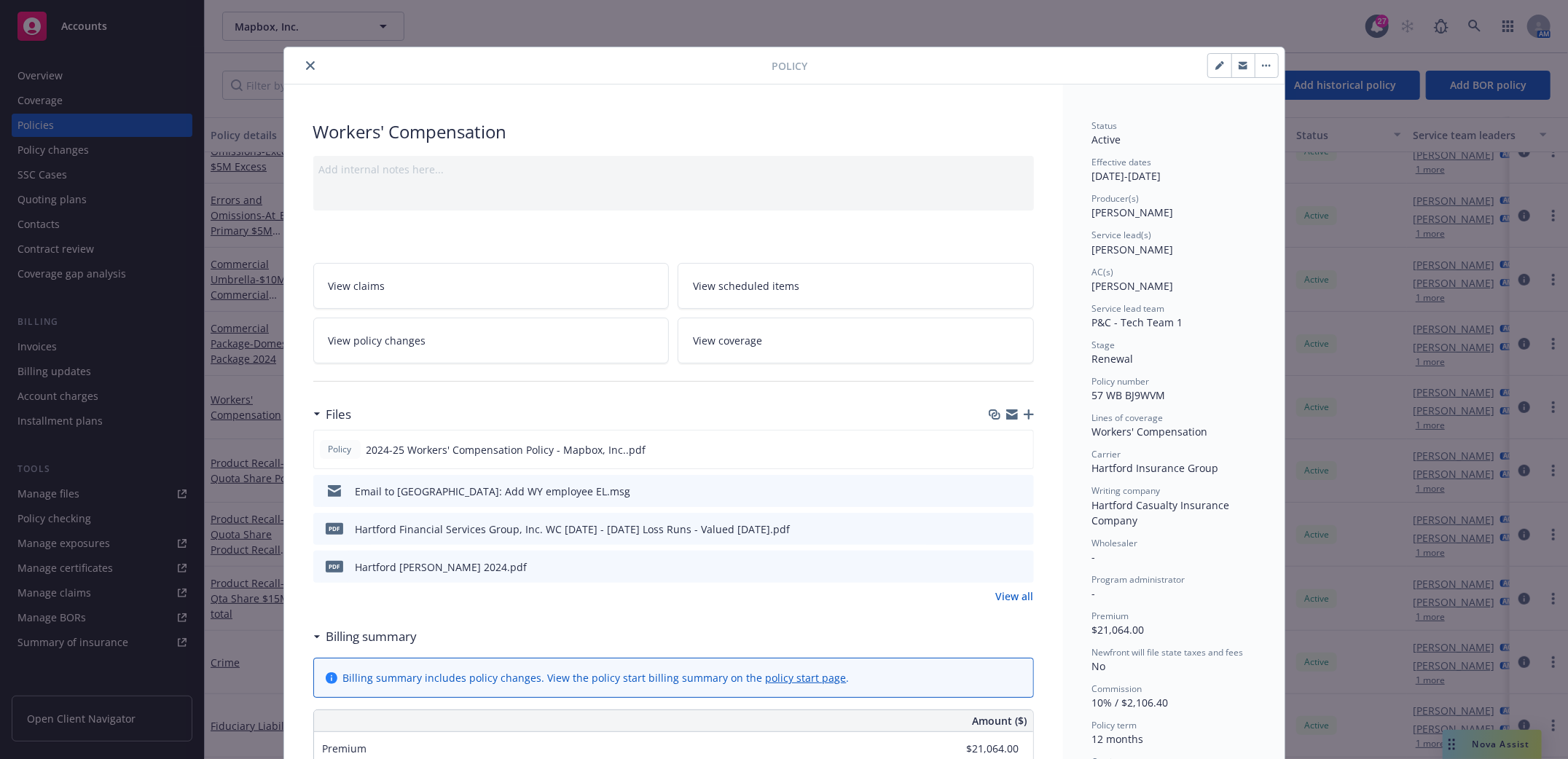
click at [306, 61] on icon "close" at bounding box center [311, 65] width 9 height 9
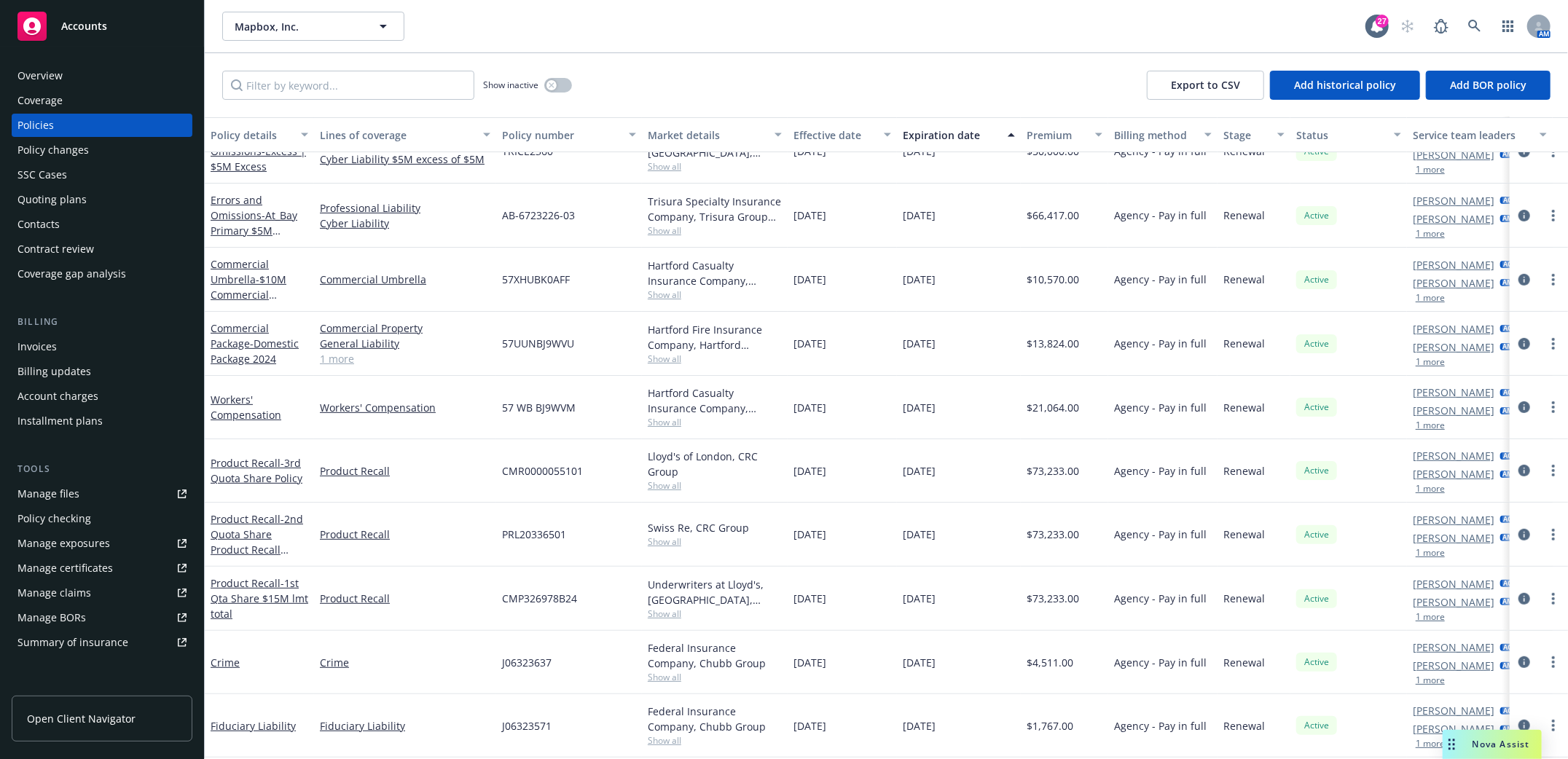
click at [44, 199] on div "Quoting plans" at bounding box center [52, 199] width 69 height 23
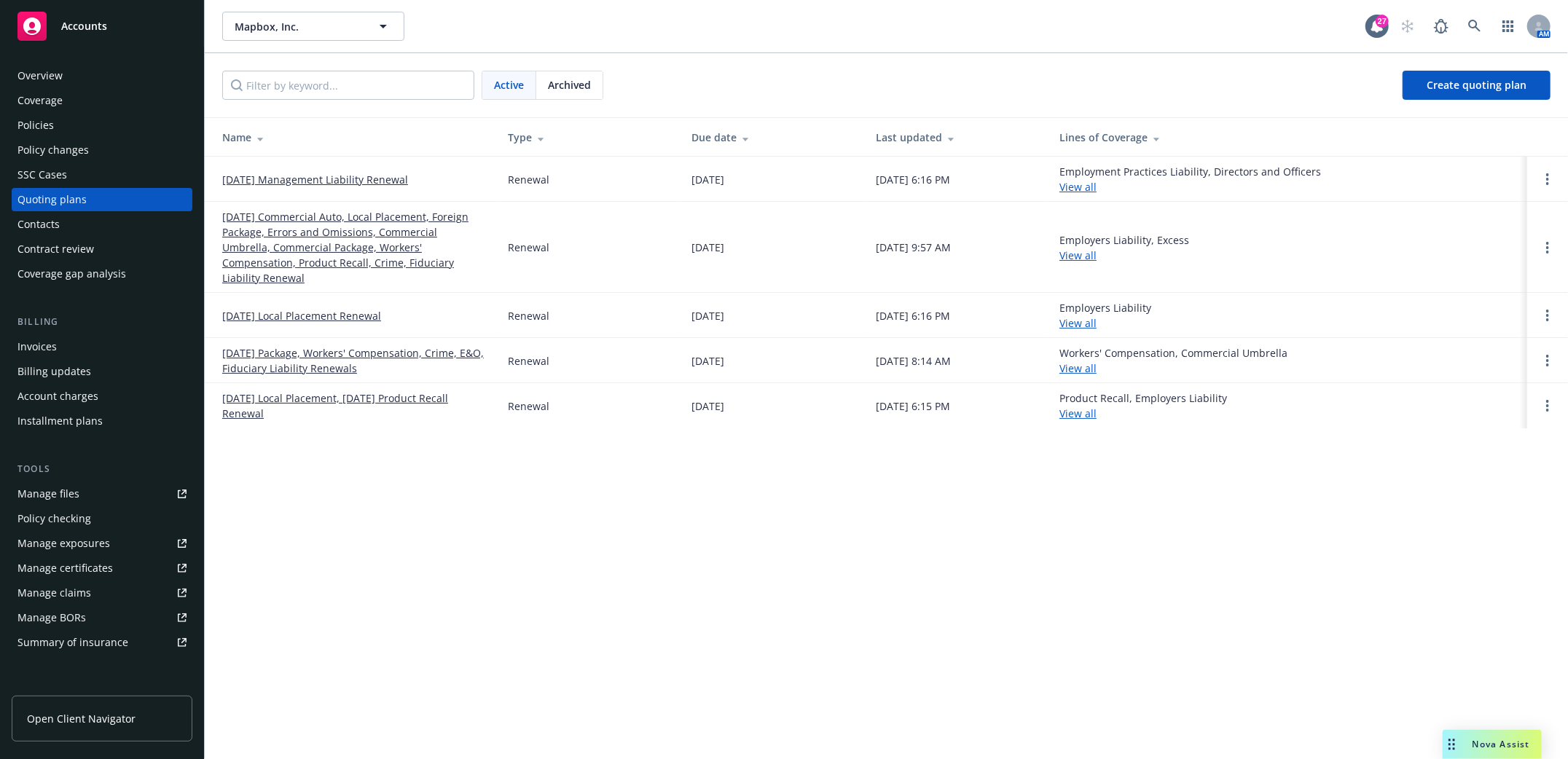
click at [306, 221] on link "[DATE] Commercial Auto, Local Placement, Foreign Package, Errors and Omissions,…" at bounding box center [353, 247] width 262 height 77
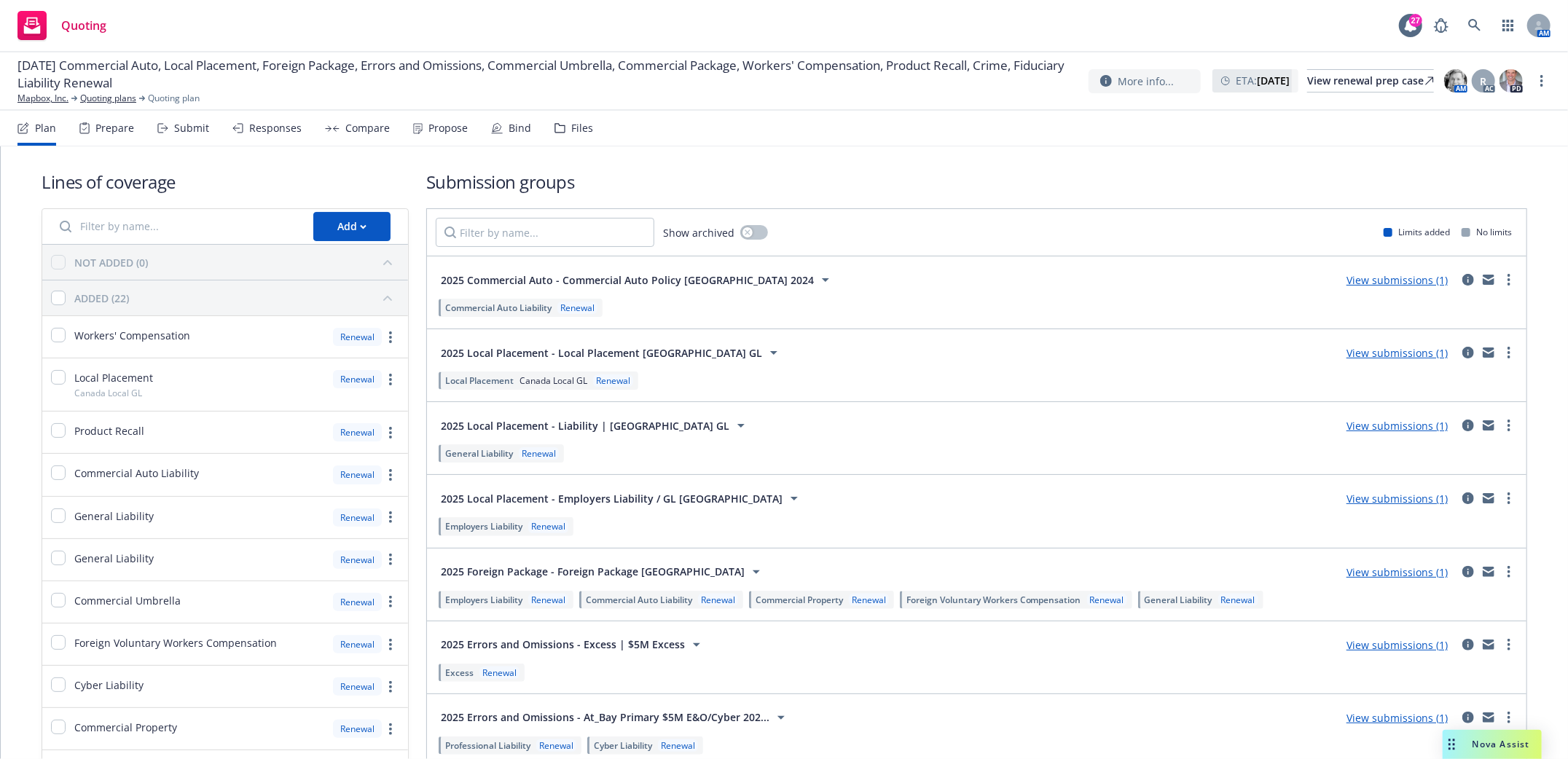
click at [182, 126] on div "Submit" at bounding box center [191, 128] width 35 height 12
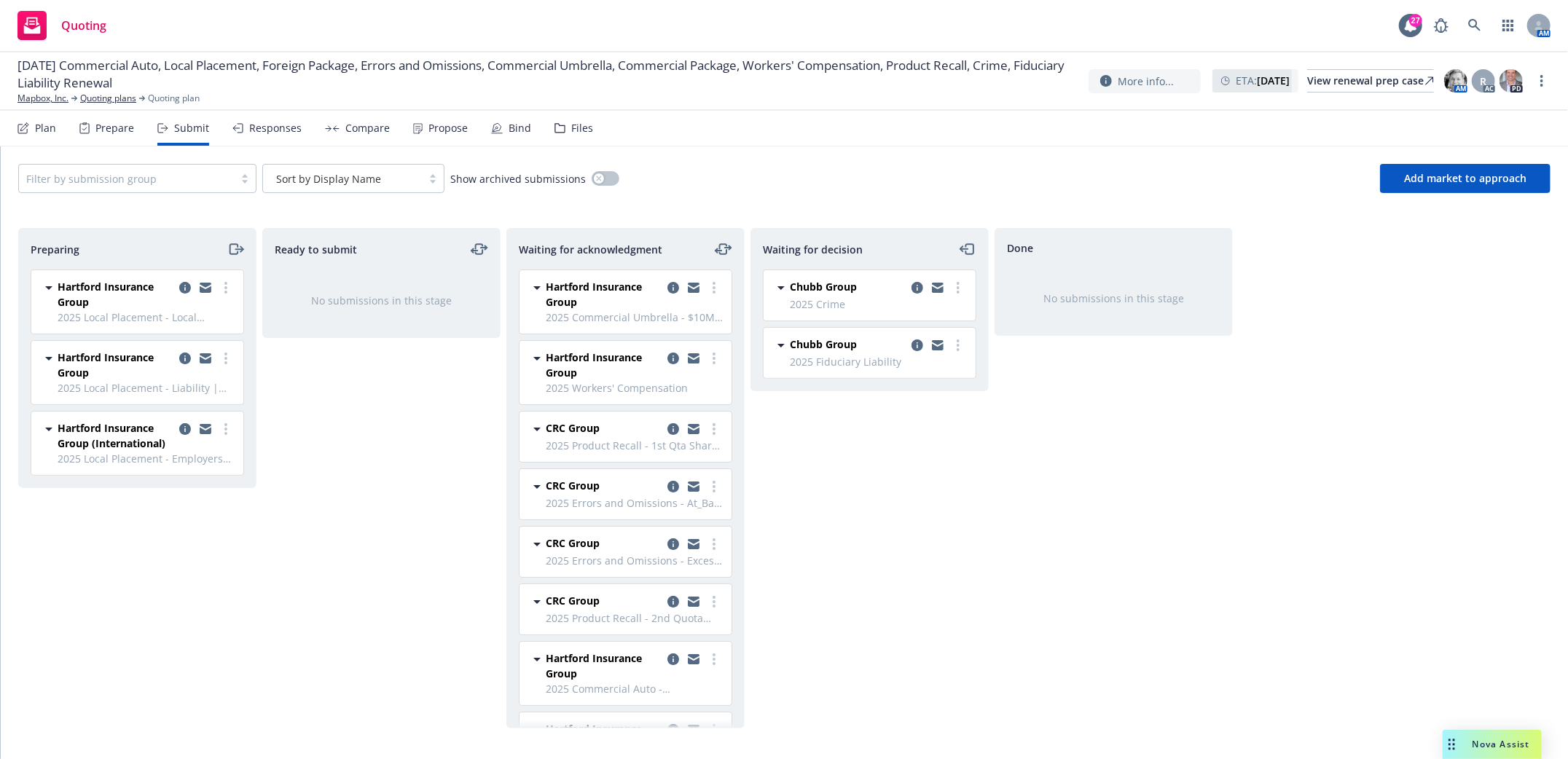
click at [346, 589] on div "Ready to submit No submissions in this stage" at bounding box center [381, 478] width 238 height 501
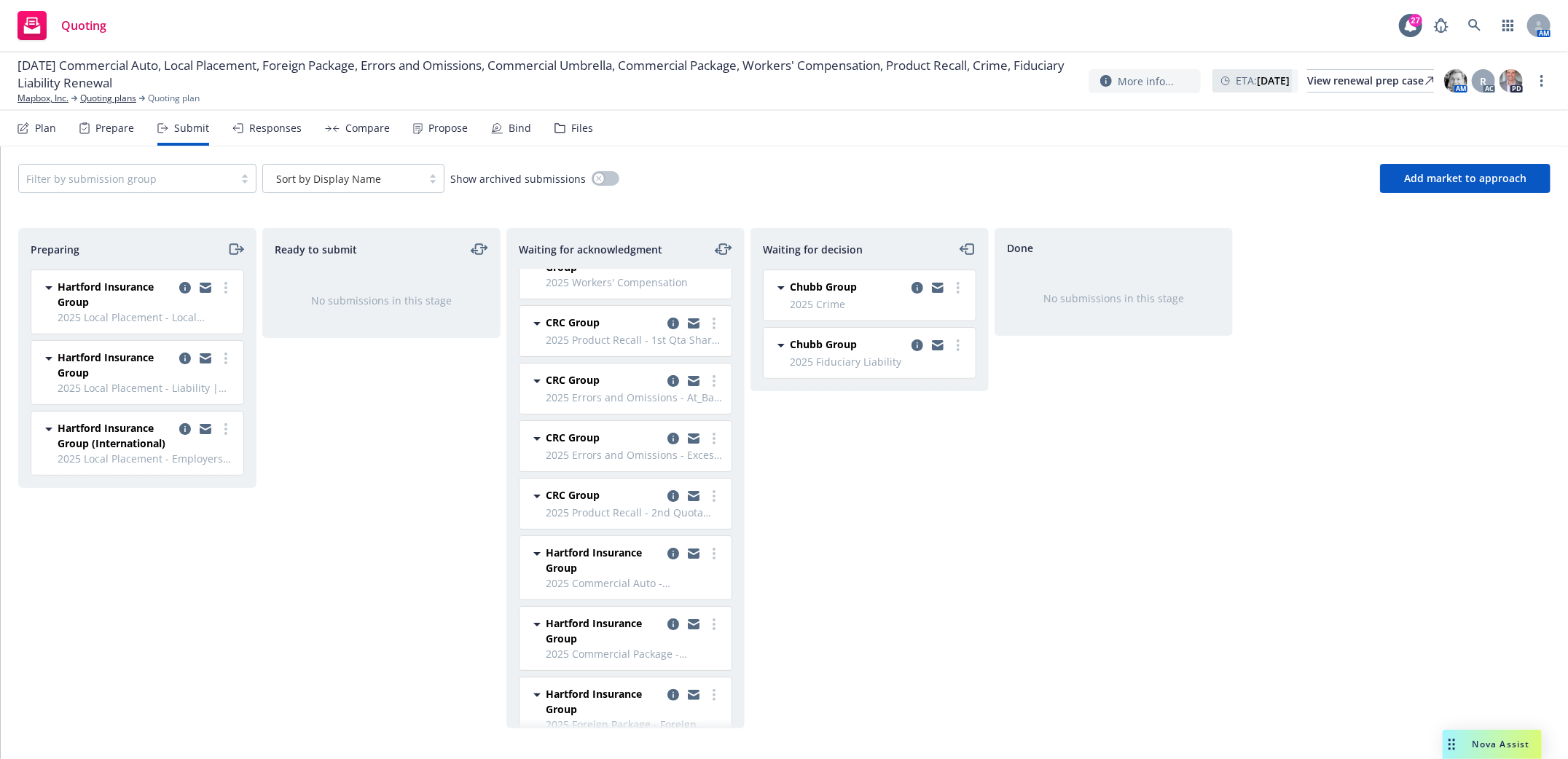
scroll to position [190, 0]
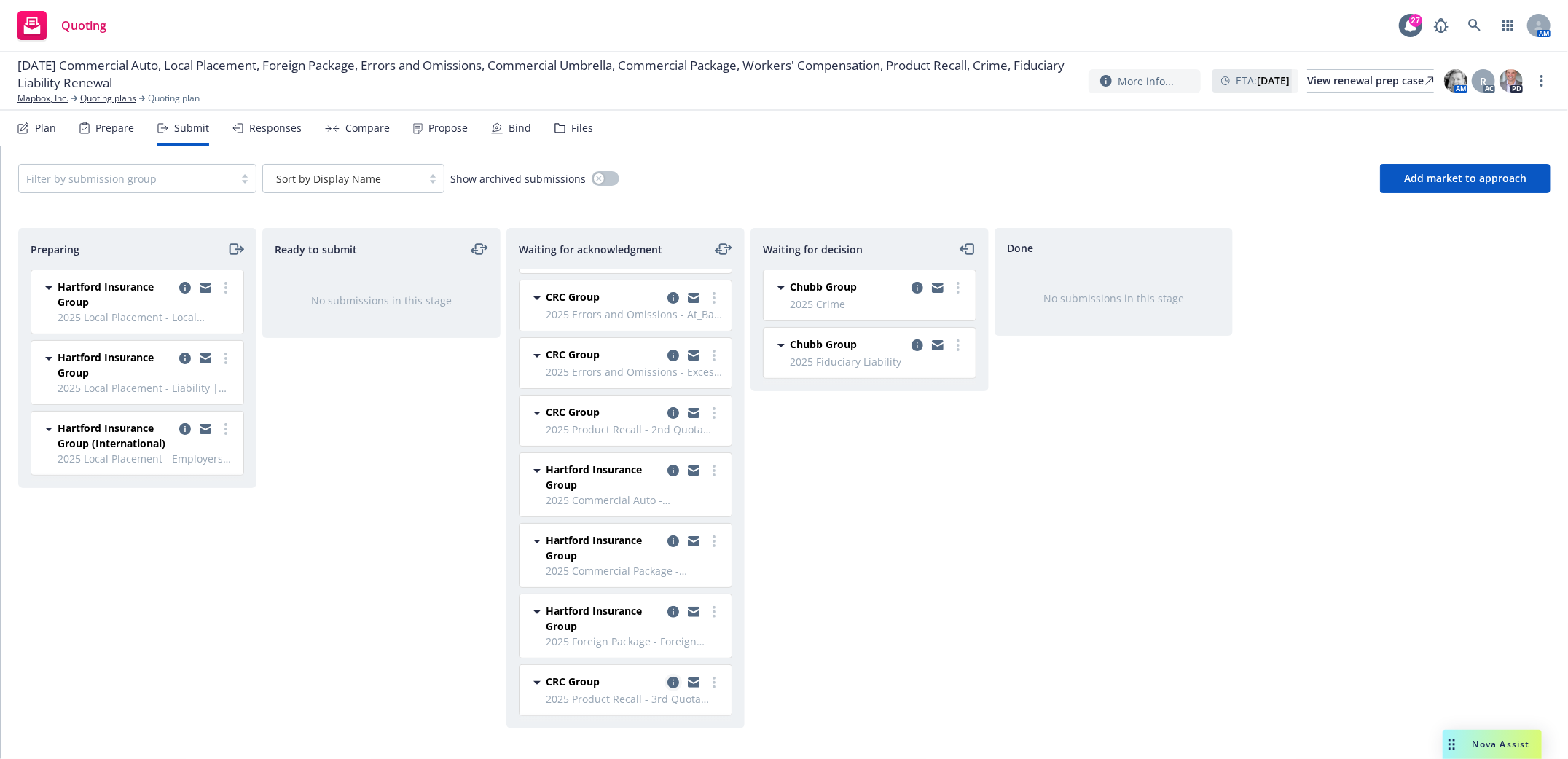
click at [667, 683] on icon "copy logging email" at bounding box center [673, 682] width 12 height 12
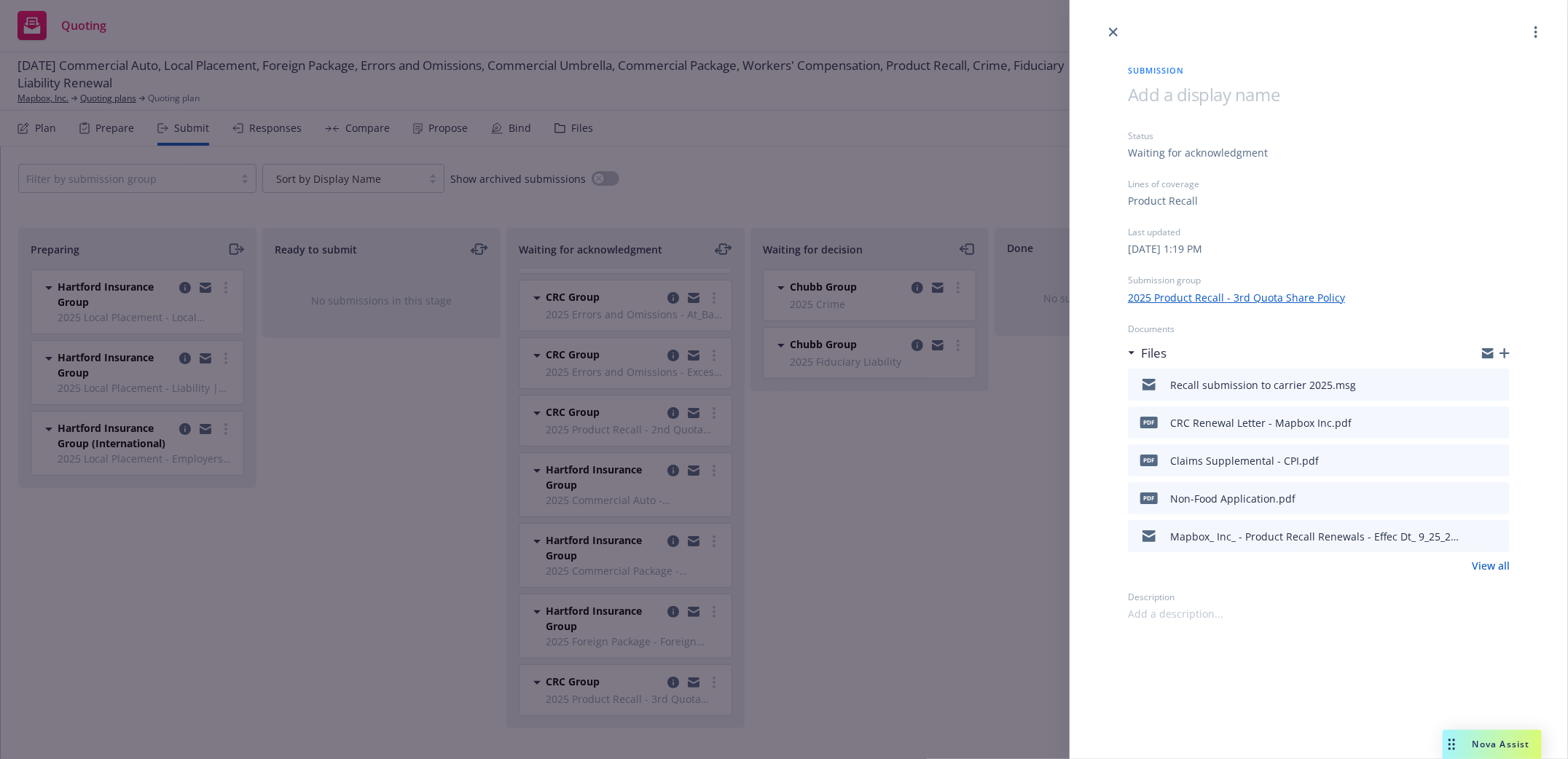
click at [1507, 354] on icon "button" at bounding box center [1504, 354] width 10 height 10
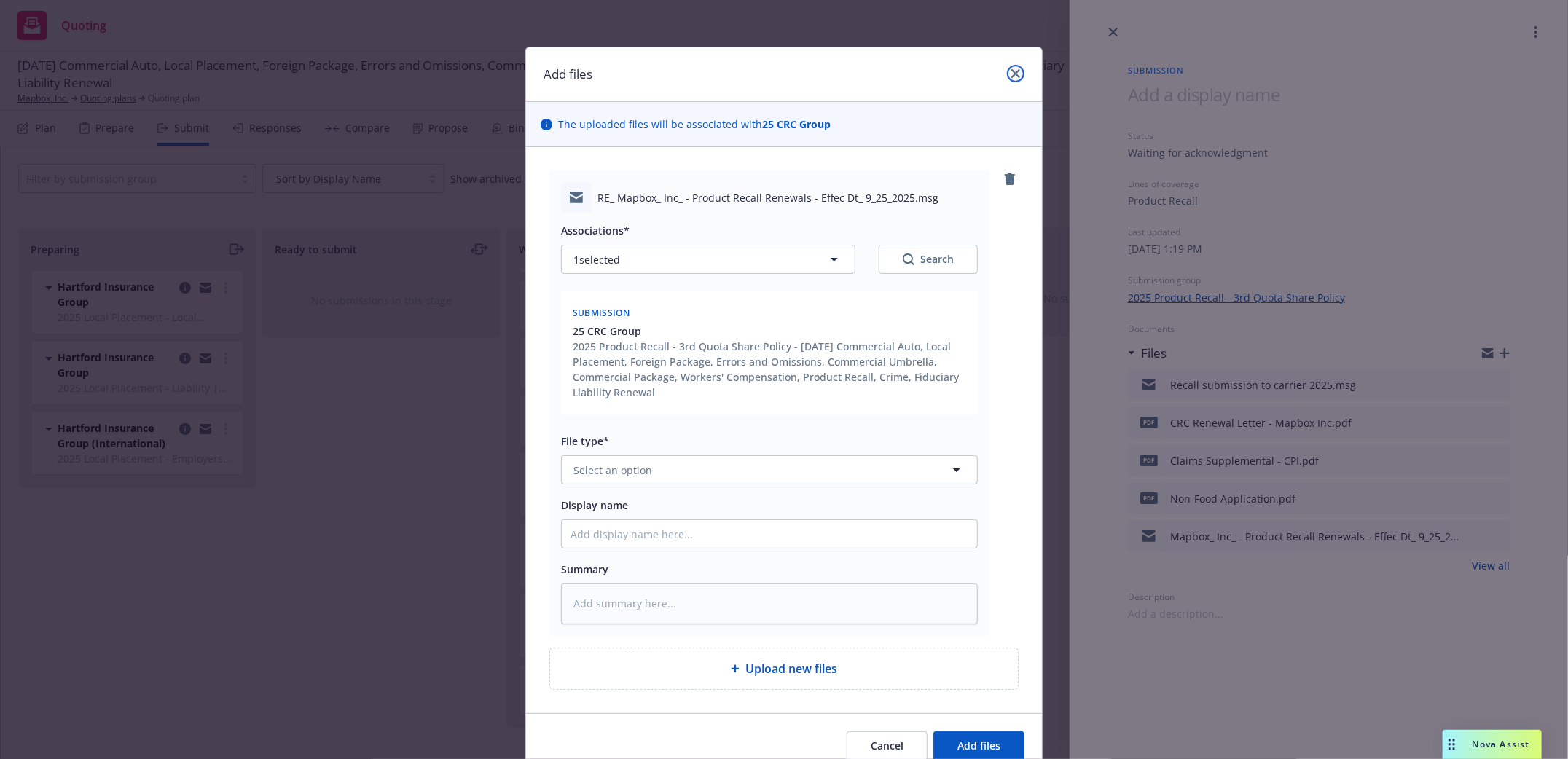
click at [1011, 69] on icon "close" at bounding box center [1015, 73] width 9 height 9
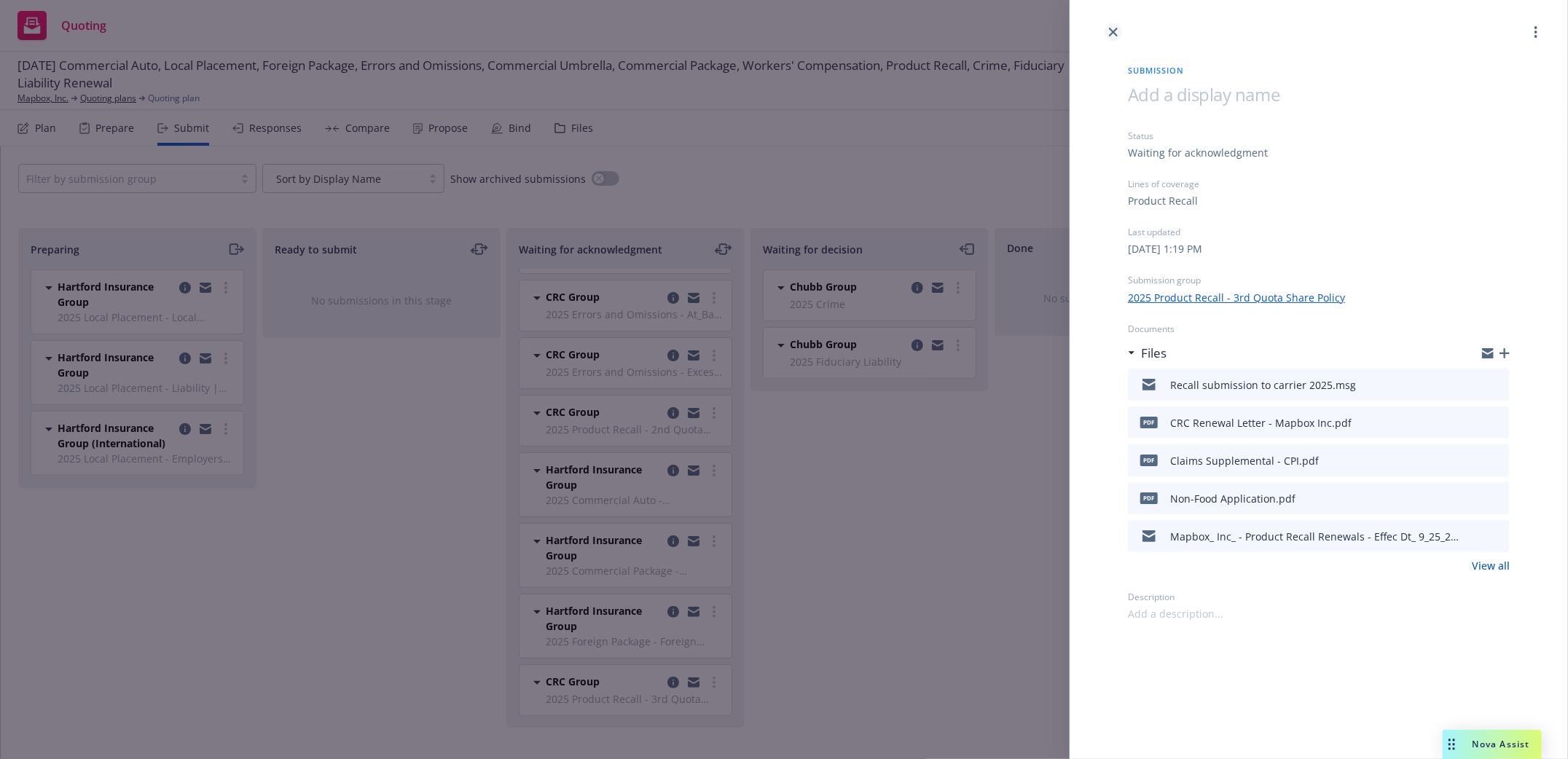
click at [1114, 32] on icon "close" at bounding box center [1113, 32] width 9 height 9
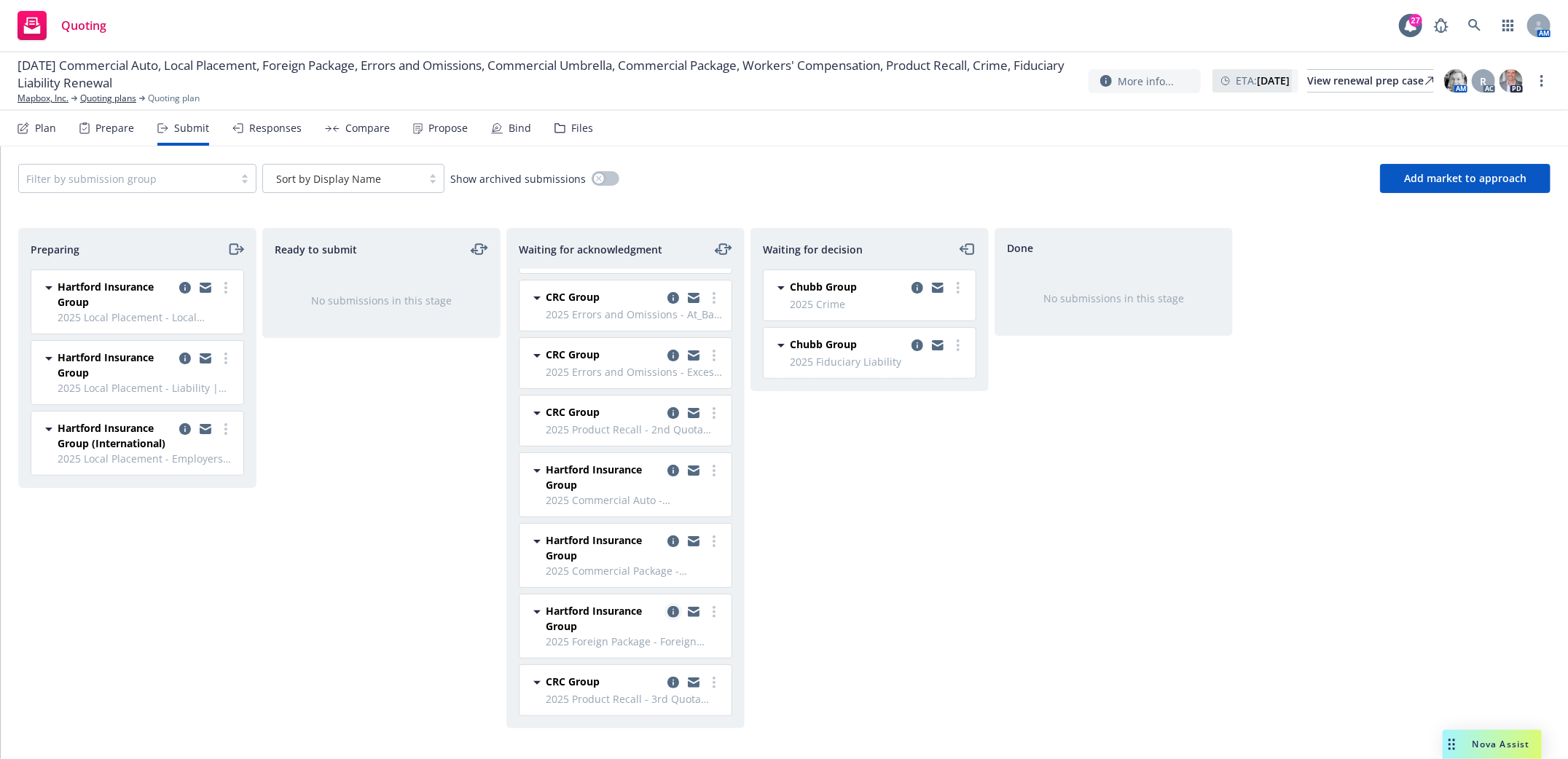
click at [667, 611] on icon "copy logging email" at bounding box center [673, 612] width 12 height 12
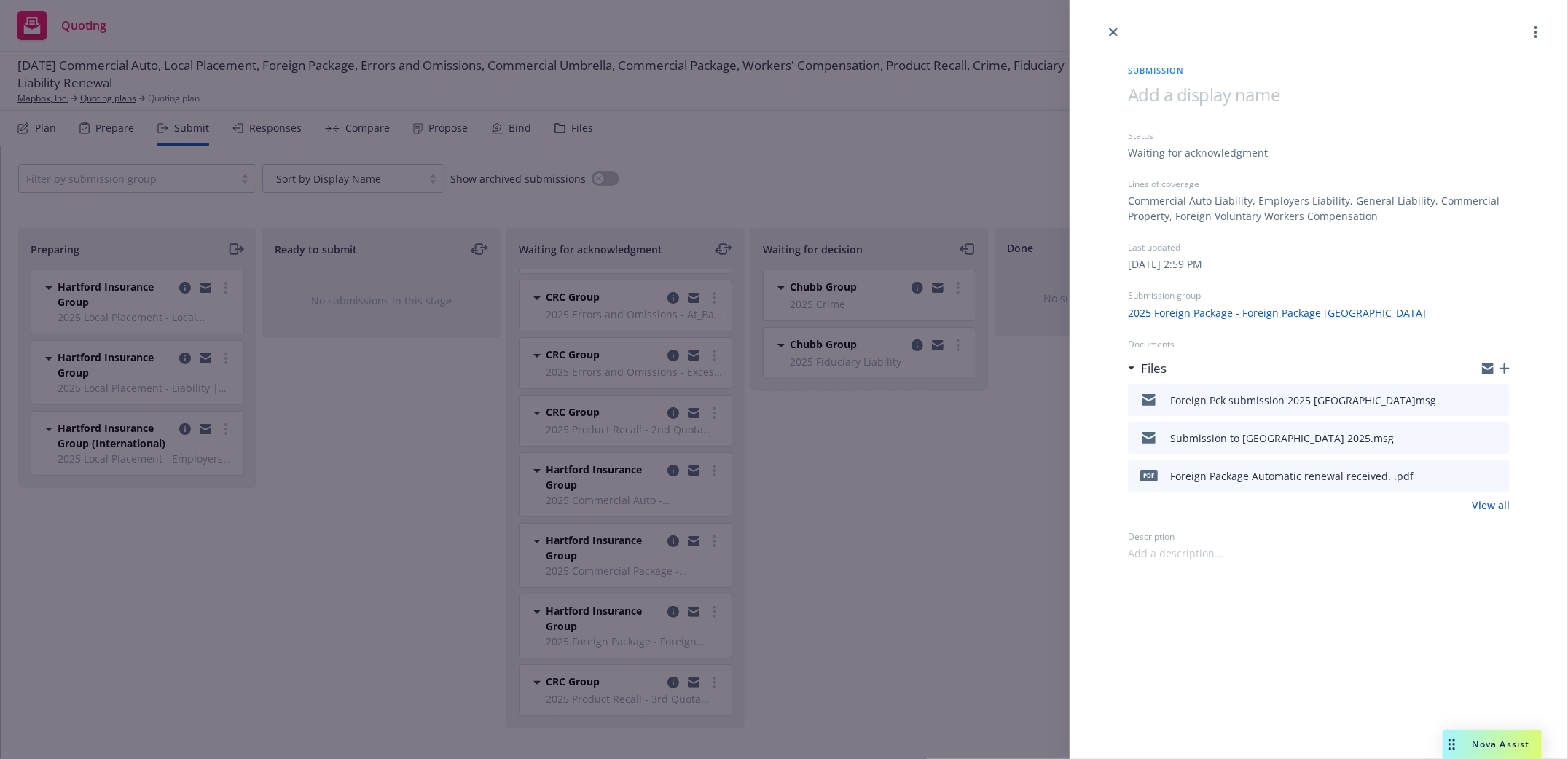
click at [655, 540] on div "Submission Status Waiting for acknowledgment Lines of coverage Commercial Auto …" at bounding box center [784, 380] width 1568 height 759
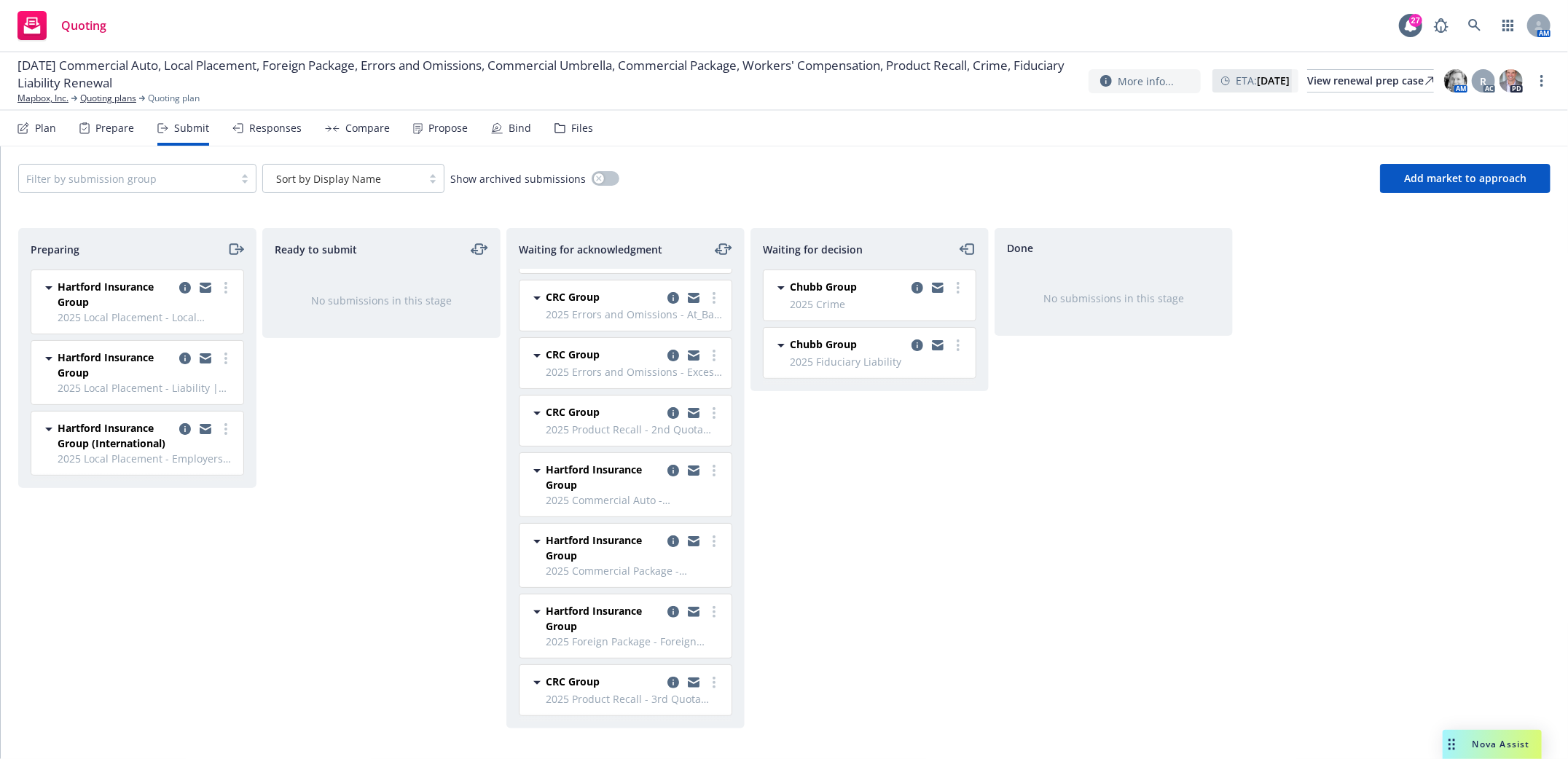
click at [667, 540] on icon "copy logging email" at bounding box center [673, 541] width 12 height 12
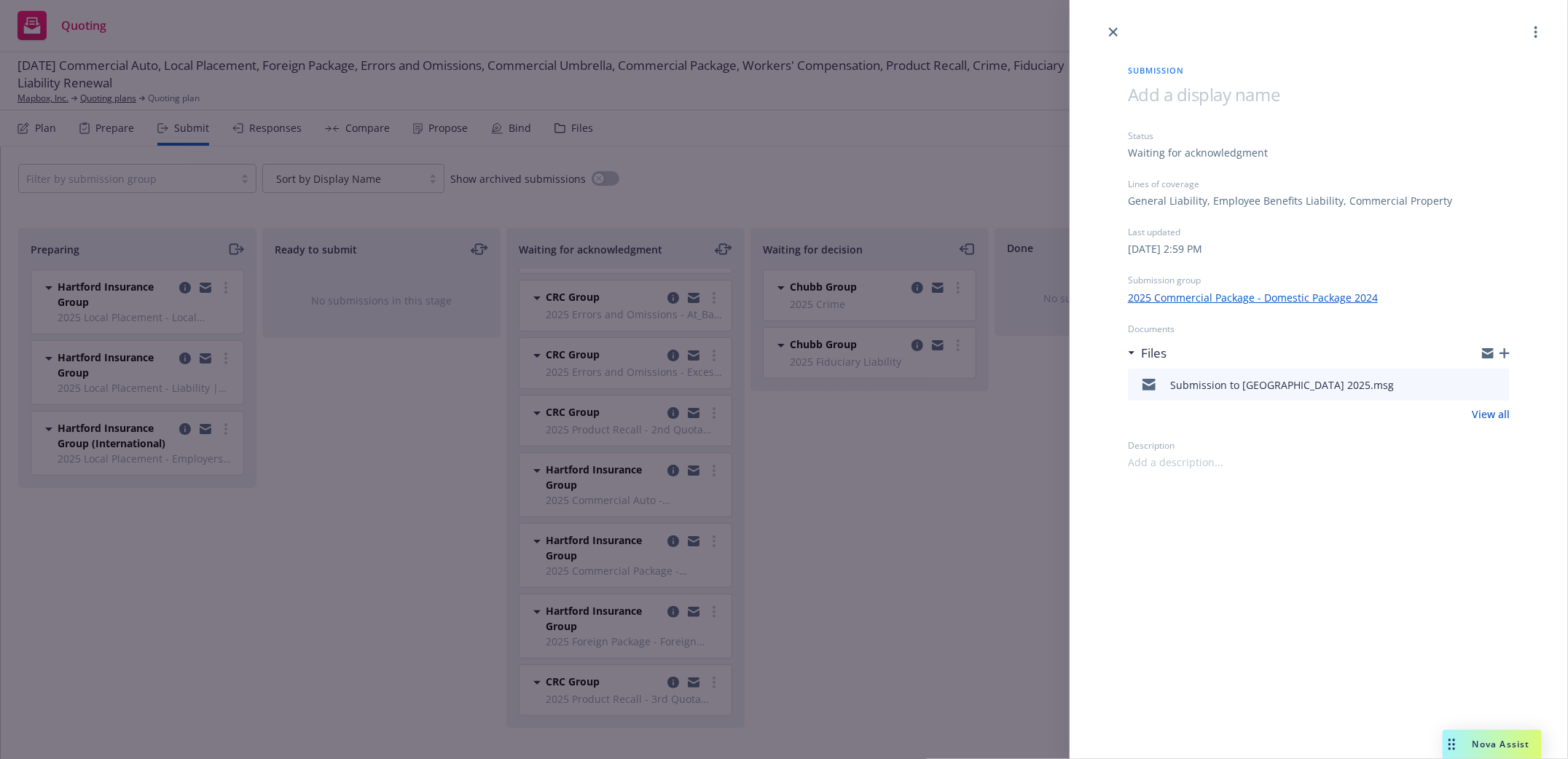
click at [657, 472] on div "Submission Status Waiting for acknowledgment Lines of coverage General Liabilit…" at bounding box center [784, 380] width 1568 height 759
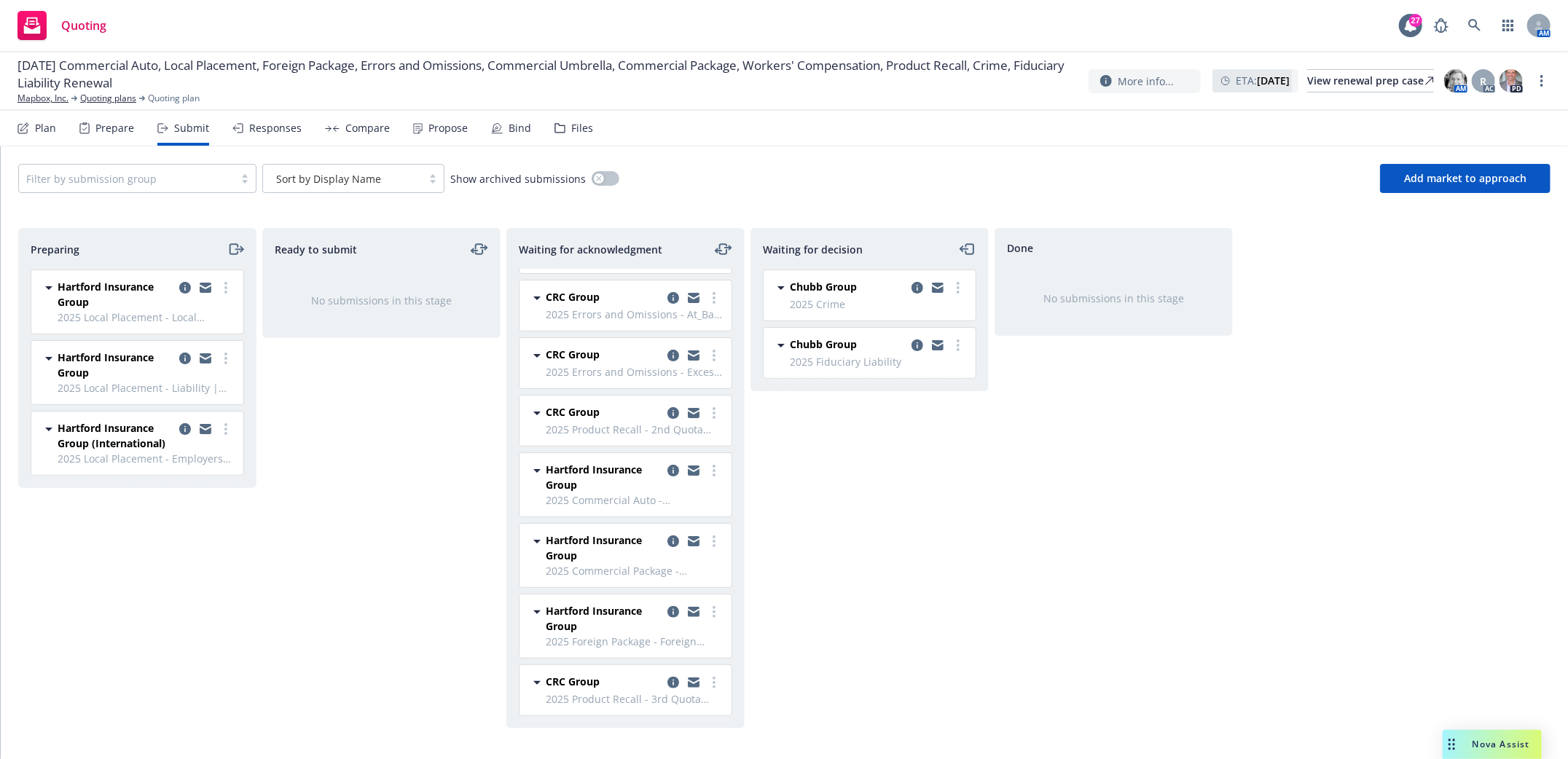
click at [667, 472] on icon "copy logging email" at bounding box center [673, 471] width 12 height 12
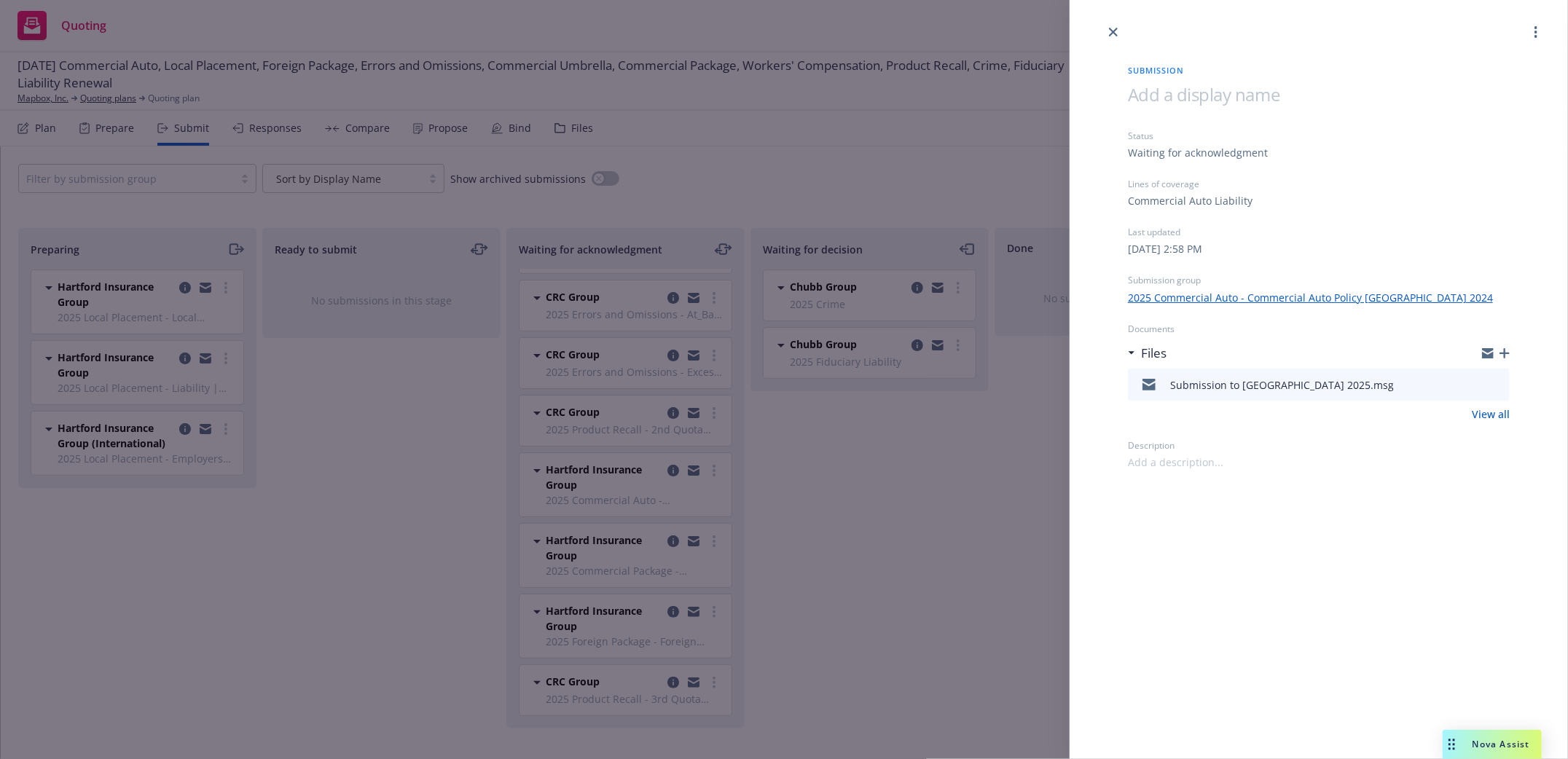
click at [657, 414] on div "Submission Status Waiting for acknowledgment Lines of coverage Commercial Auto …" at bounding box center [784, 380] width 1568 height 759
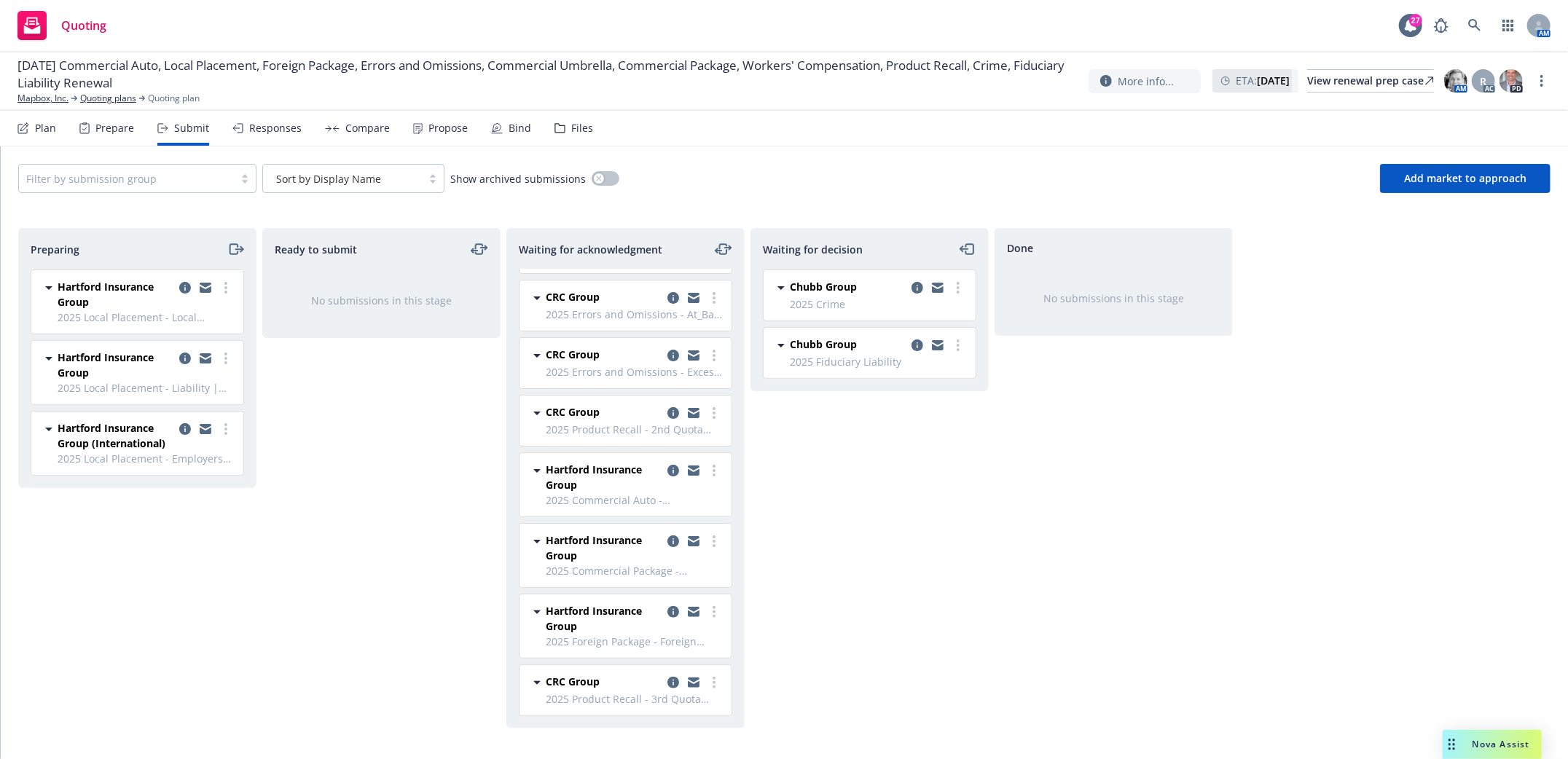
click at [667, 414] on icon "copy logging email" at bounding box center [673, 413] width 12 height 12
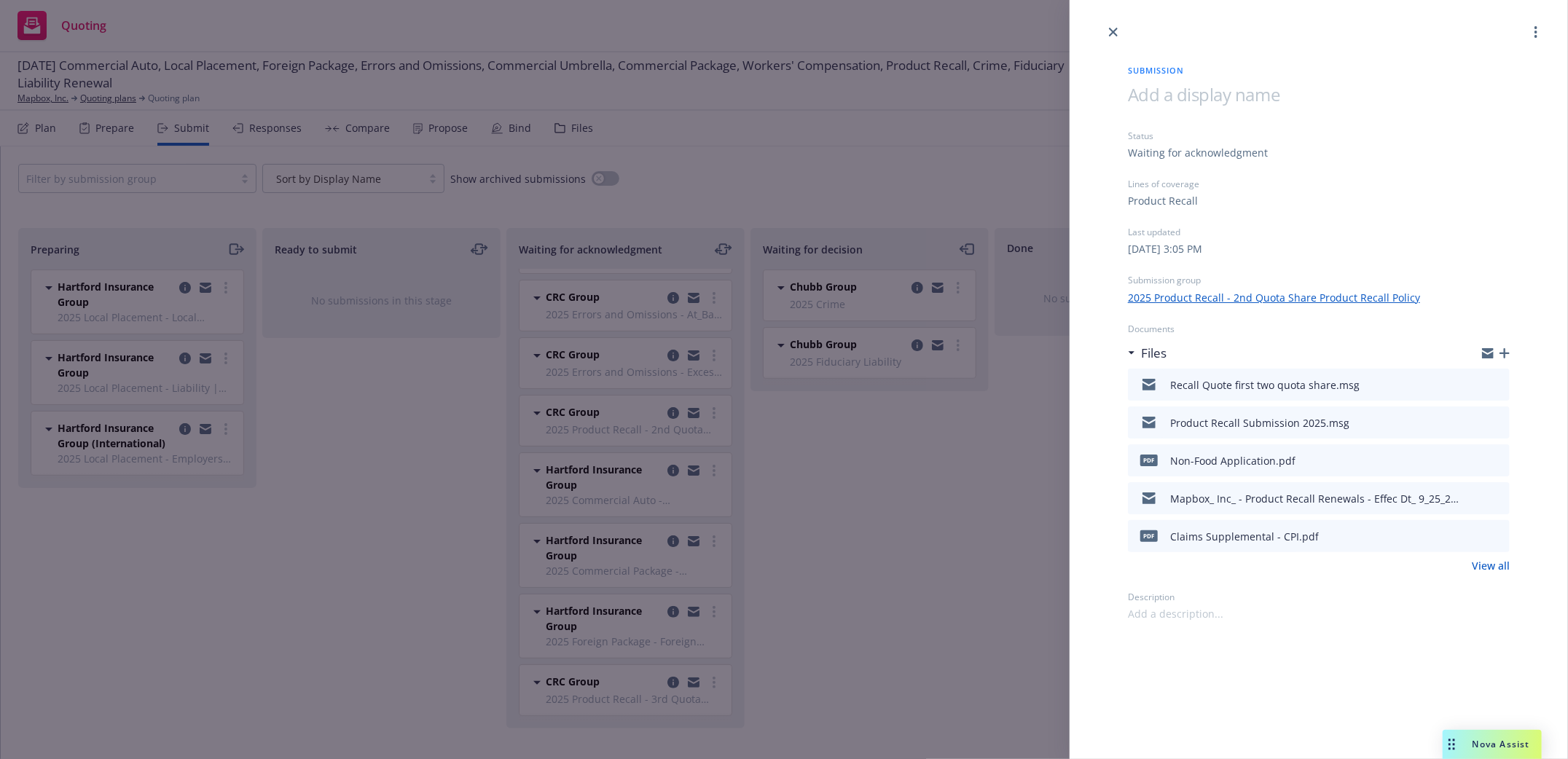
click at [1503, 351] on icon "button" at bounding box center [1504, 354] width 10 height 10
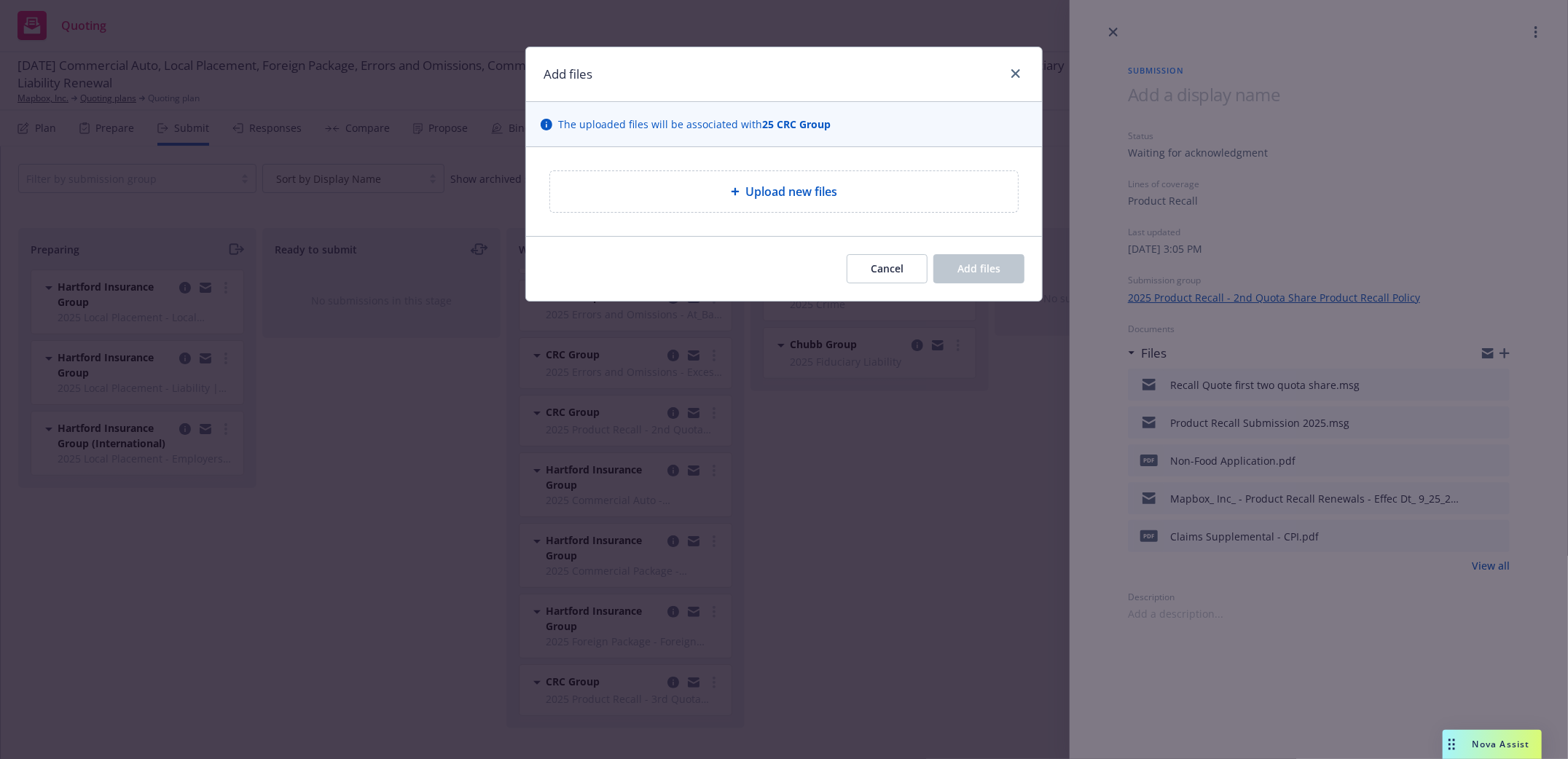
type textarea "x"
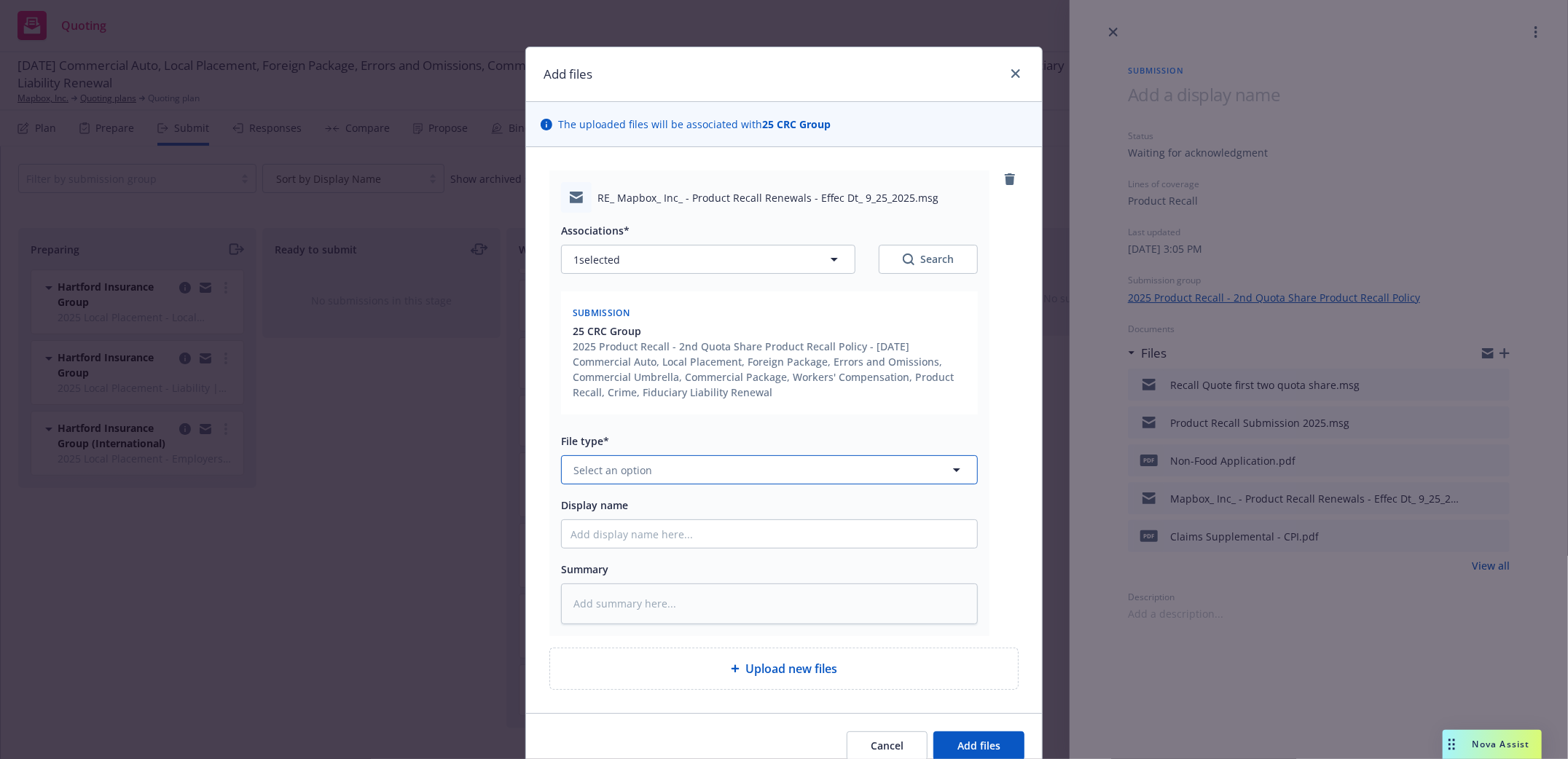
click at [690, 478] on button "Select an option" at bounding box center [769, 470] width 417 height 29
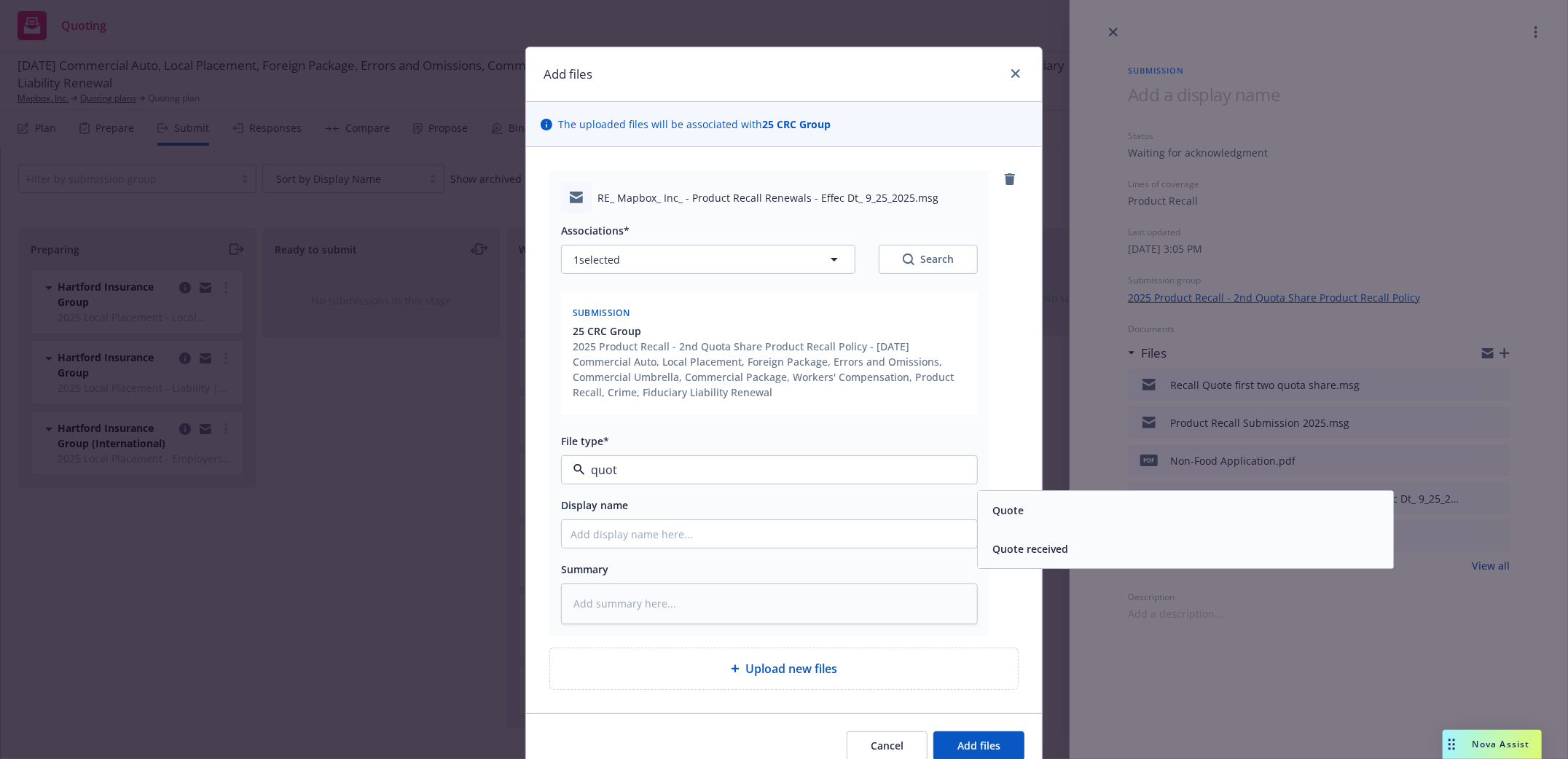
type input "quote"
click at [1018, 538] on div "Quote received" at bounding box center [1185, 549] width 416 height 39
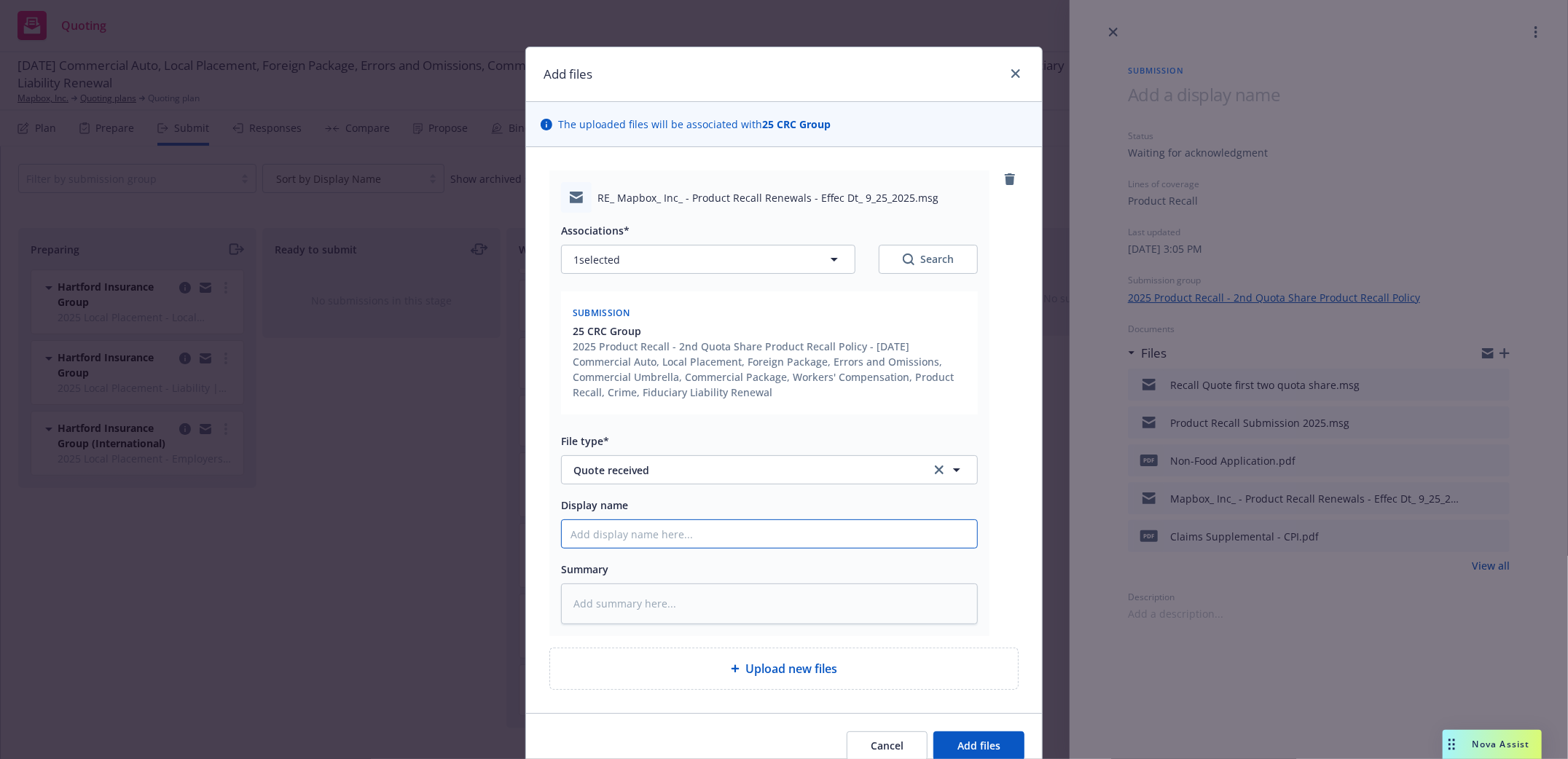
click at [644, 543] on input "Display name" at bounding box center [769, 534] width 416 height 28
type textarea "x"
type input "Qu"
type textarea "x"
type input "Quo"
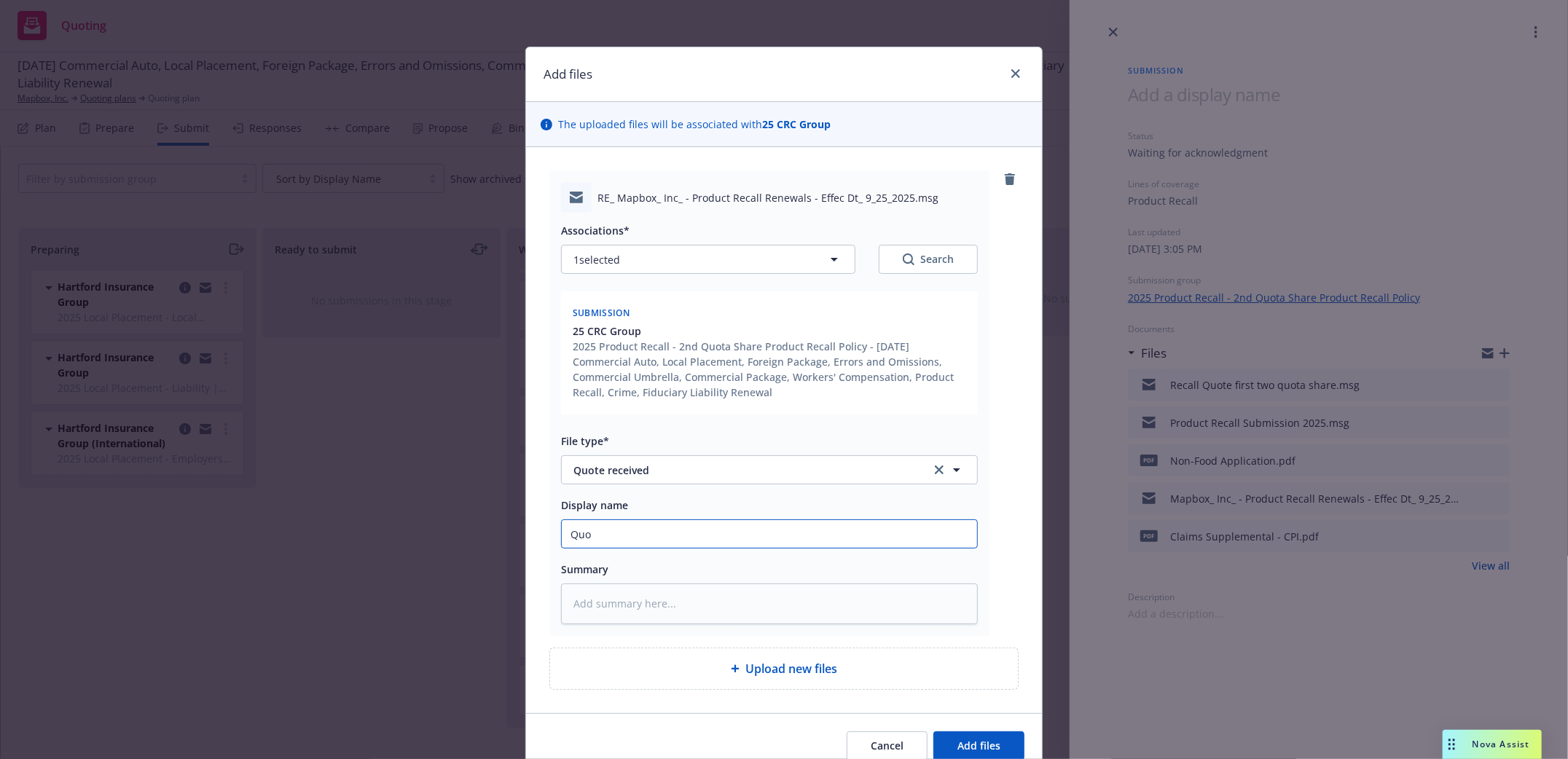
type textarea "x"
type input "Quot"
type textarea "x"
type input "Quote"
type textarea "x"
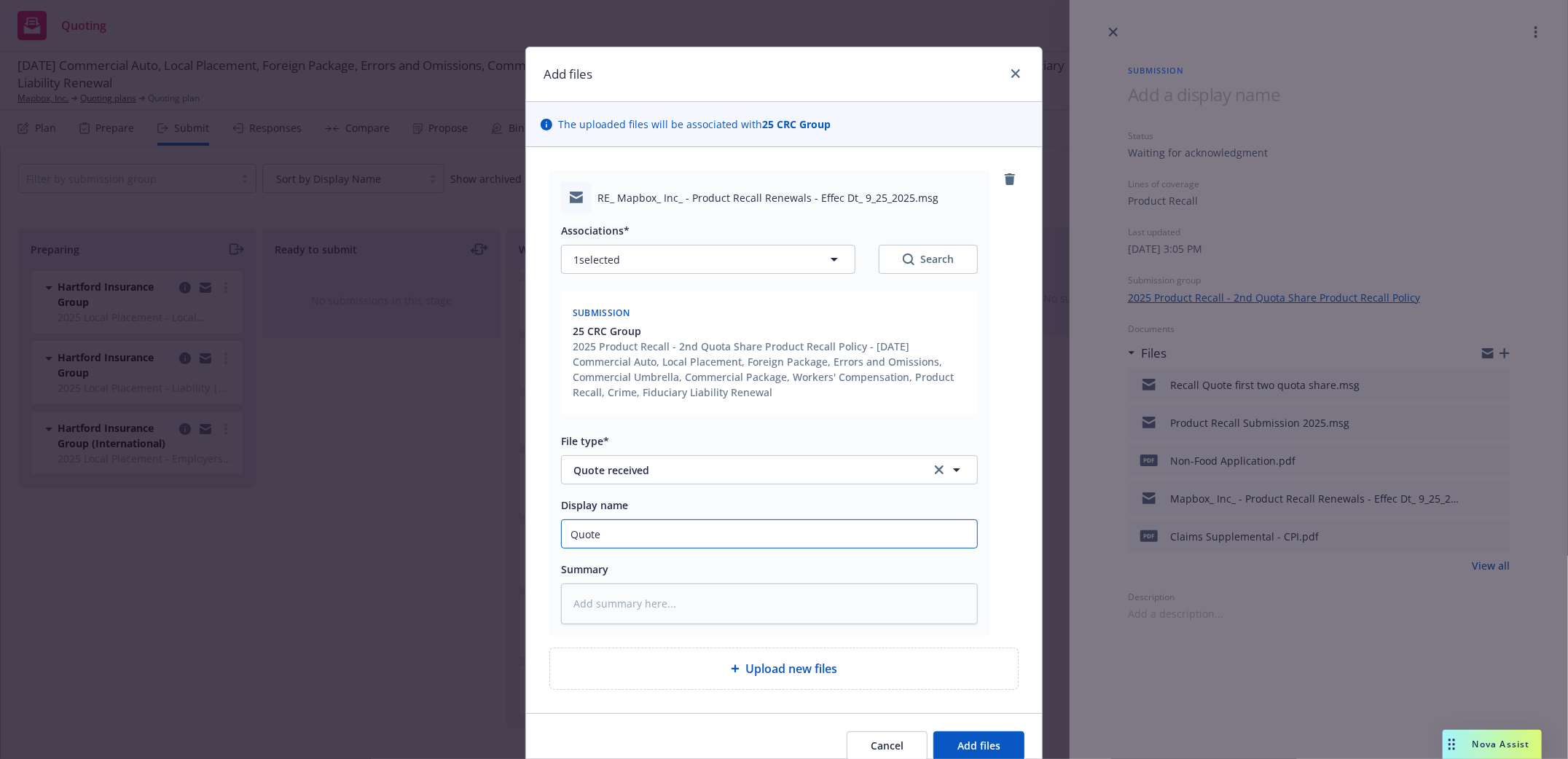
type input "Quote"
type textarea "x"
type input "Quote la"
type textarea "x"
type input "Quote las"
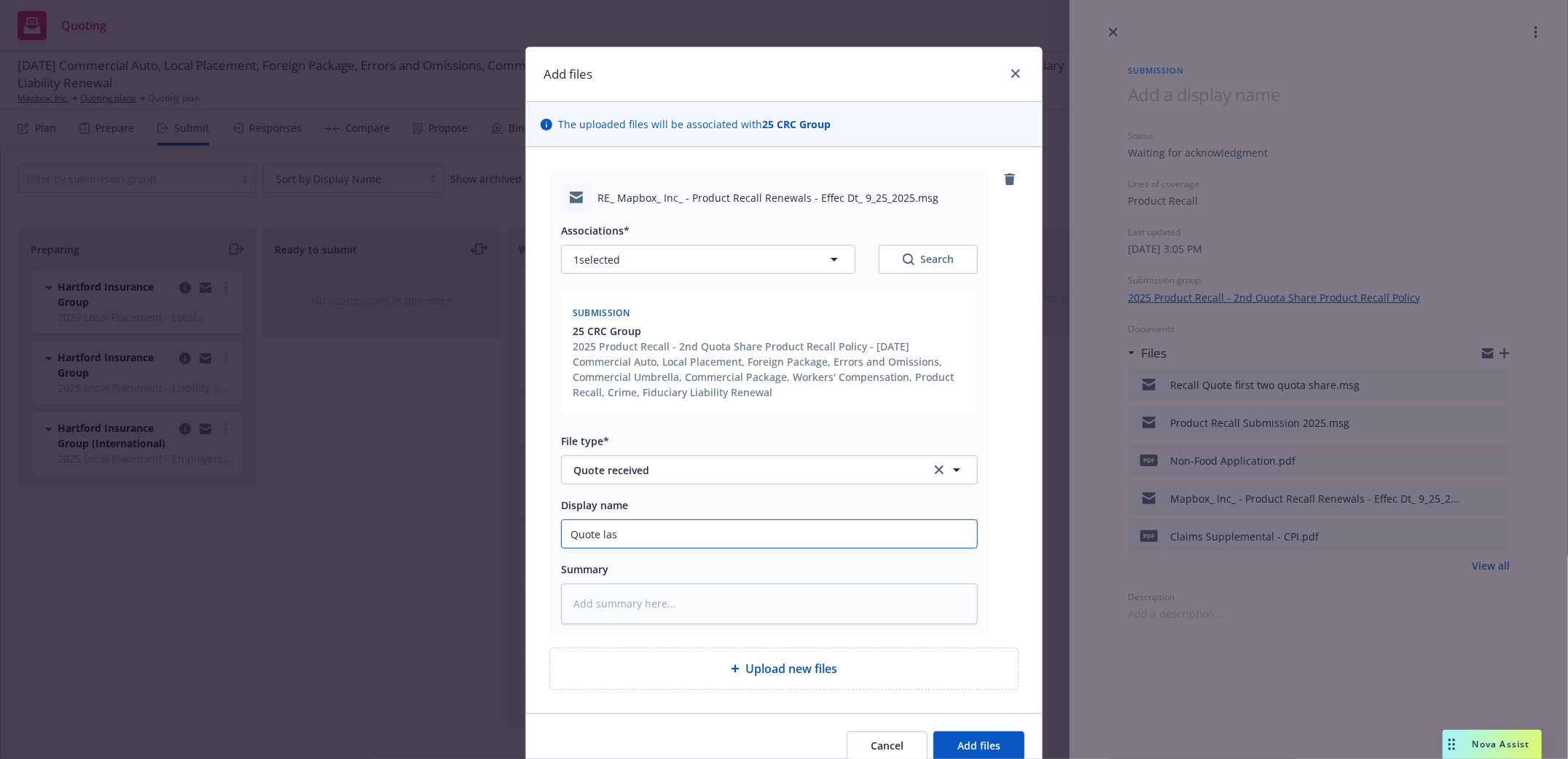
type textarea "x"
type input "Quote last"
type textarea "x"
type input "Quote last"
type textarea "x"
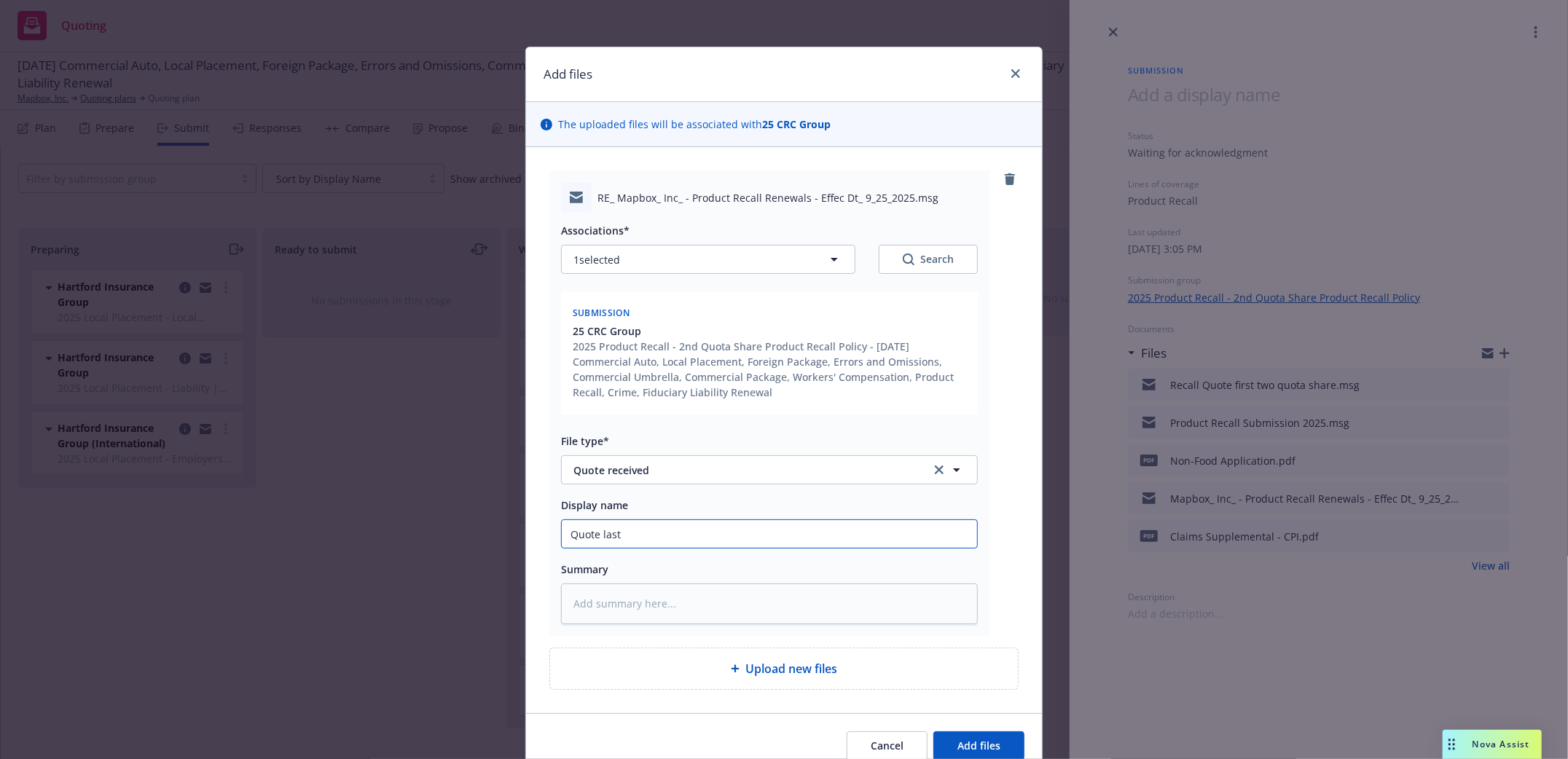
type input "Quote last q"
type textarea "x"
type input "Quote last qu"
type textarea "x"
type input "Quote last quo"
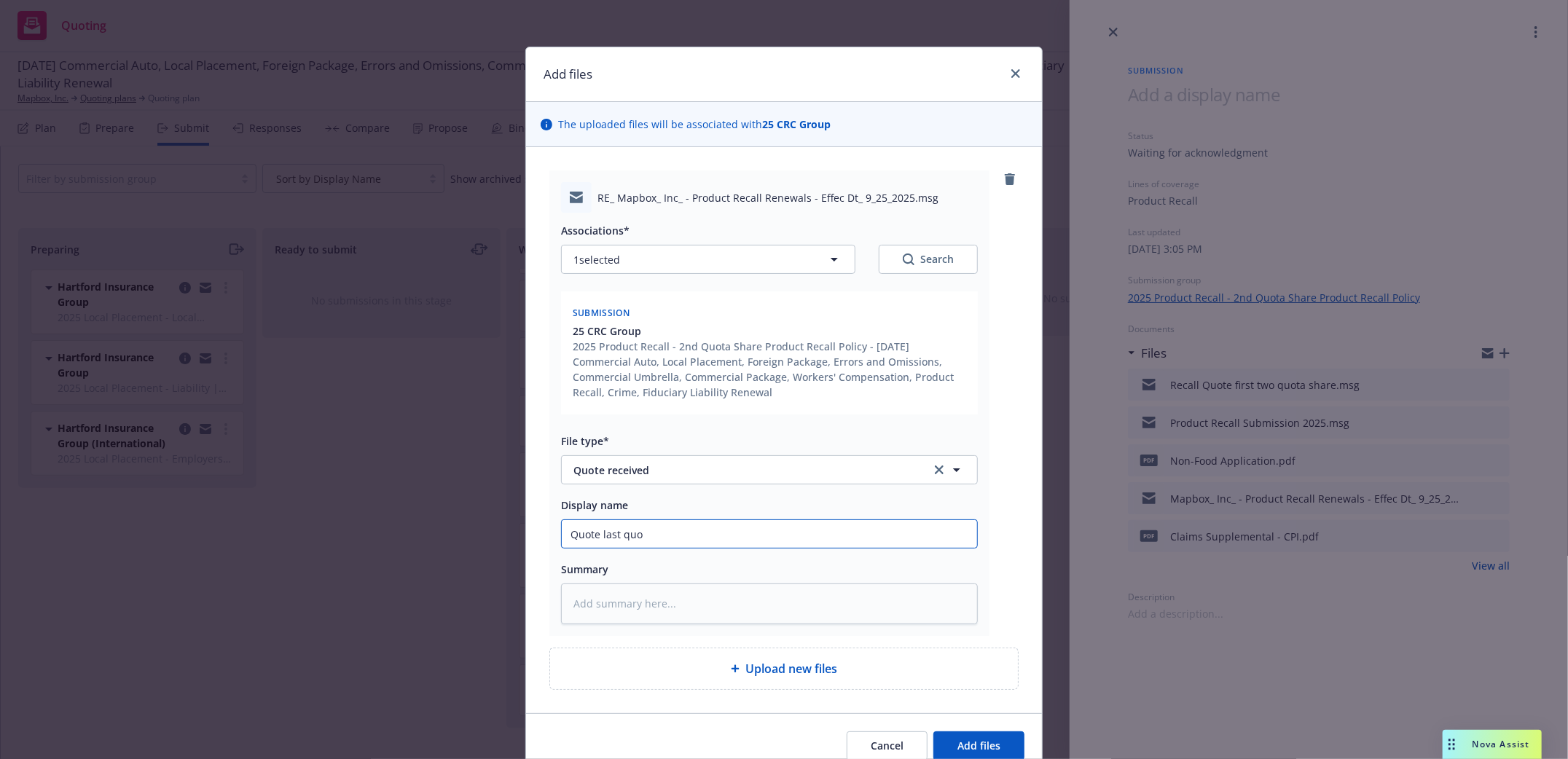
type textarea "x"
type input "Quote last quot"
type textarea "x"
type input "Quote last quota"
type textarea "x"
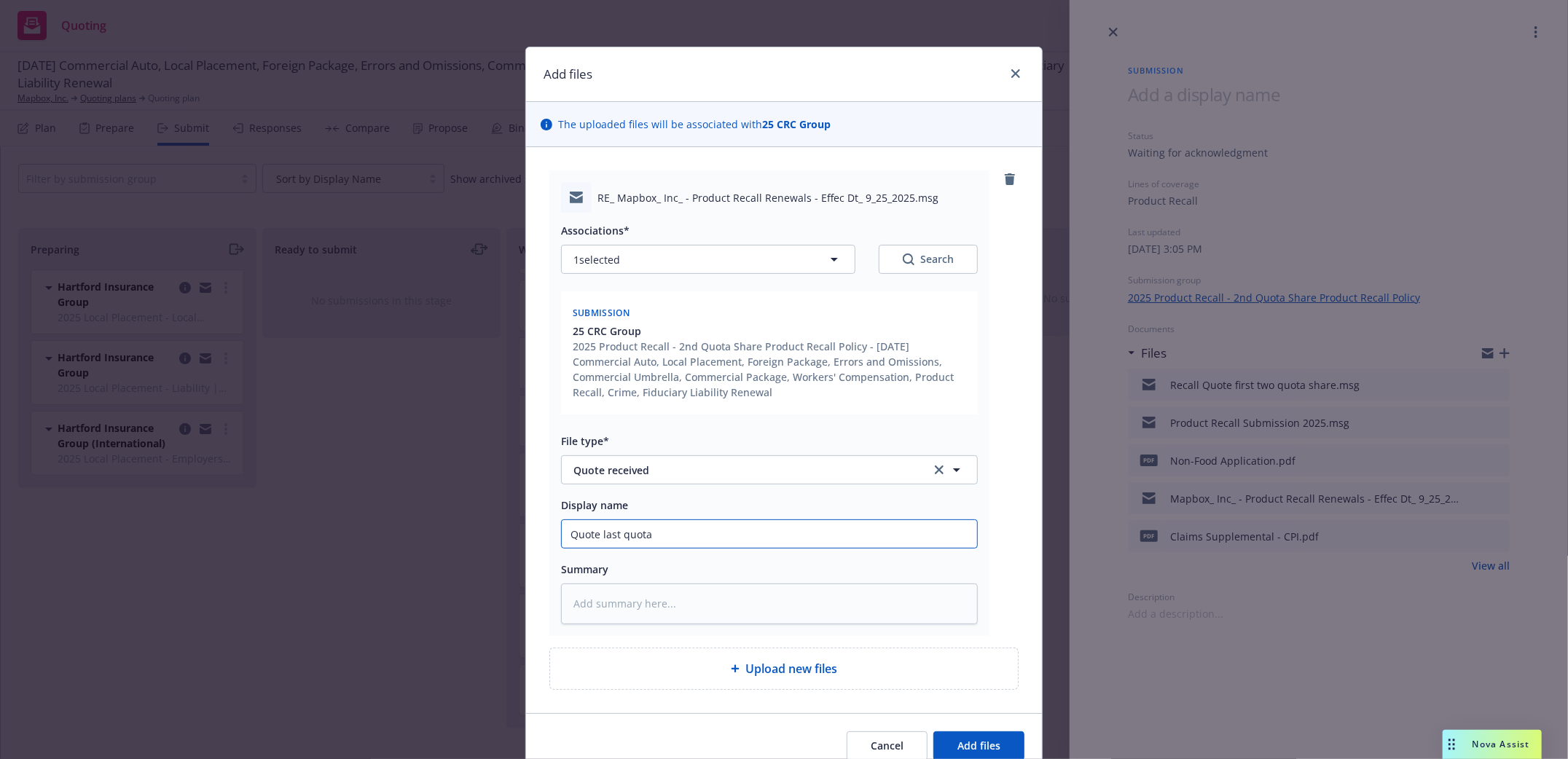
type input "Quote last quota"
type textarea "x"
type input "Quote last quota s"
type textarea "x"
type input "Quote last quota sh"
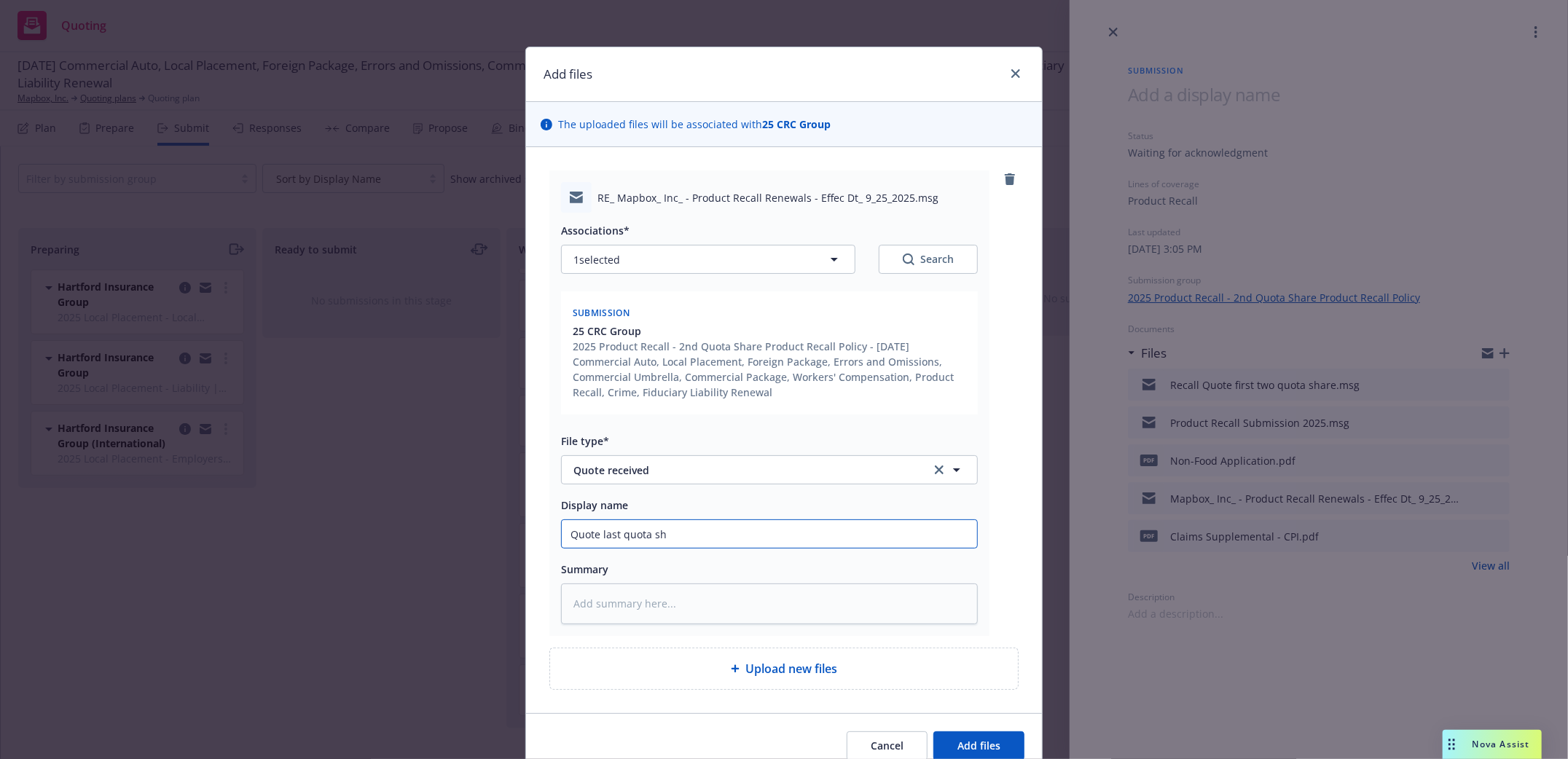
type textarea "x"
type input "Quote last quota sha"
type textarea "x"
type input "Quote last quota shar"
type textarea "x"
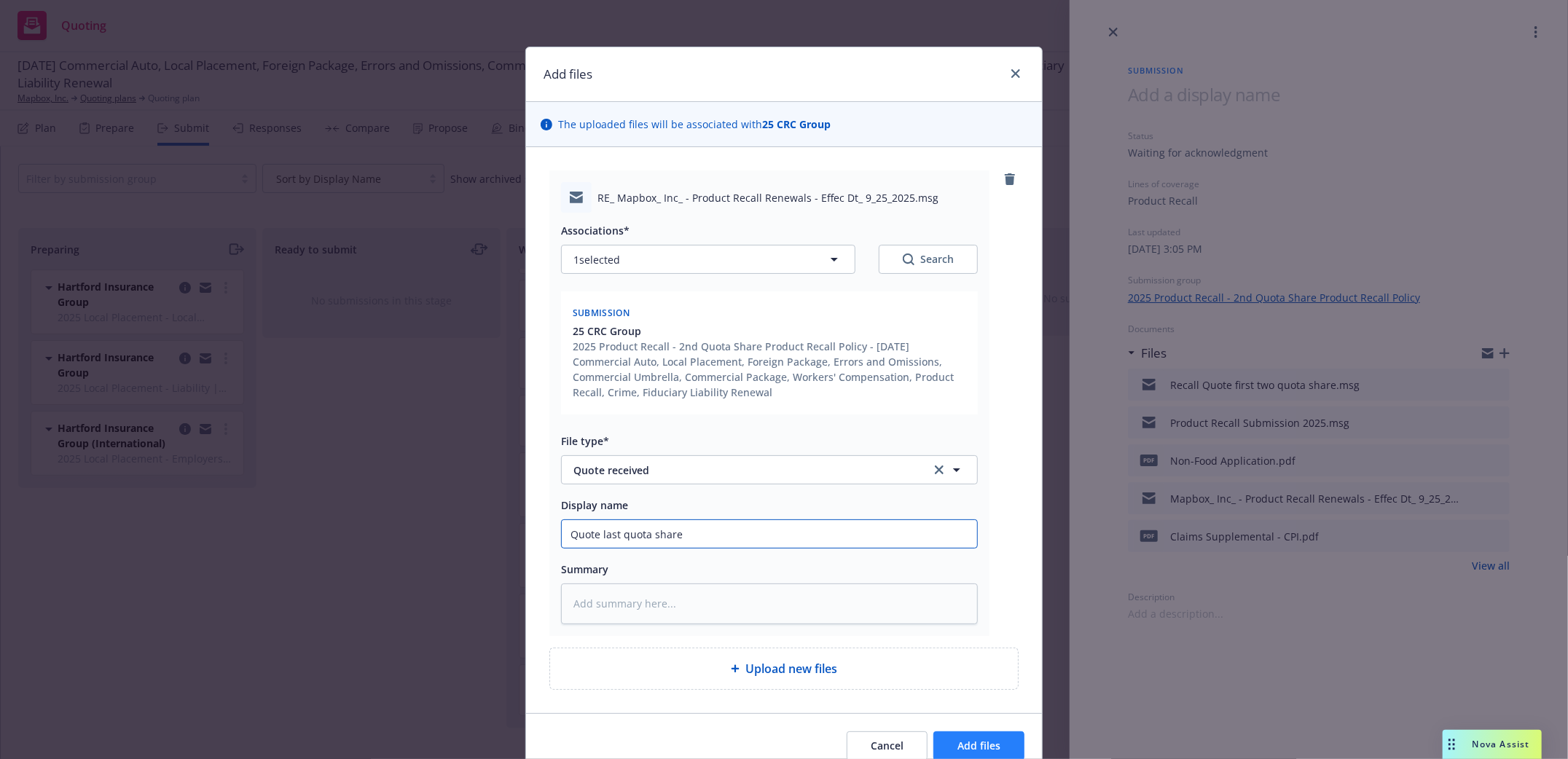
type input "Quote last quota share"
click at [962, 744] on span "Add files" at bounding box center [978, 745] width 43 height 14
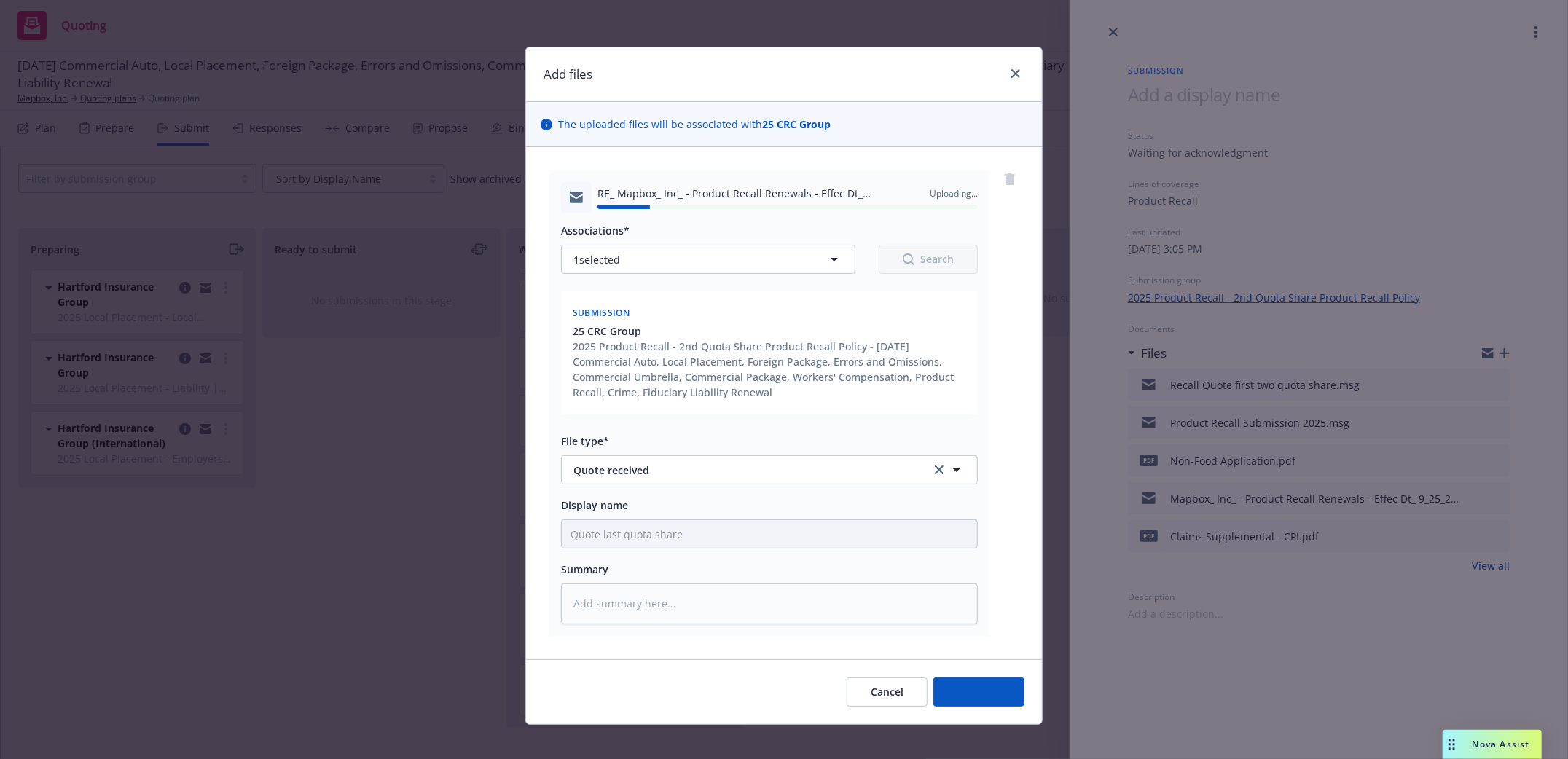
type textarea "x"
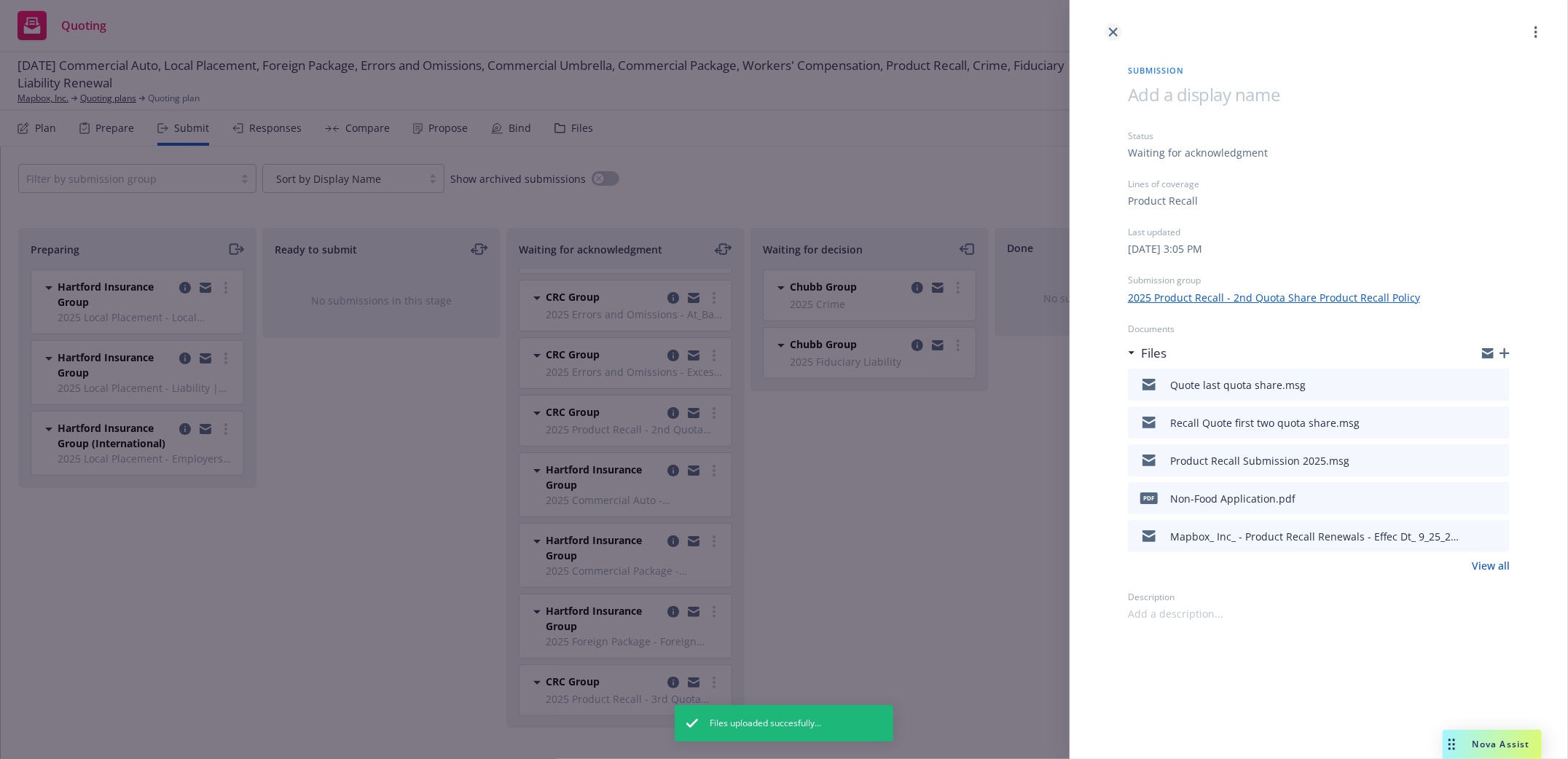
click at [1114, 30] on icon "close" at bounding box center [1113, 32] width 9 height 9
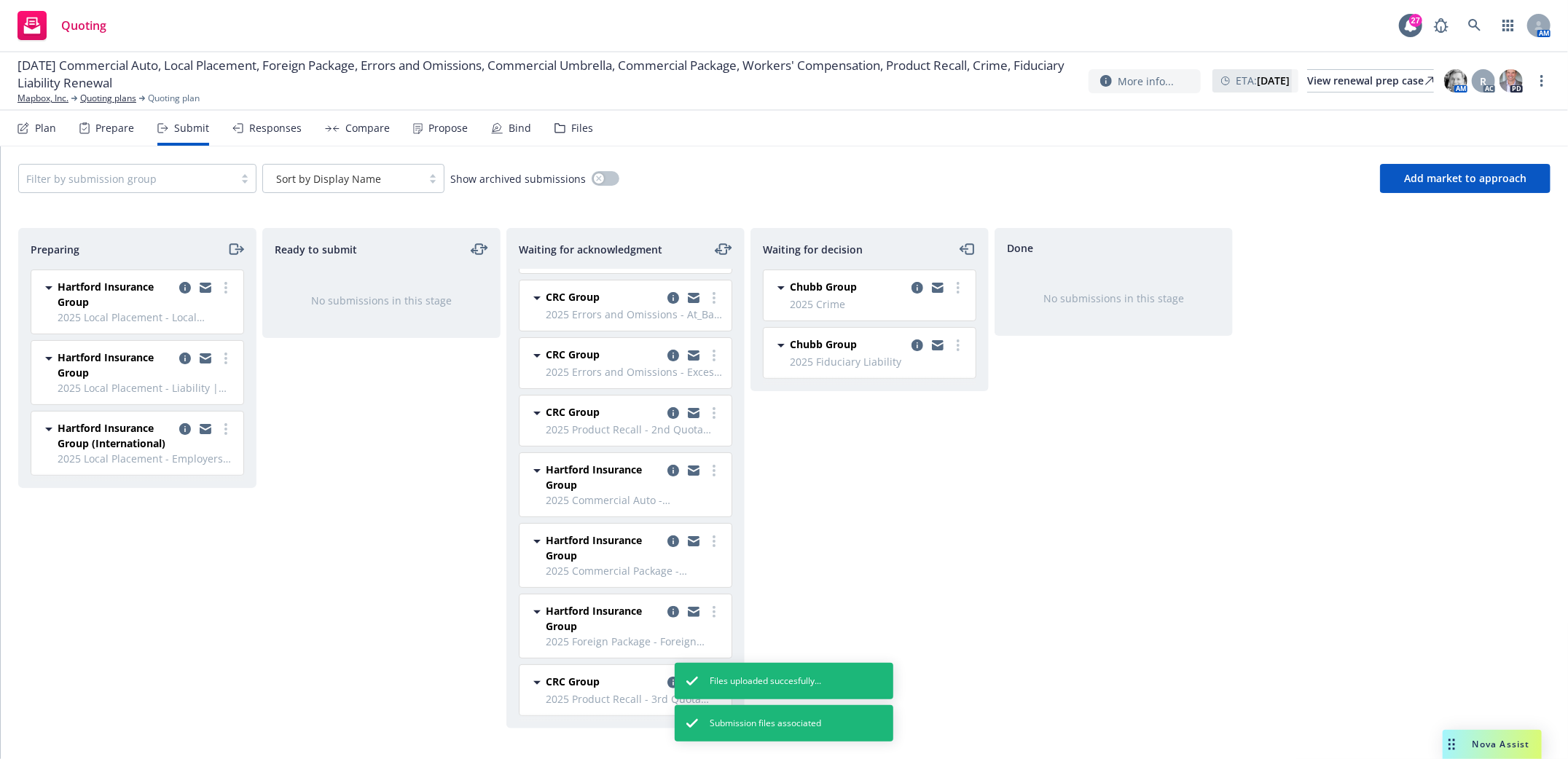
drag, startPoint x: 1108, startPoint y: 523, endPoint x: 892, endPoint y: 547, distance: 217.3
click at [1109, 523] on div "Done No submissions in this stage" at bounding box center [1114, 478] width 238 height 501
click at [162, 584] on div "Preparing Hartford Insurance Group 2025 Local Placement - Local Placement Canad…" at bounding box center [137, 478] width 238 height 501
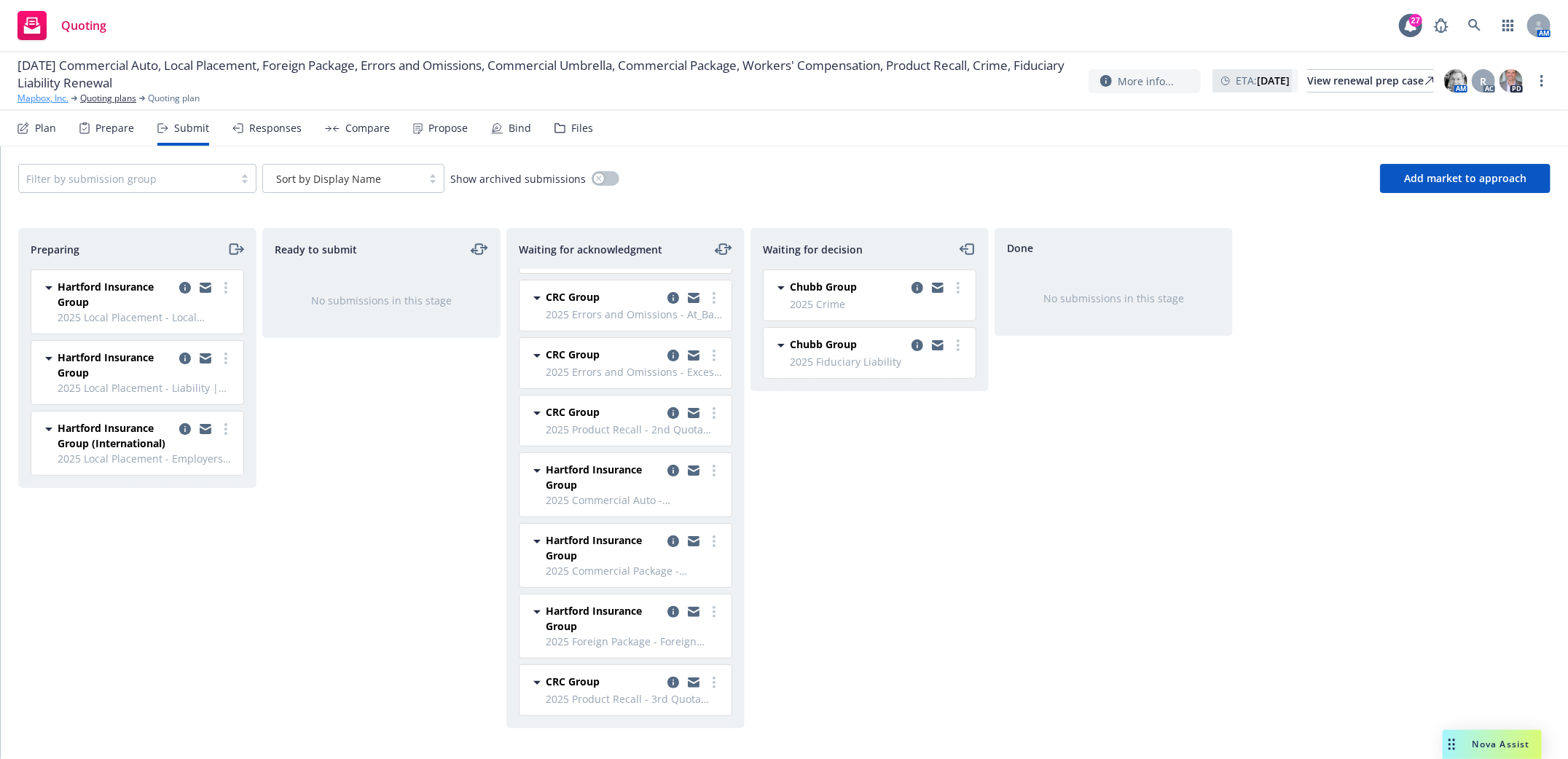
click at [38, 102] on link "Mapbox, Inc." at bounding box center [42, 98] width 51 height 13
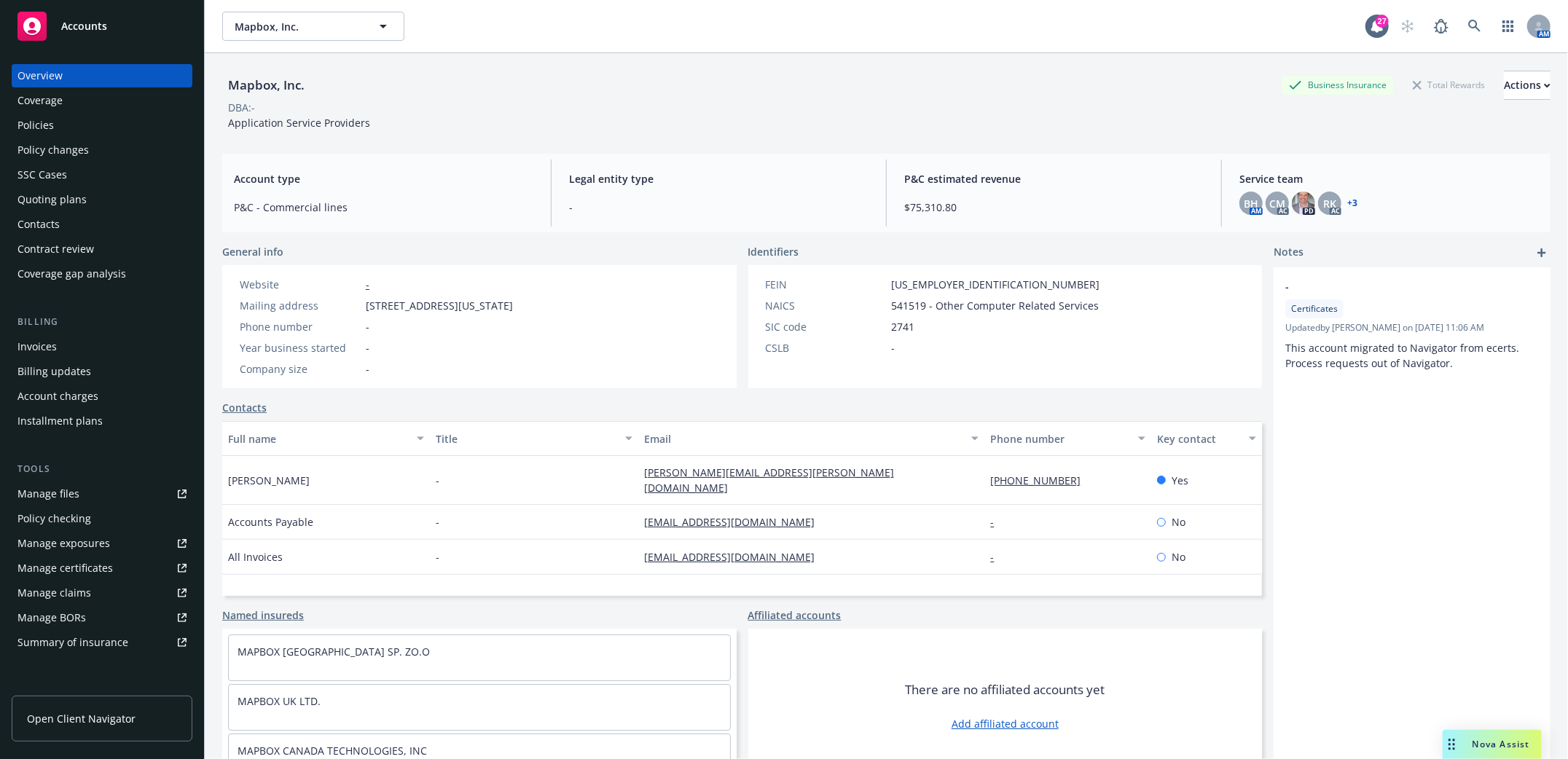
click at [33, 126] on div "Policies" at bounding box center [35, 125] width 36 height 23
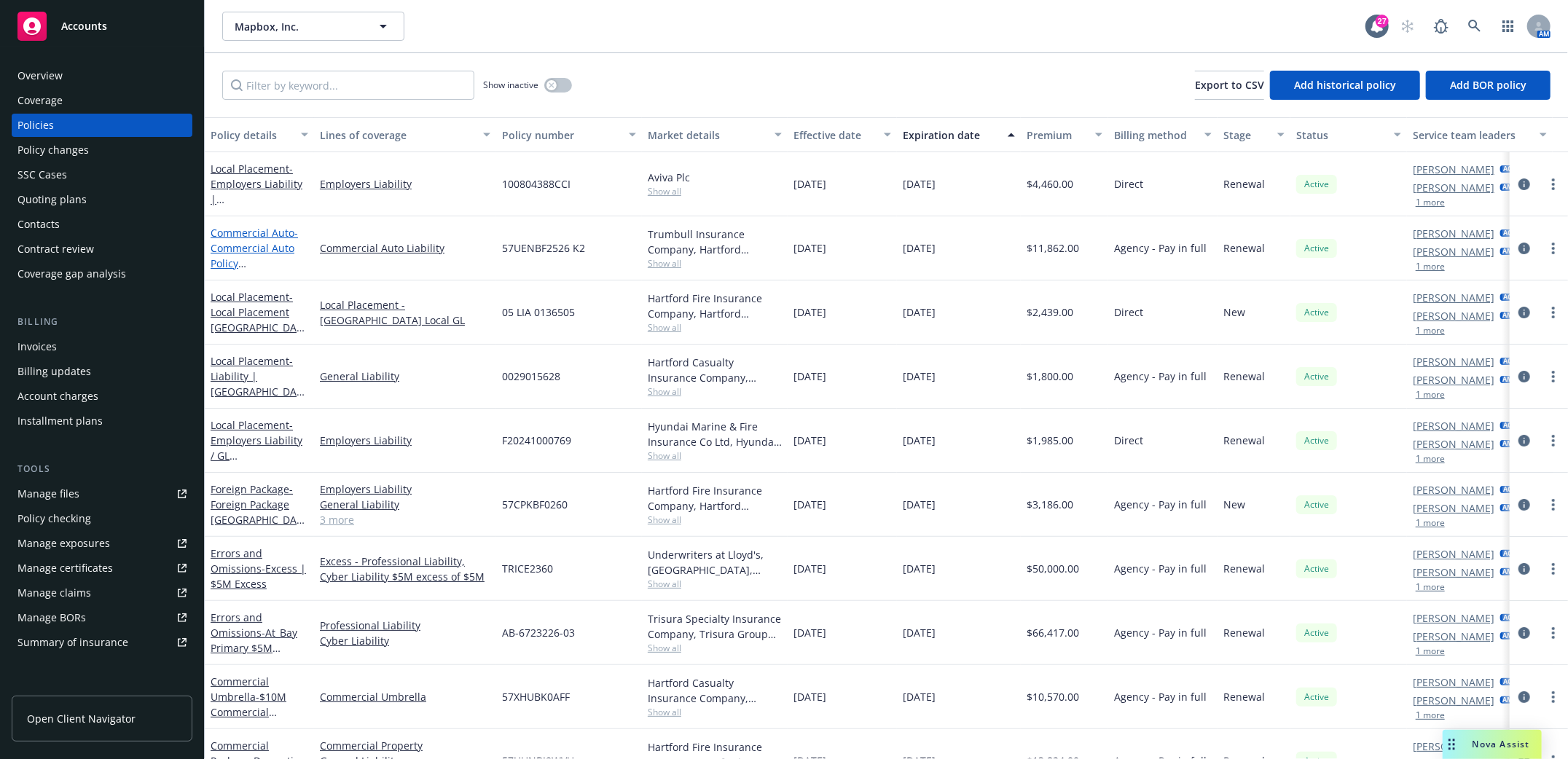
click at [248, 235] on link "Commercial Auto - Commercial Auto Policy Hartford 2024" at bounding box center [256, 262] width 92 height 75
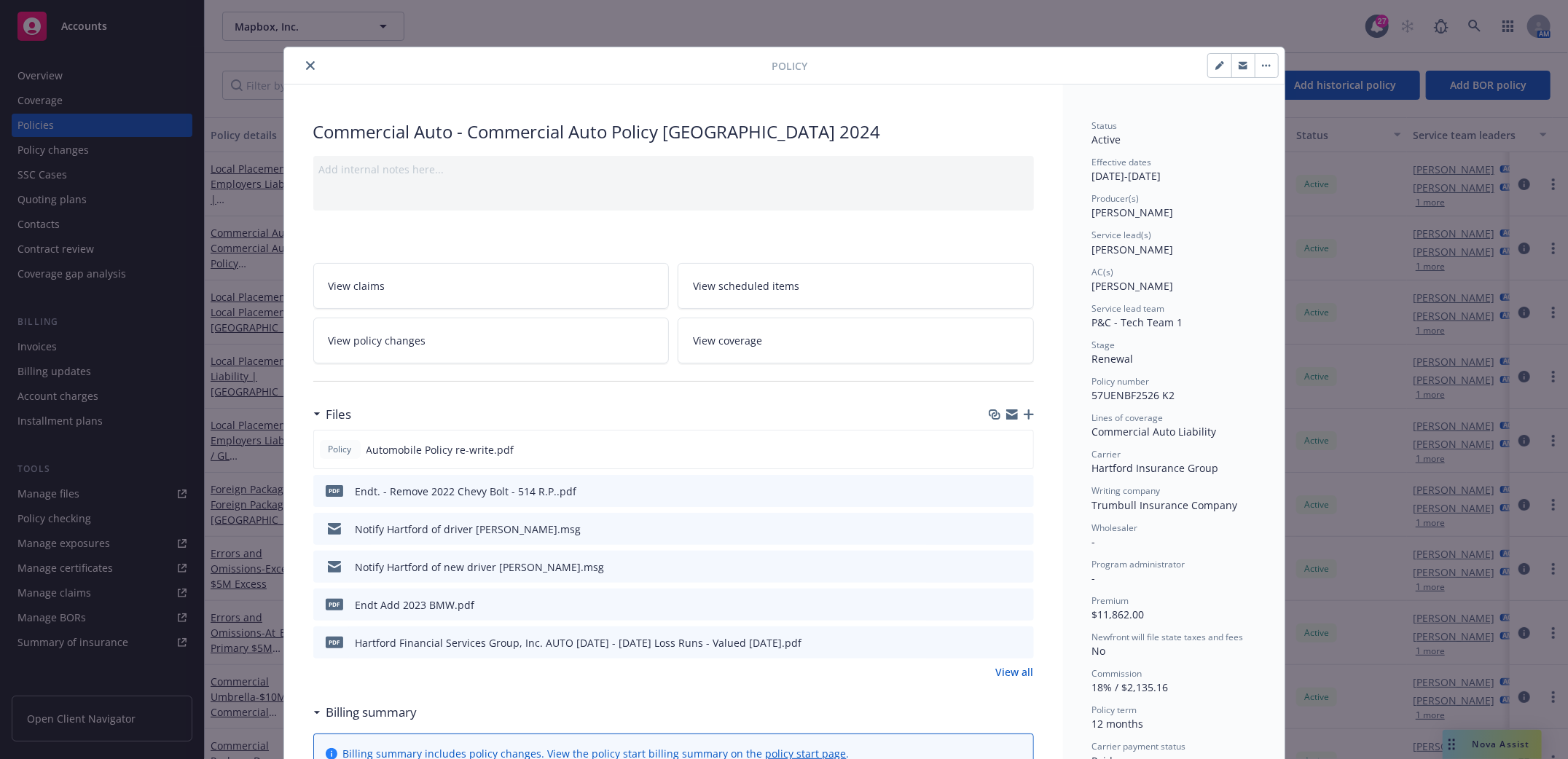
click at [991, 602] on icon "download file" at bounding box center [995, 602] width 9 height 9
drag, startPoint x: 306, startPoint y: 61, endPoint x: 287, endPoint y: 74, distance: 23.0
click at [306, 61] on icon "close" at bounding box center [311, 65] width 9 height 9
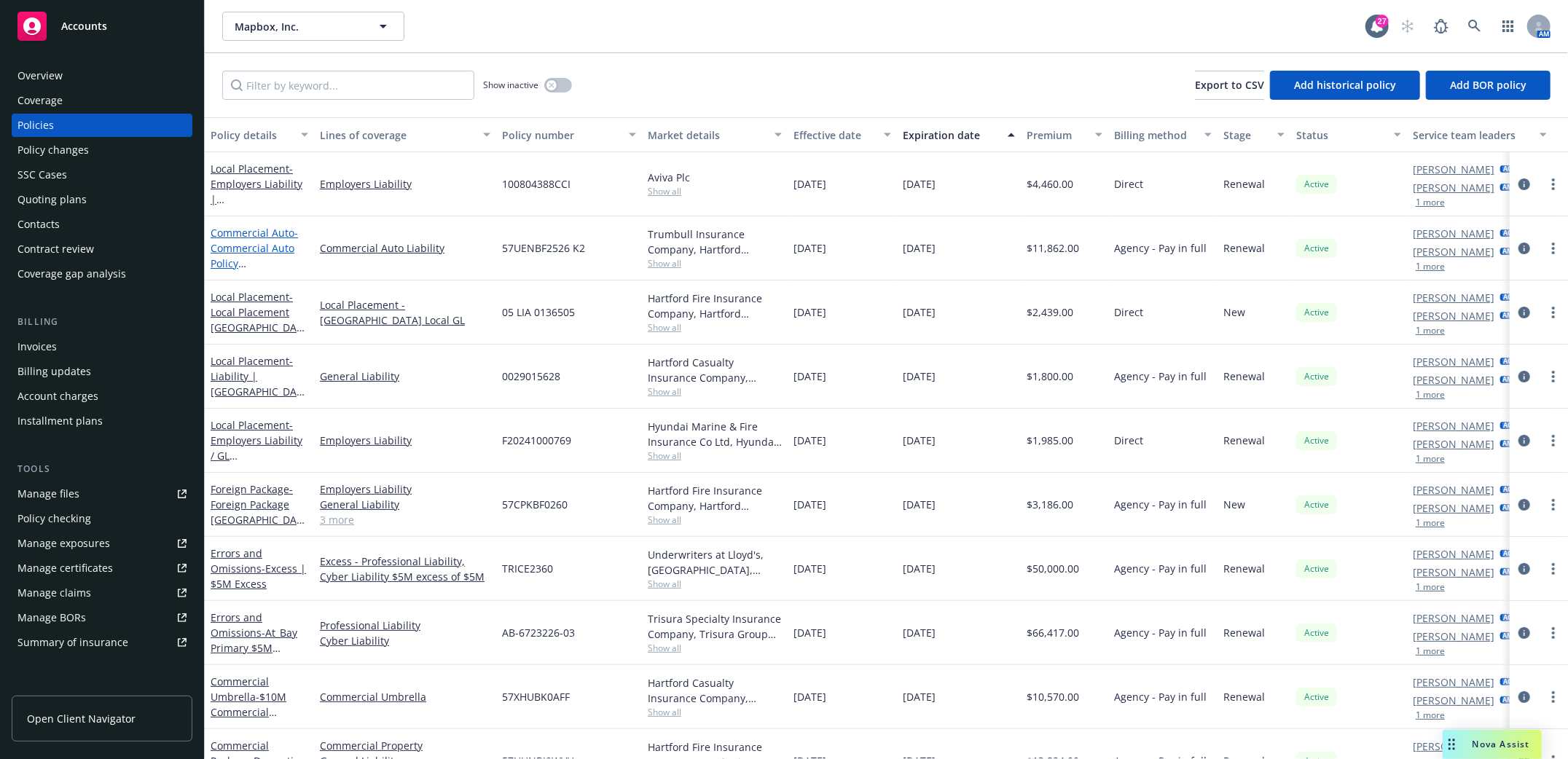
click at [262, 244] on span "- Commercial Auto Policy Hartford 2024" at bounding box center [256, 262] width 92 height 75
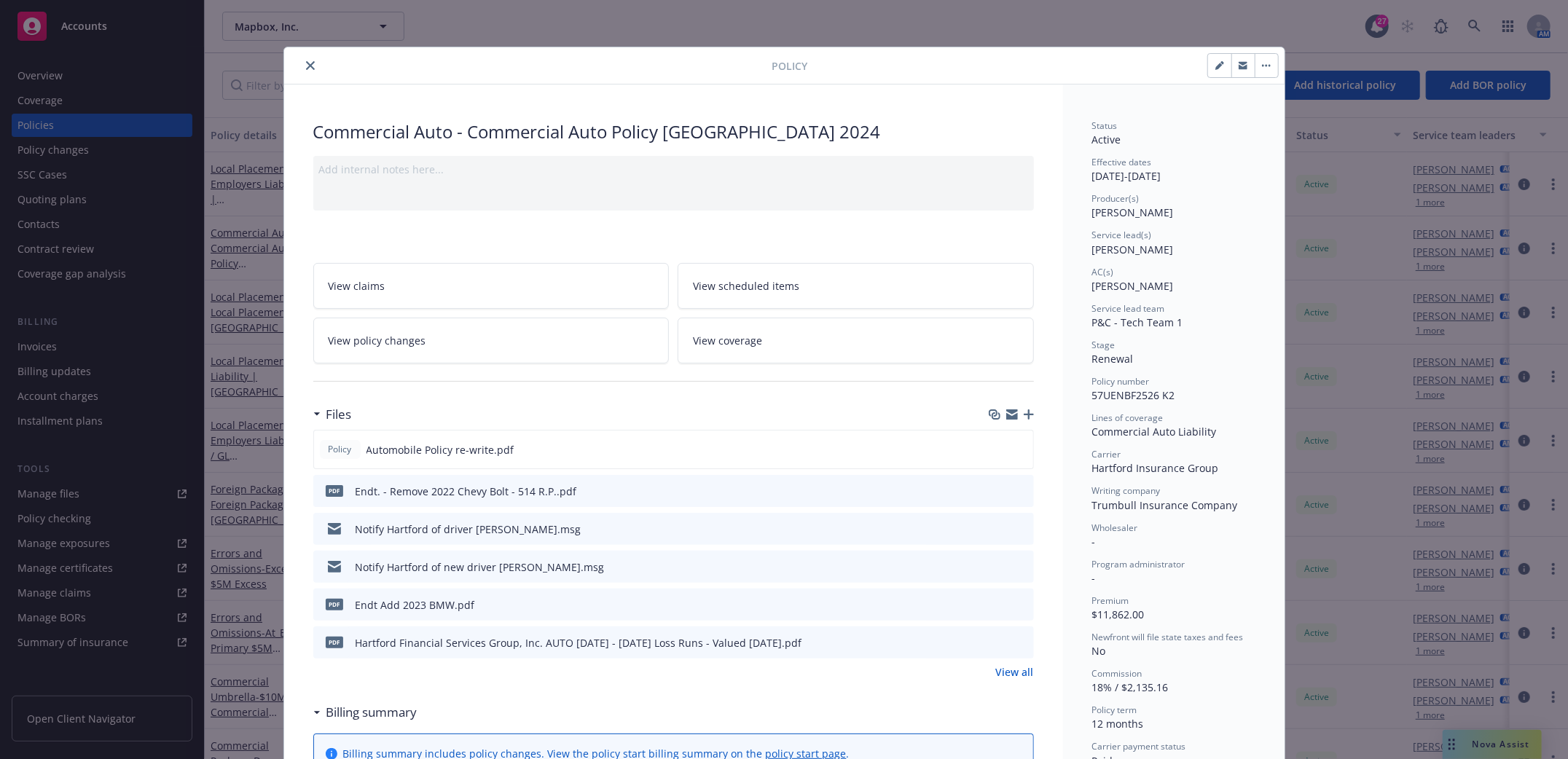
click at [306, 62] on icon "close" at bounding box center [311, 65] width 9 height 9
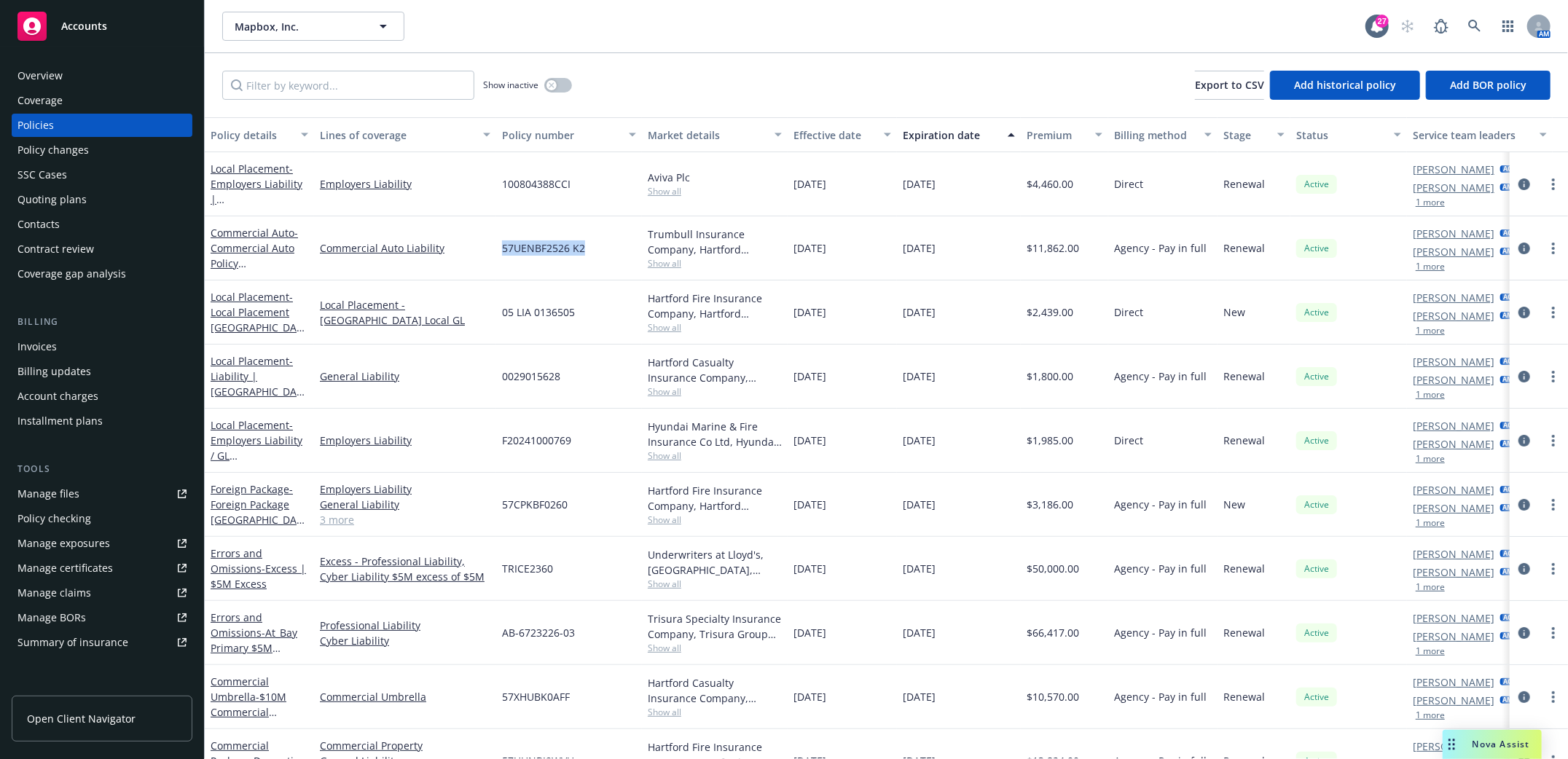
drag, startPoint x: 504, startPoint y: 250, endPoint x: 586, endPoint y: 250, distance: 82.0
click at [586, 250] on div "57UENBF2526 K2" at bounding box center [569, 248] width 145 height 64
copy span "57UENBF2526 K2"
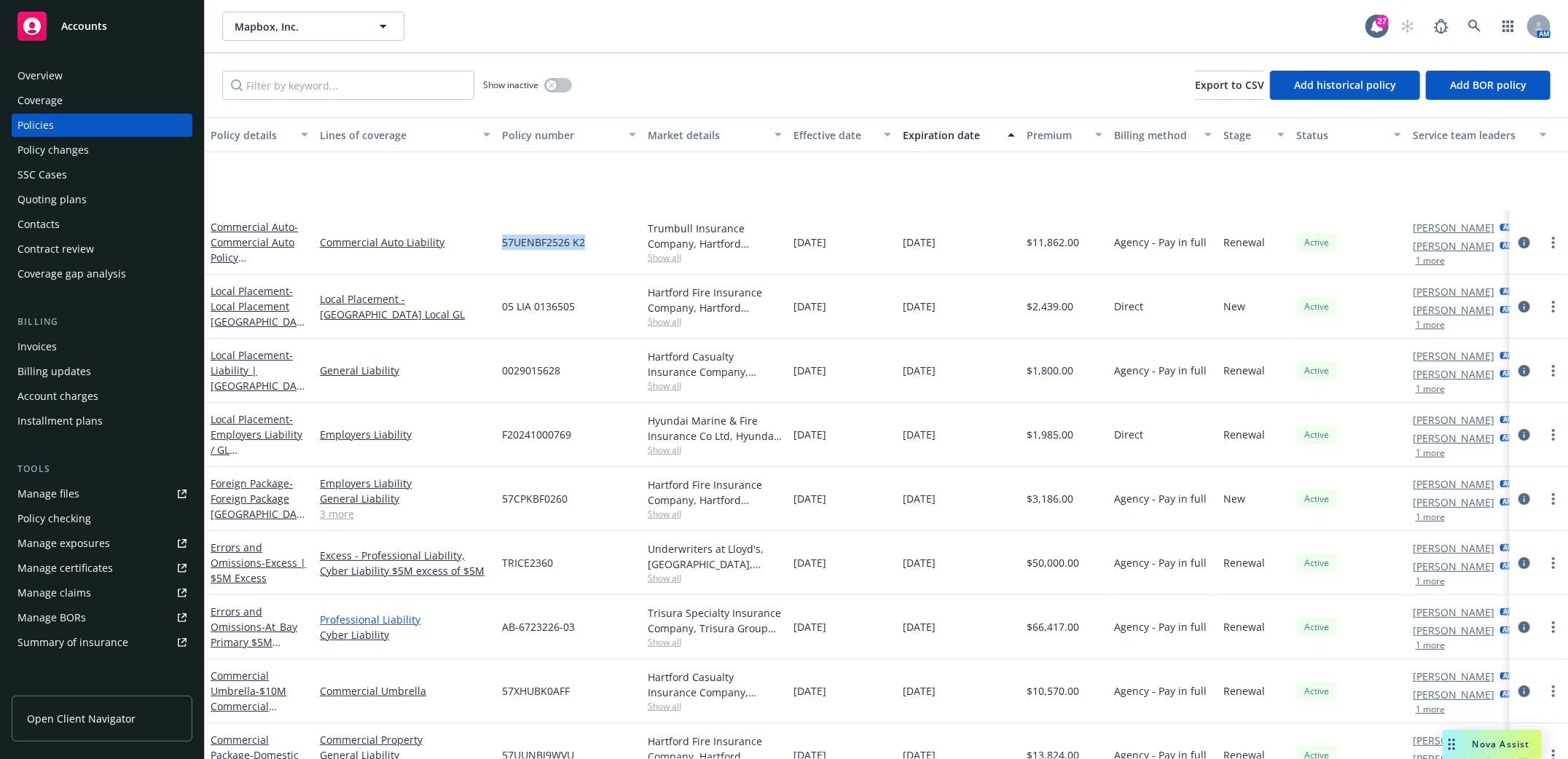
scroll to position [194, 0]
